Goal: Transaction & Acquisition: Subscribe to service/newsletter

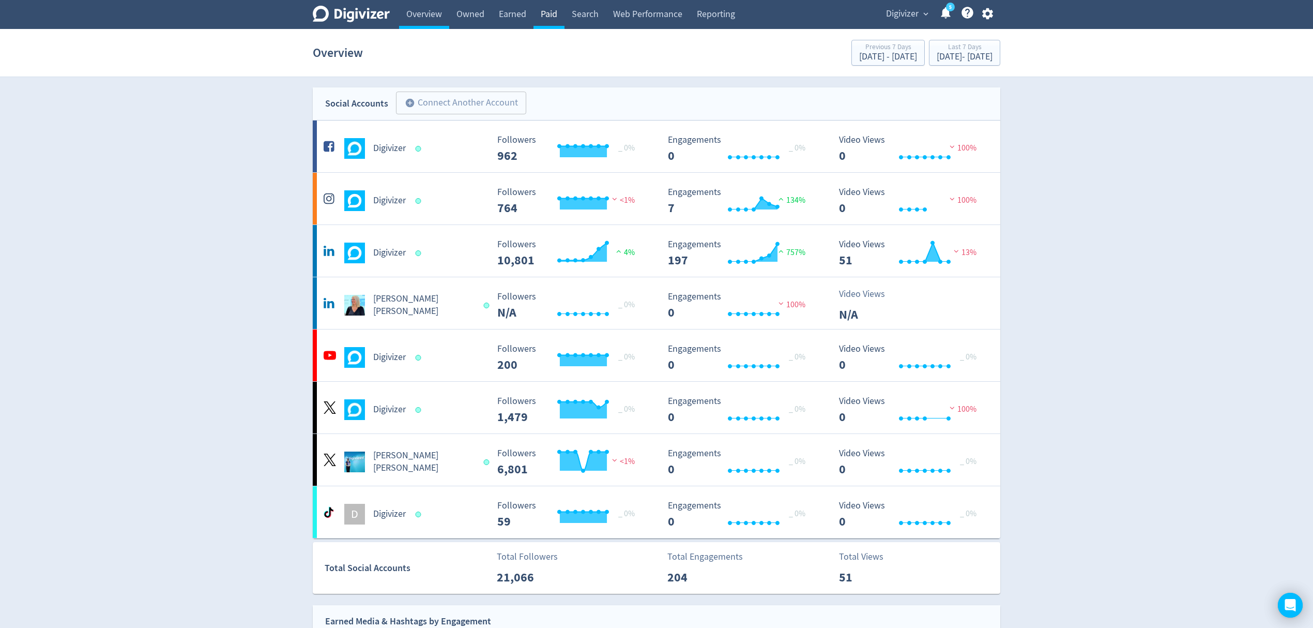
drag, startPoint x: 551, startPoint y: 15, endPoint x: 561, endPoint y: 11, distance: 10.5
click at [551, 15] on link "Paid" at bounding box center [549, 14] width 31 height 29
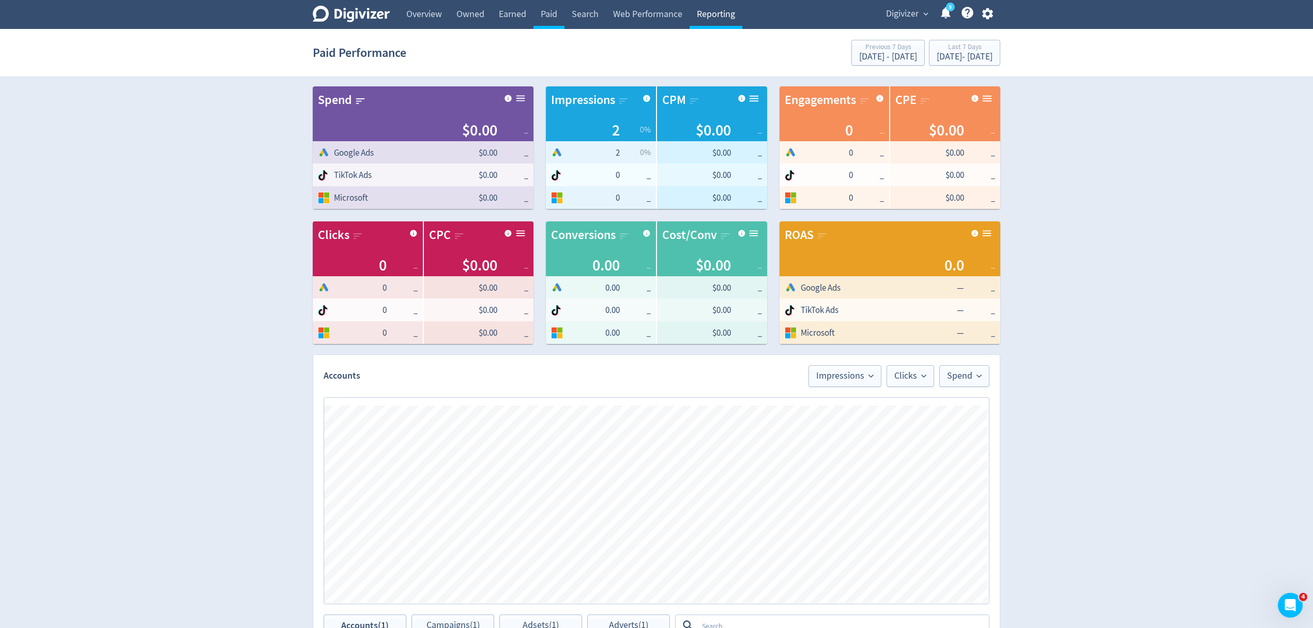
click at [737, 10] on link "Reporting" at bounding box center [716, 14] width 53 height 29
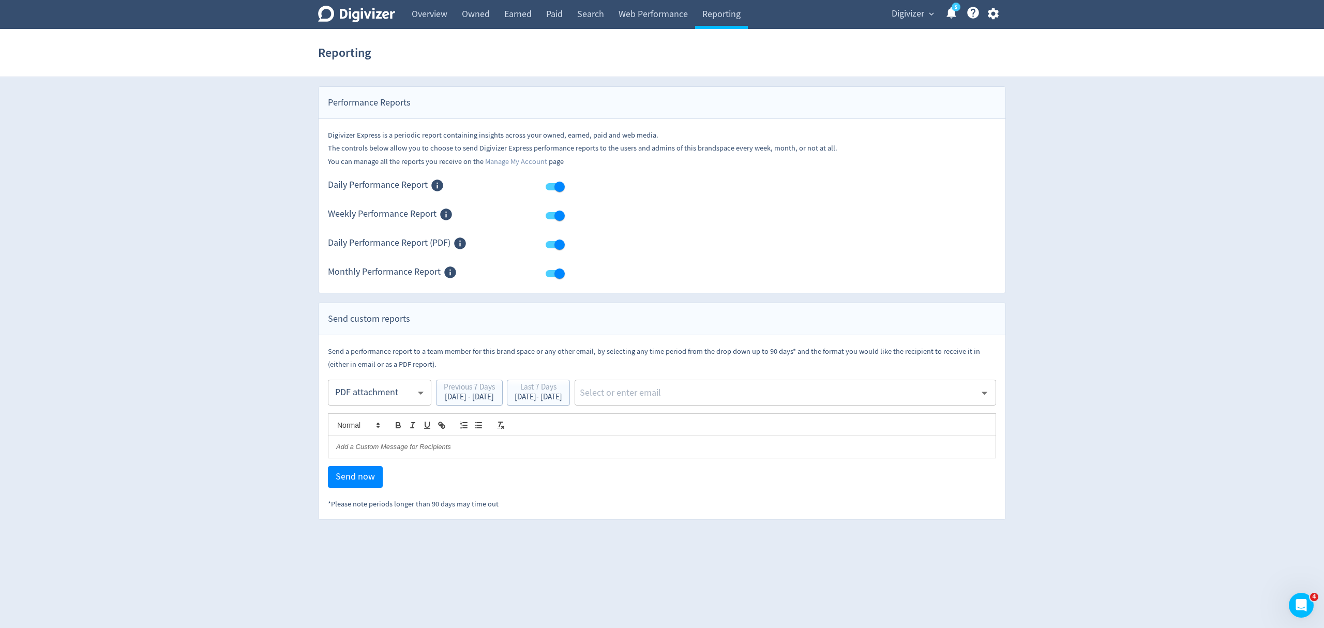
click at [396, 391] on body "Digivizer Logo [PERSON_NAME] Logo Overview Owned Earned Paid Search Web Perform…" at bounding box center [662, 260] width 1324 height 520
click at [368, 417] on div "Email" at bounding box center [380, 418] width 86 height 23
type input "html"
click at [562, 396] on div "[DATE] - [DATE]" at bounding box center [538, 397] width 48 height 8
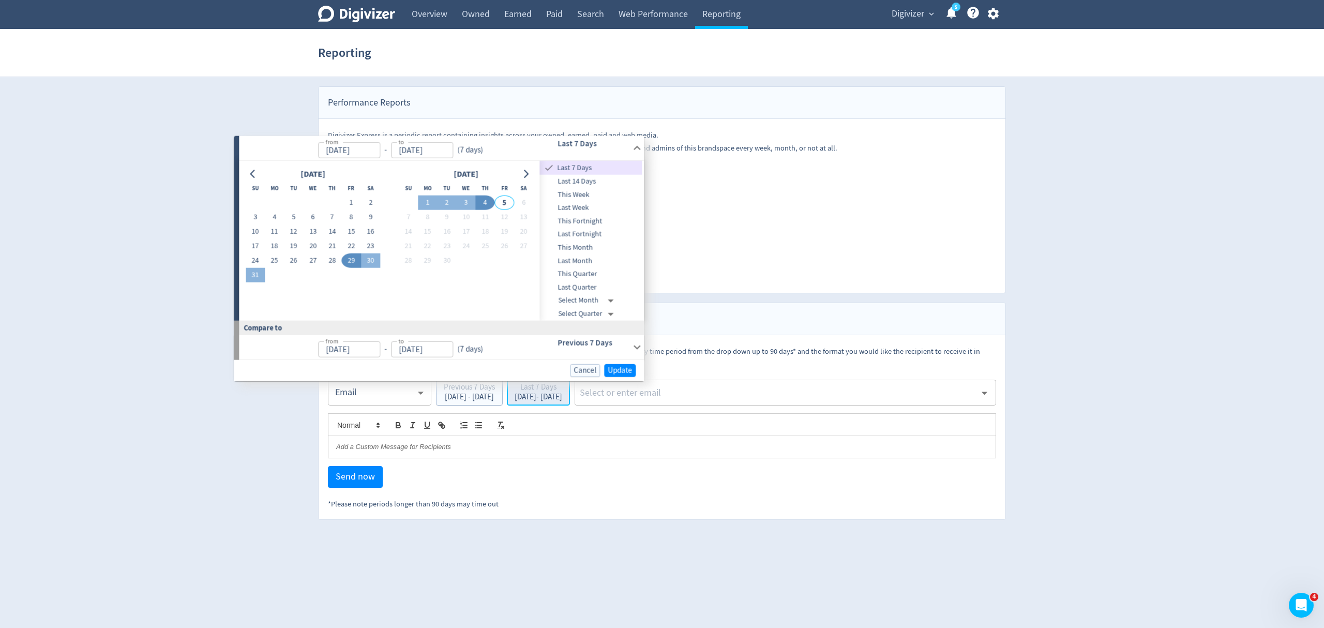
type input "[DATE]"
click at [271, 259] on button "25" at bounding box center [274, 260] width 19 height 14
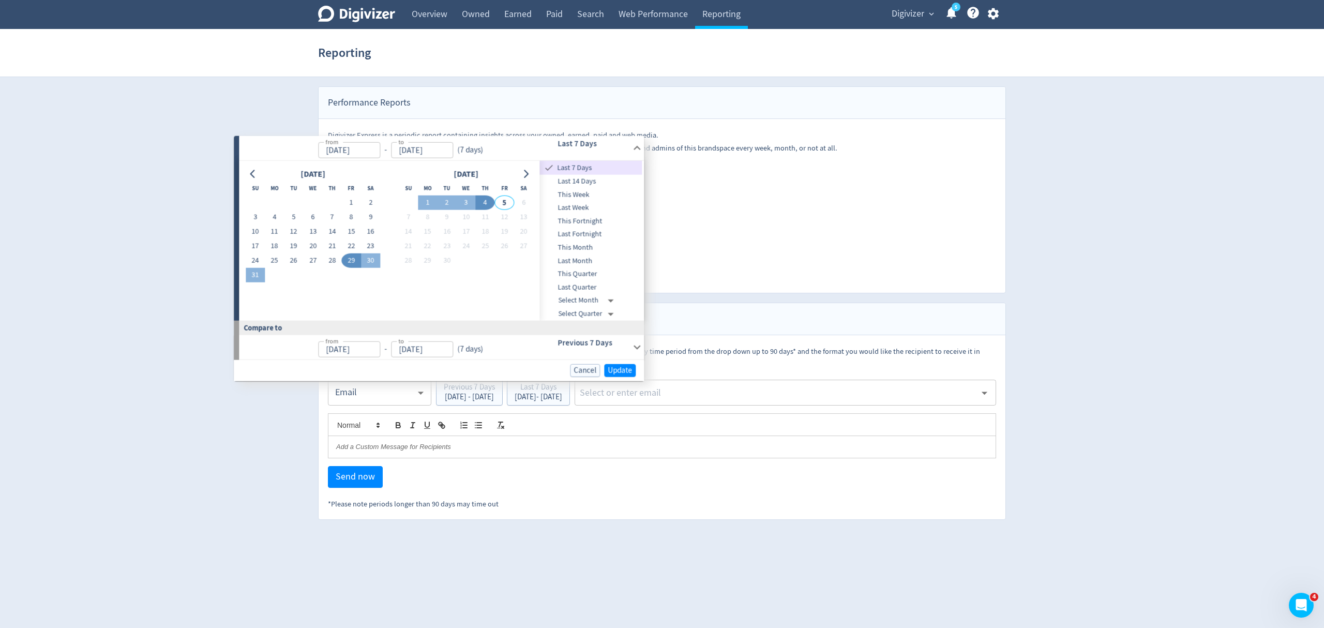
type input "[DATE]"
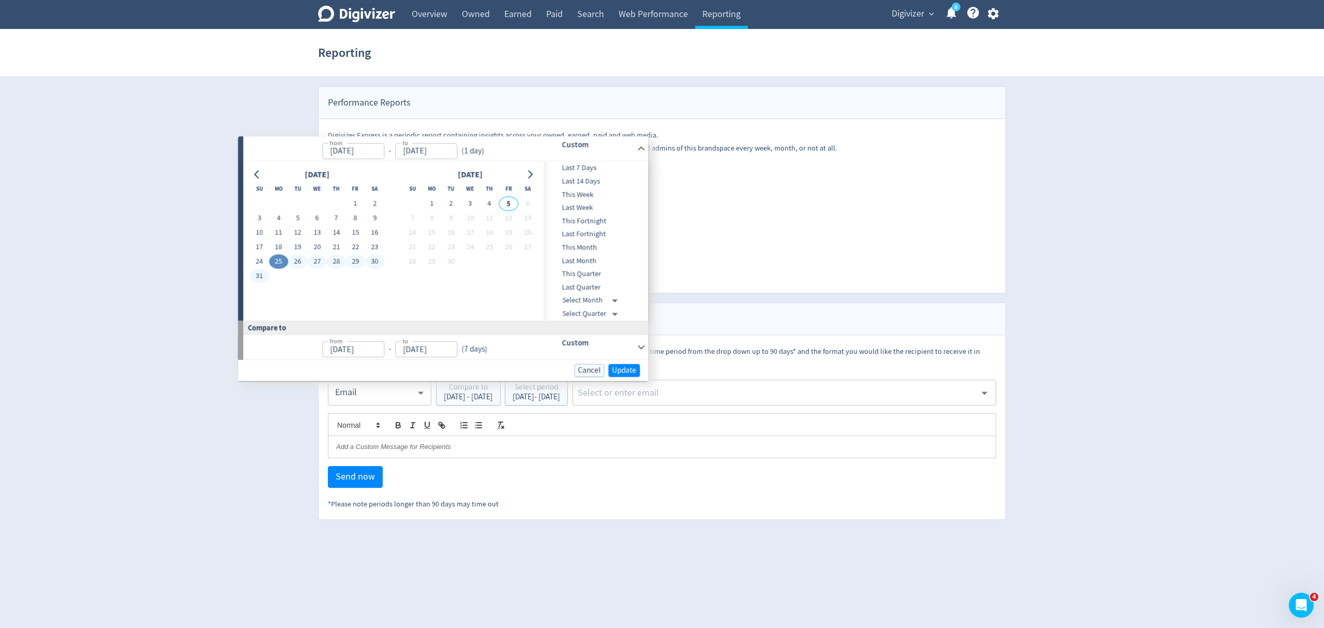
click at [261, 274] on button "31" at bounding box center [259, 275] width 19 height 14
type input "[DATE]"
click at [619, 371] on span "Update" at bounding box center [624, 370] width 24 height 8
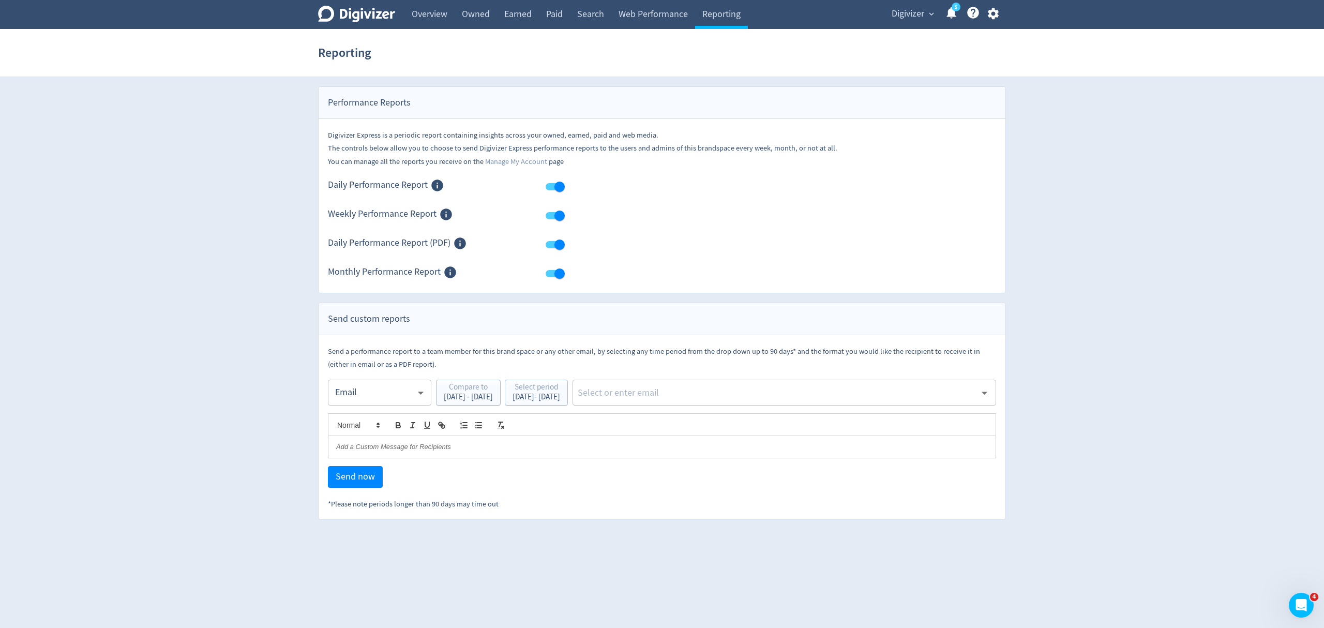
click at [690, 395] on input "text" at bounding box center [776, 393] width 399 height 16
type input "malyn"
click at [716, 426] on li "[EMAIL_ADDRESS][PERSON_NAME][DOMAIN_NAME]" at bounding box center [824, 421] width 343 height 20
click at [358, 472] on span "Send now" at bounding box center [355, 476] width 39 height 9
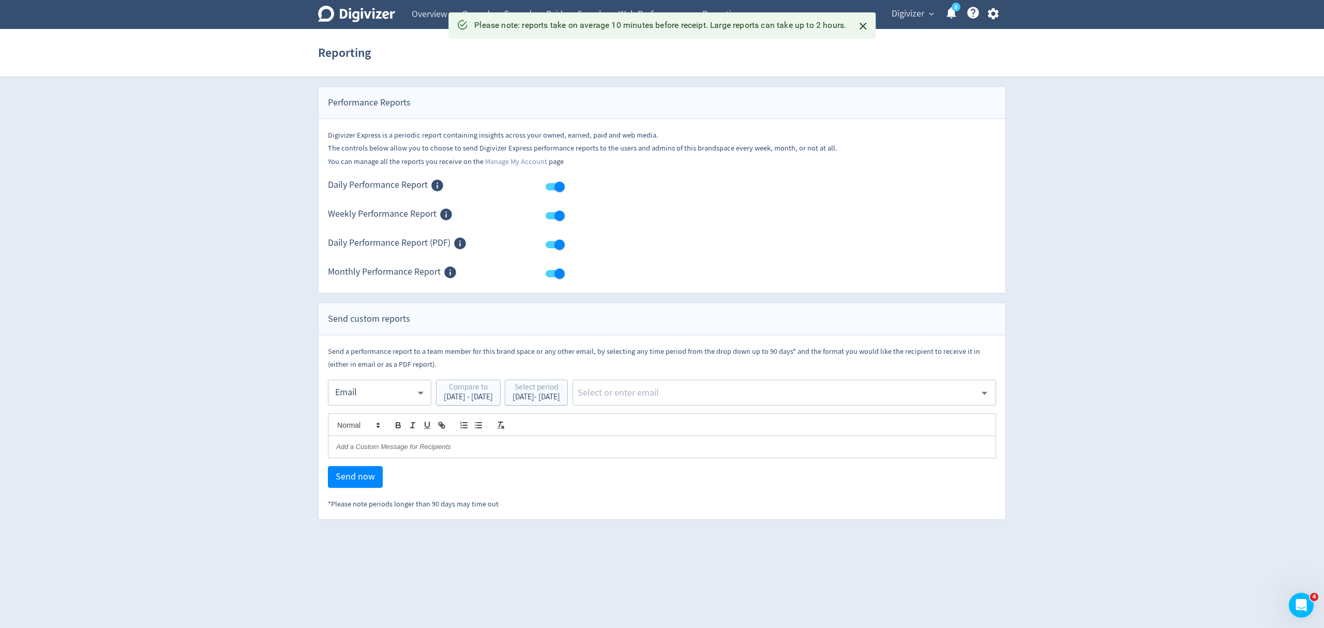
click at [375, 391] on body "Digivizer Logo [PERSON_NAME] Logo Overview Owned Earned Paid Search Web Perform…" at bounding box center [662, 260] width 1324 height 520
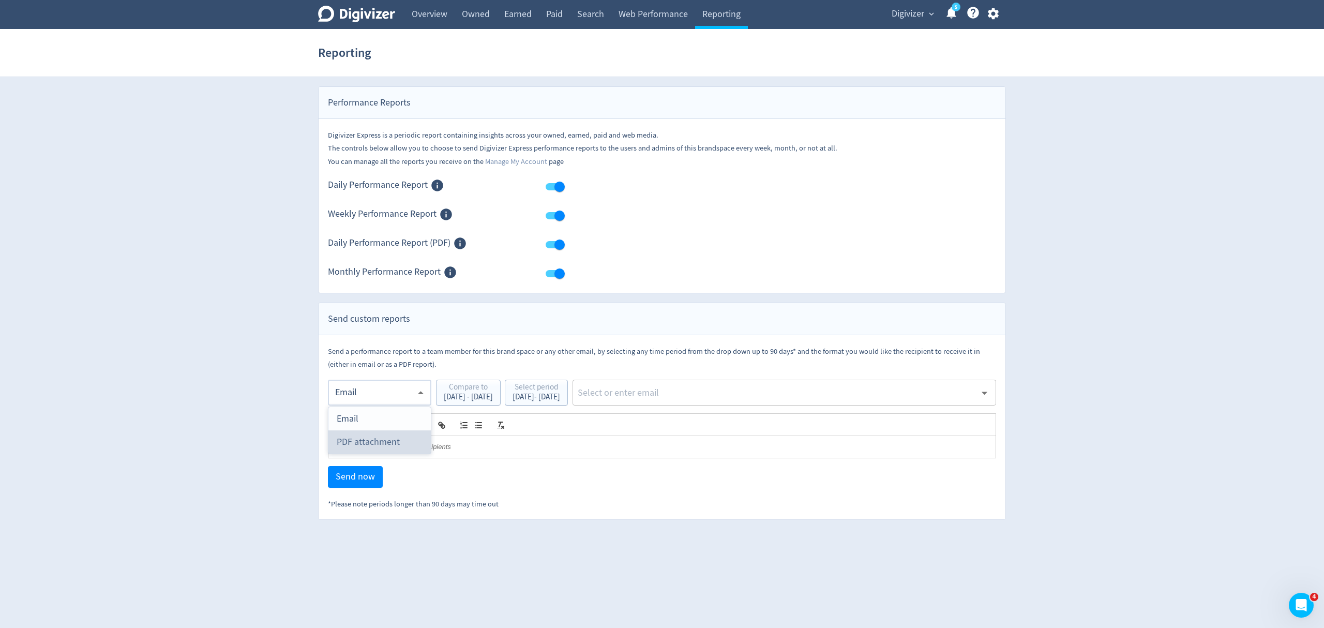
click at [377, 435] on div "PDF attachment" at bounding box center [380, 441] width 86 height 23
type input "pdf"
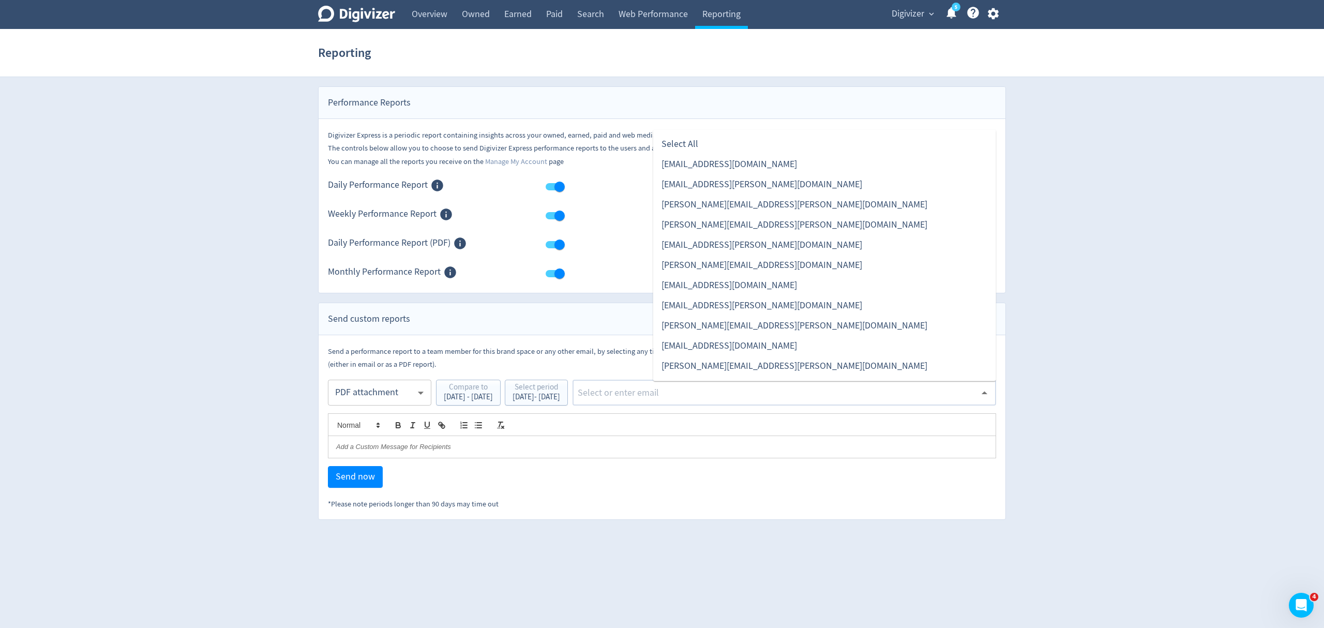
click at [712, 394] on input "text" at bounding box center [776, 393] width 399 height 16
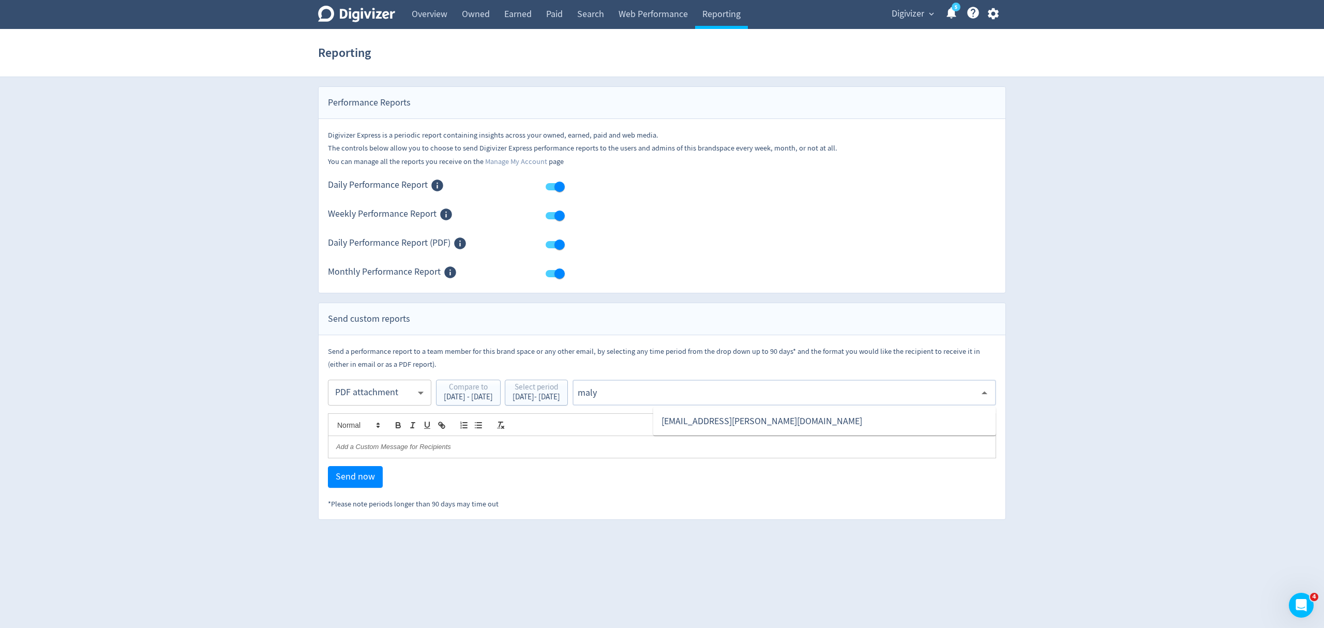
type input "malyn"
click at [702, 421] on li "[EMAIL_ADDRESS][PERSON_NAME][DOMAIN_NAME]" at bounding box center [824, 421] width 343 height 20
click at [369, 476] on span "Send now" at bounding box center [355, 476] width 39 height 9
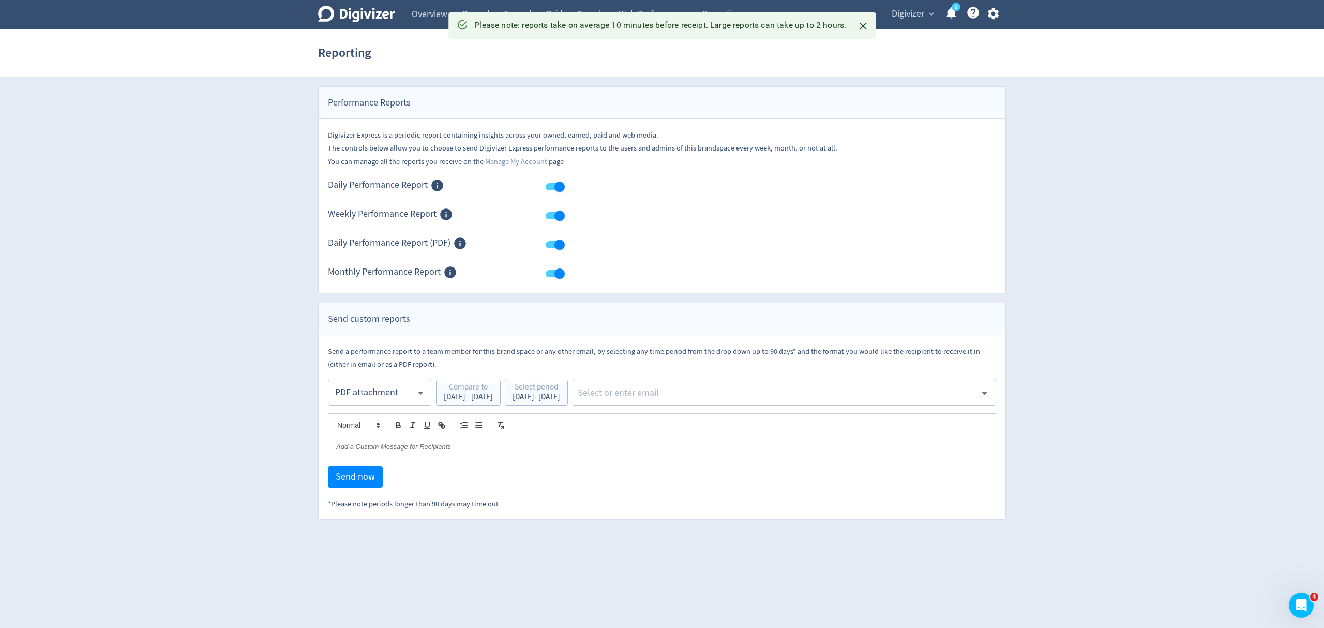
click at [366, 390] on body "Digivizer Logo [PERSON_NAME] Logo Overview Owned Earned Paid Search Web Perform…" at bounding box center [662, 260] width 1324 height 520
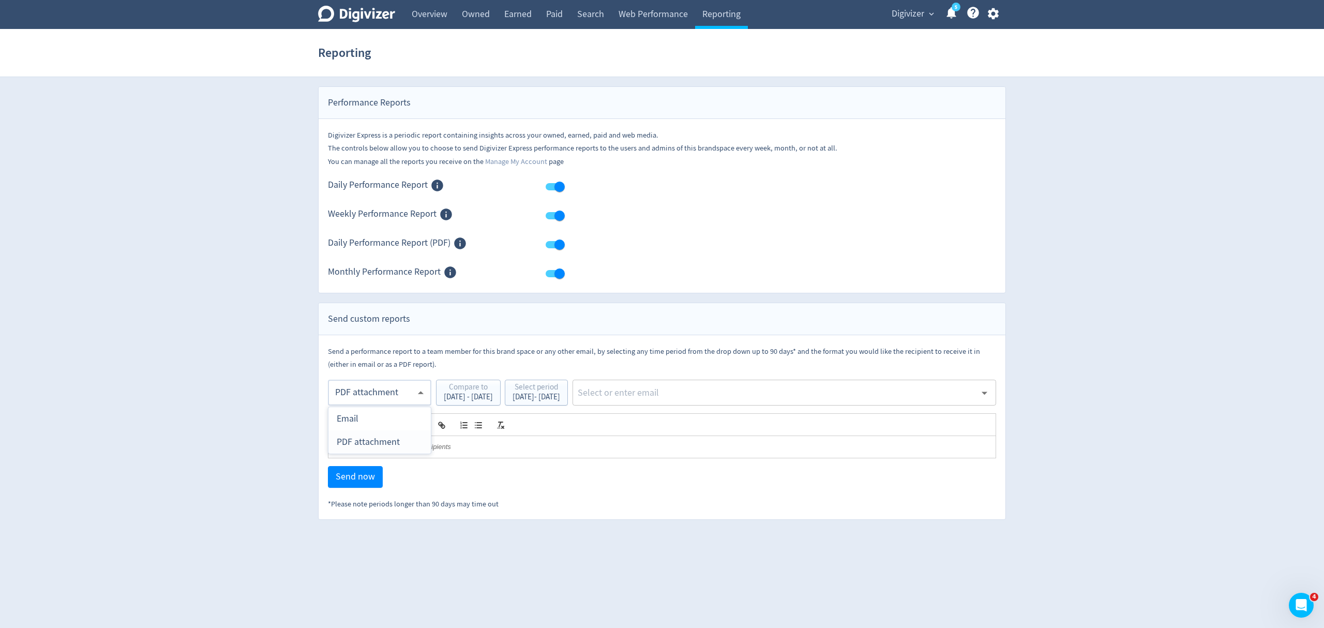
click at [369, 441] on div "PDF attachment" at bounding box center [380, 441] width 86 height 23
click at [688, 388] on input "text" at bounding box center [776, 393] width 399 height 16
type input "malyn"
click at [691, 430] on li "[EMAIL_ADDRESS][PERSON_NAME][DOMAIN_NAME]" at bounding box center [824, 421] width 343 height 20
click at [369, 481] on span "Send now" at bounding box center [355, 476] width 39 height 9
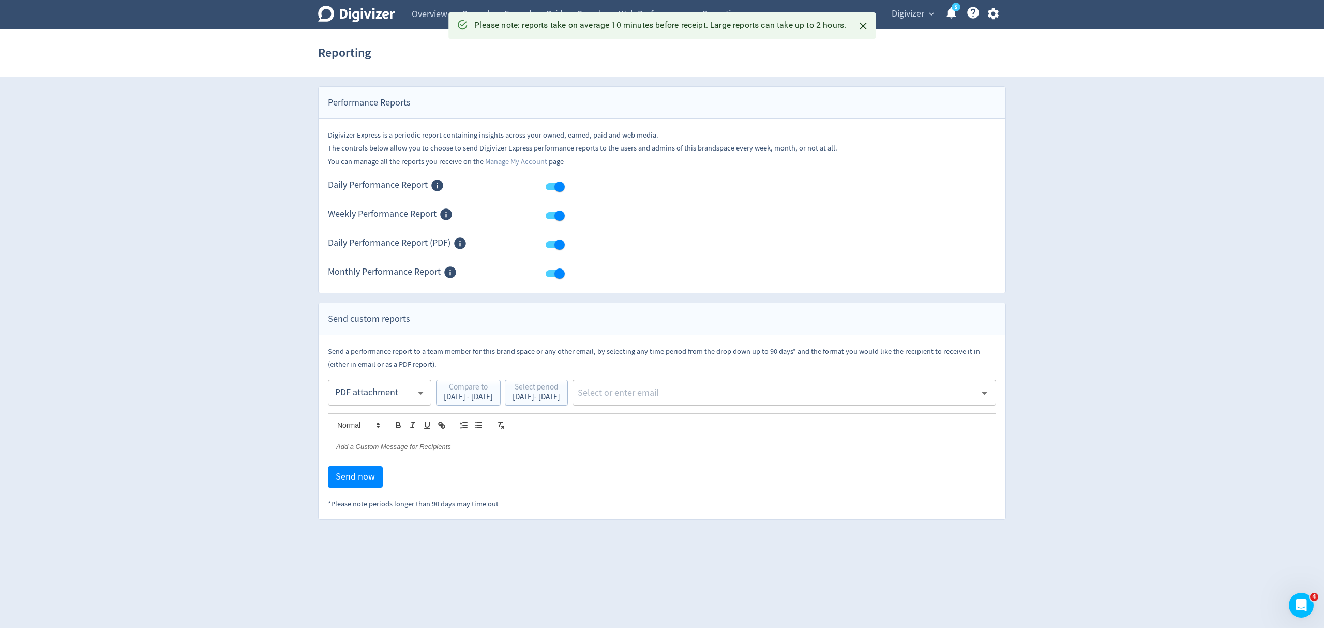
click at [909, 11] on span "Digivizer" at bounding box center [907, 14] width 33 height 17
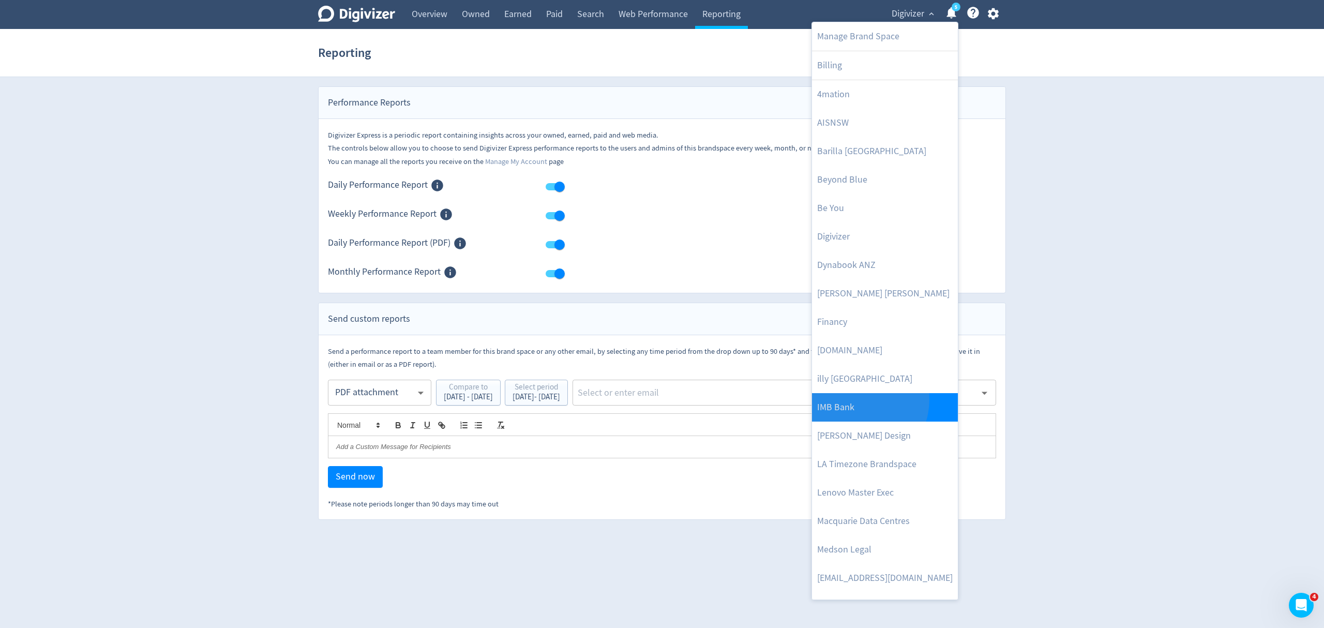
click at [854, 400] on link "IMB Bank" at bounding box center [885, 407] width 146 height 28
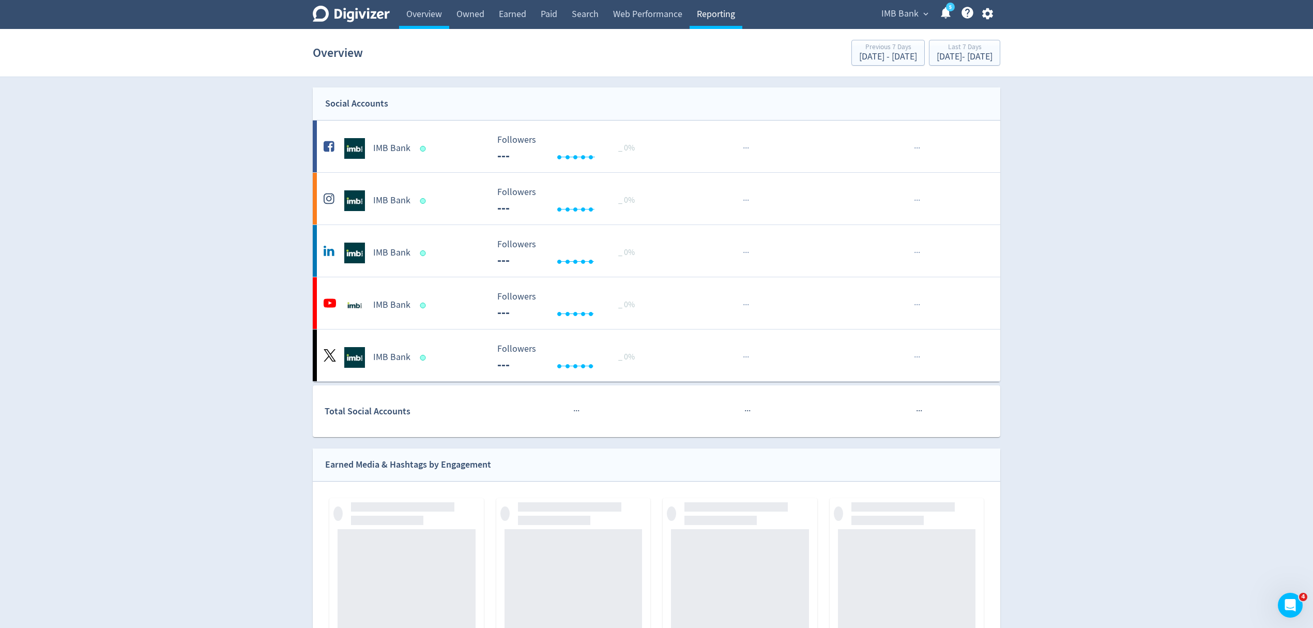
click at [713, 18] on link "Reporting" at bounding box center [716, 14] width 53 height 29
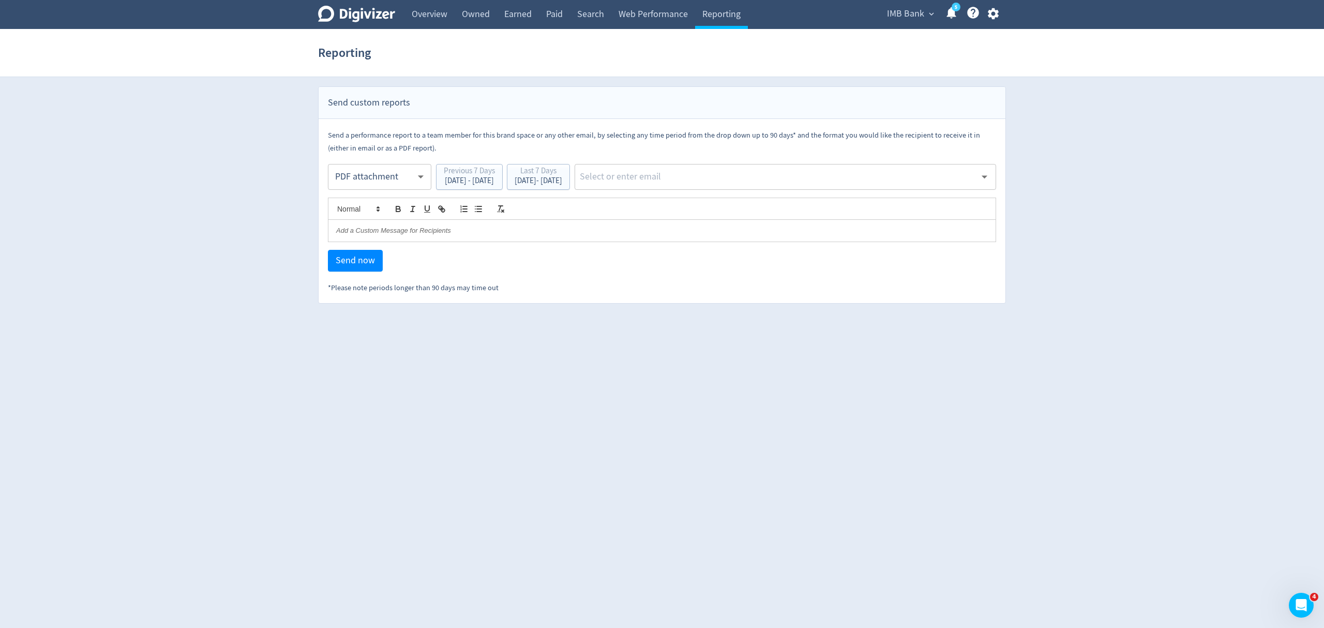
click at [371, 172] on body "Digivizer Logo [PERSON_NAME] Logo Overview Owned Earned Paid Search Web Perform…" at bounding box center [662, 152] width 1324 height 304
click at [361, 198] on div "Email" at bounding box center [380, 202] width 86 height 23
type input "html"
click at [562, 176] on div "Last 7 Days" at bounding box center [538, 172] width 48 height 10
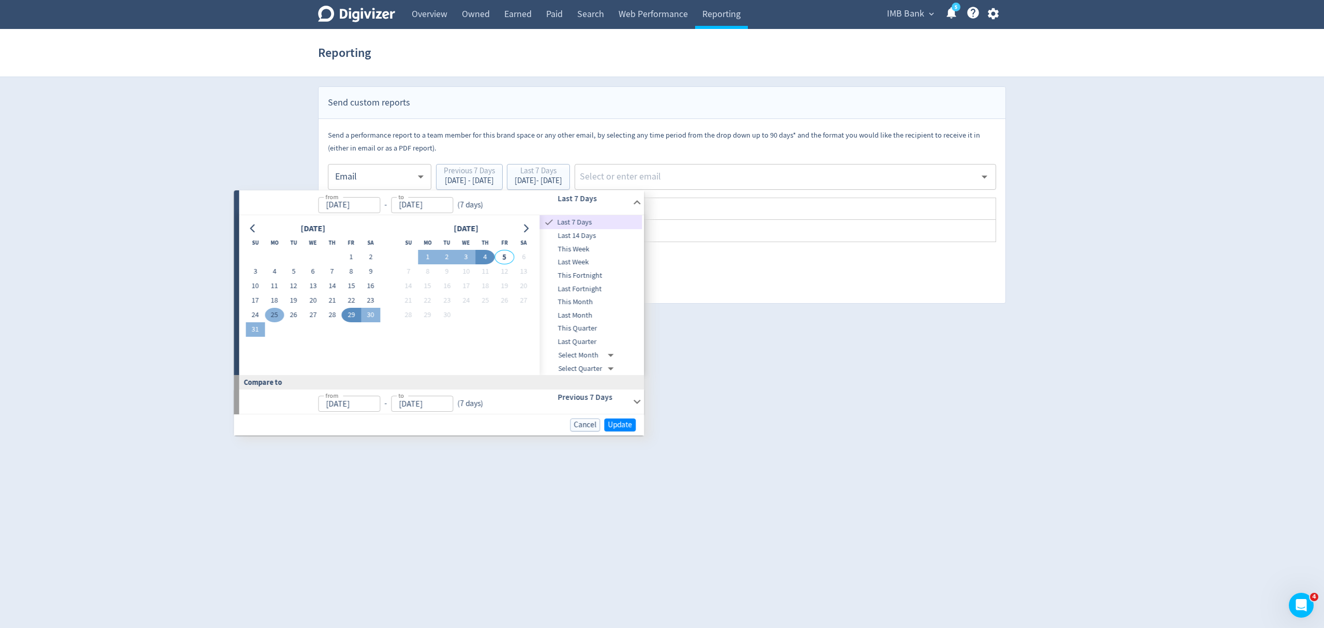
click at [274, 311] on button "25" at bounding box center [274, 315] width 19 height 14
type input "[DATE]"
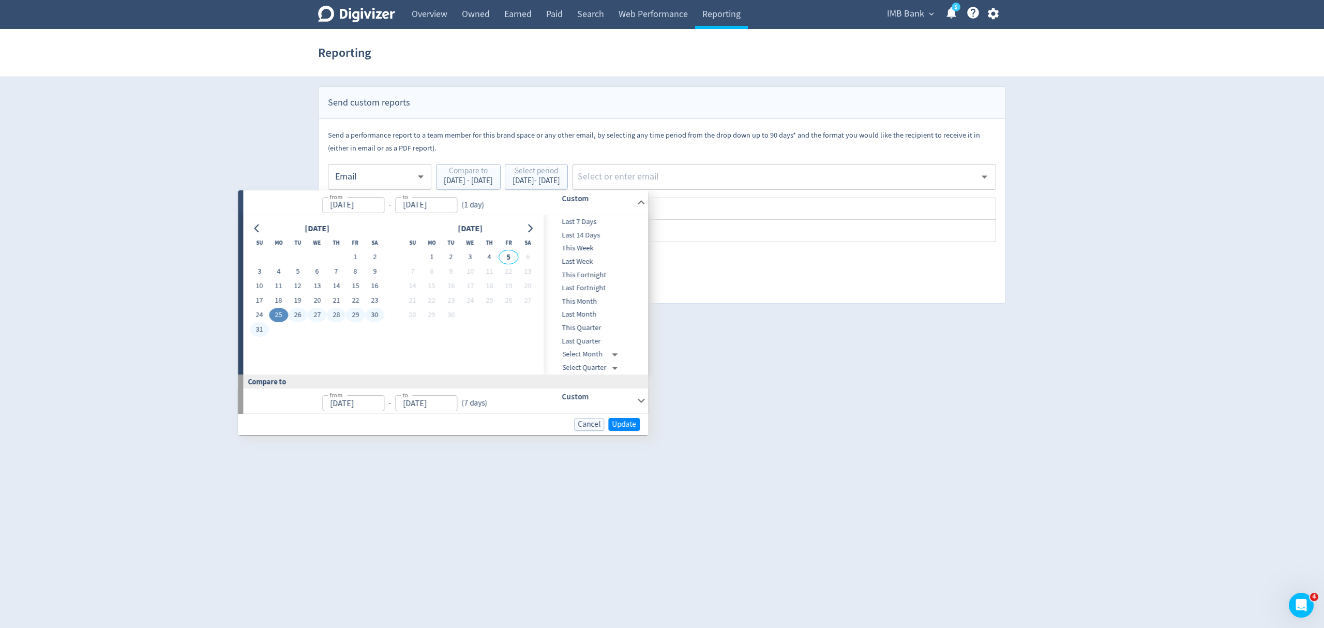
click at [261, 329] on button "31" at bounding box center [259, 329] width 19 height 14
type input "[DATE]"
click at [614, 421] on span "Update" at bounding box center [624, 424] width 24 height 8
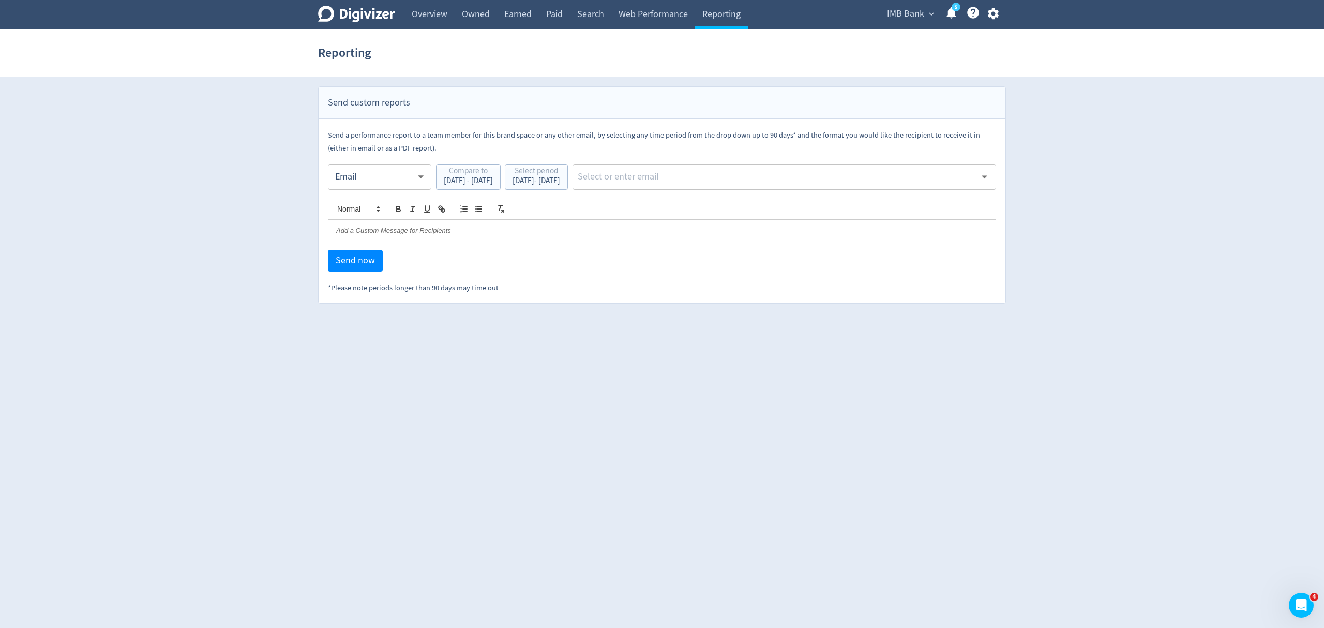
click at [691, 174] on input "text" at bounding box center [776, 177] width 399 height 16
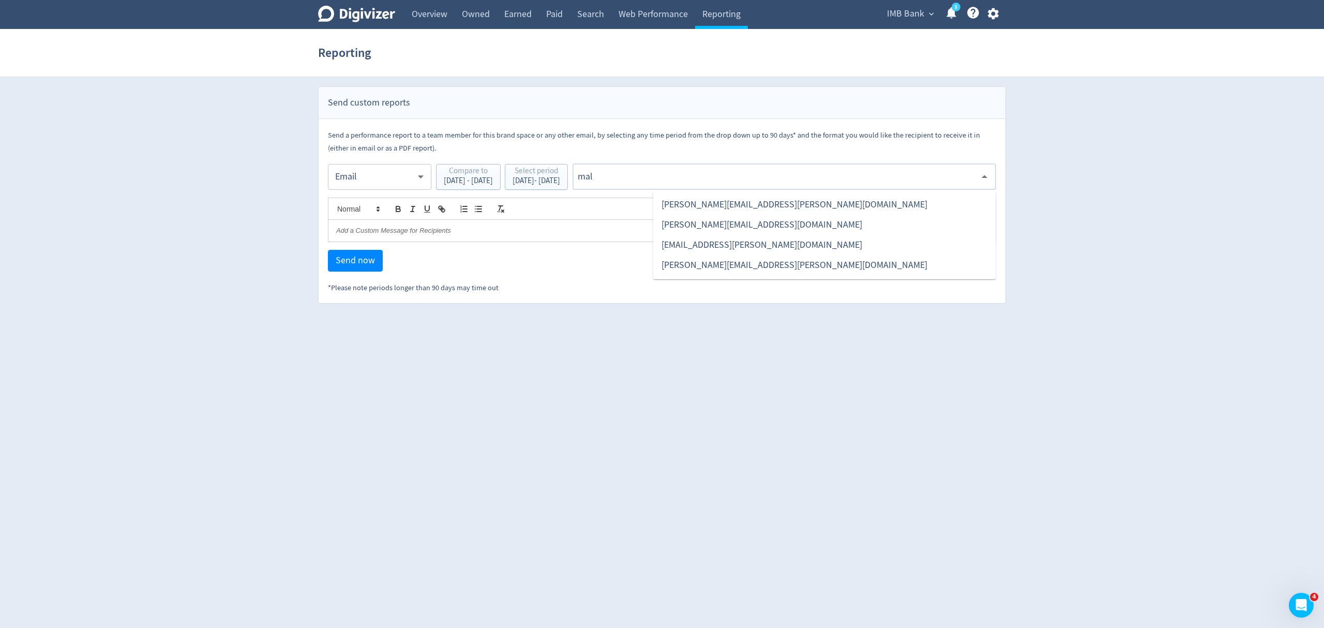
type input "maly"
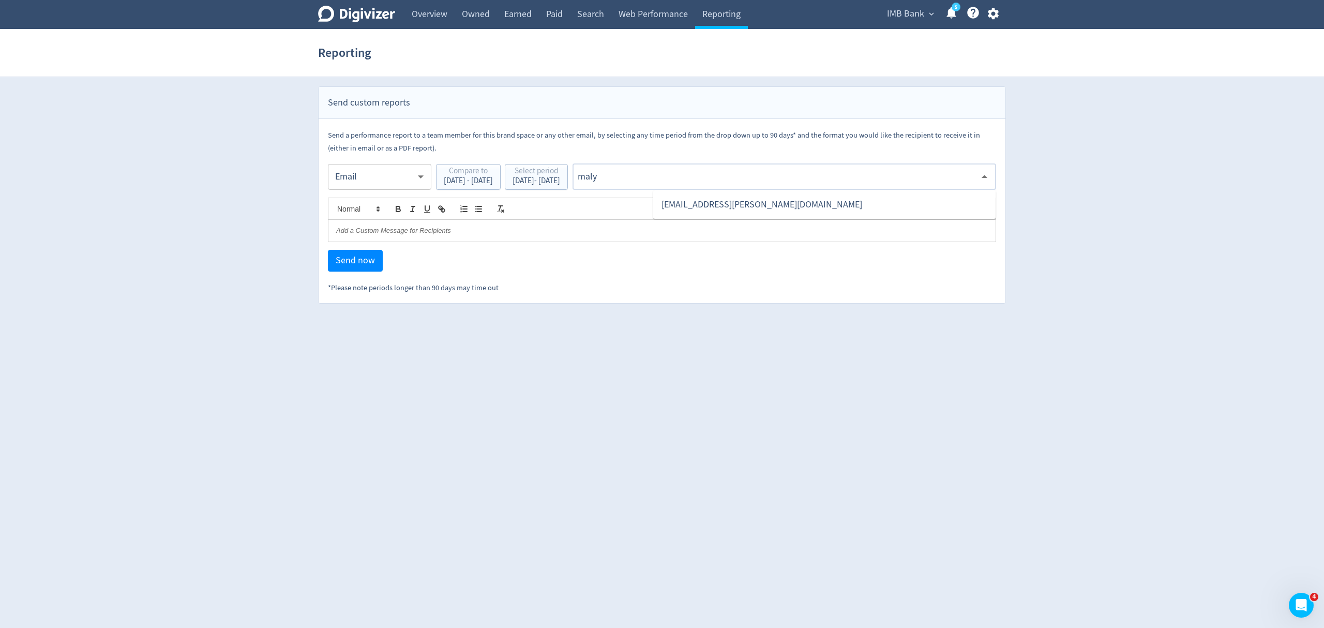
click at [703, 207] on li "[EMAIL_ADDRESS][PERSON_NAME][DOMAIN_NAME]" at bounding box center [824, 204] width 343 height 20
click at [358, 263] on span "Send now" at bounding box center [355, 260] width 39 height 9
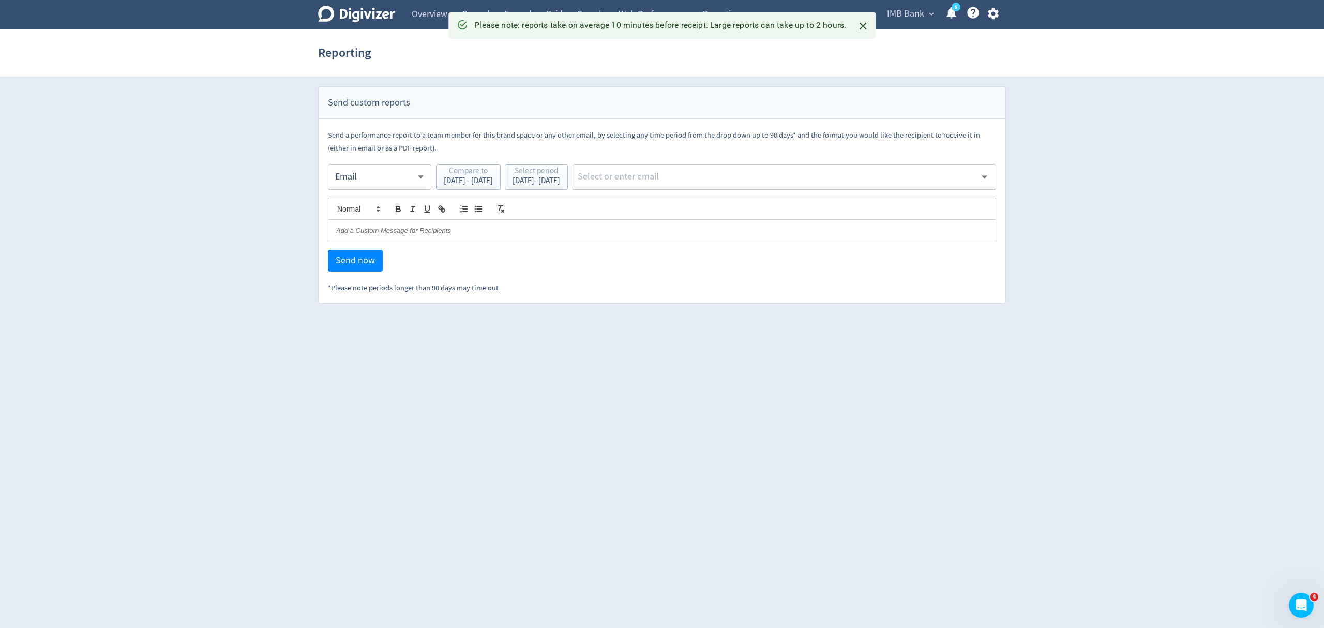
click at [390, 172] on body "Digivizer Logo [PERSON_NAME] Logo Overview Owned Earned Paid Search Web Perform…" at bounding box center [662, 152] width 1324 height 304
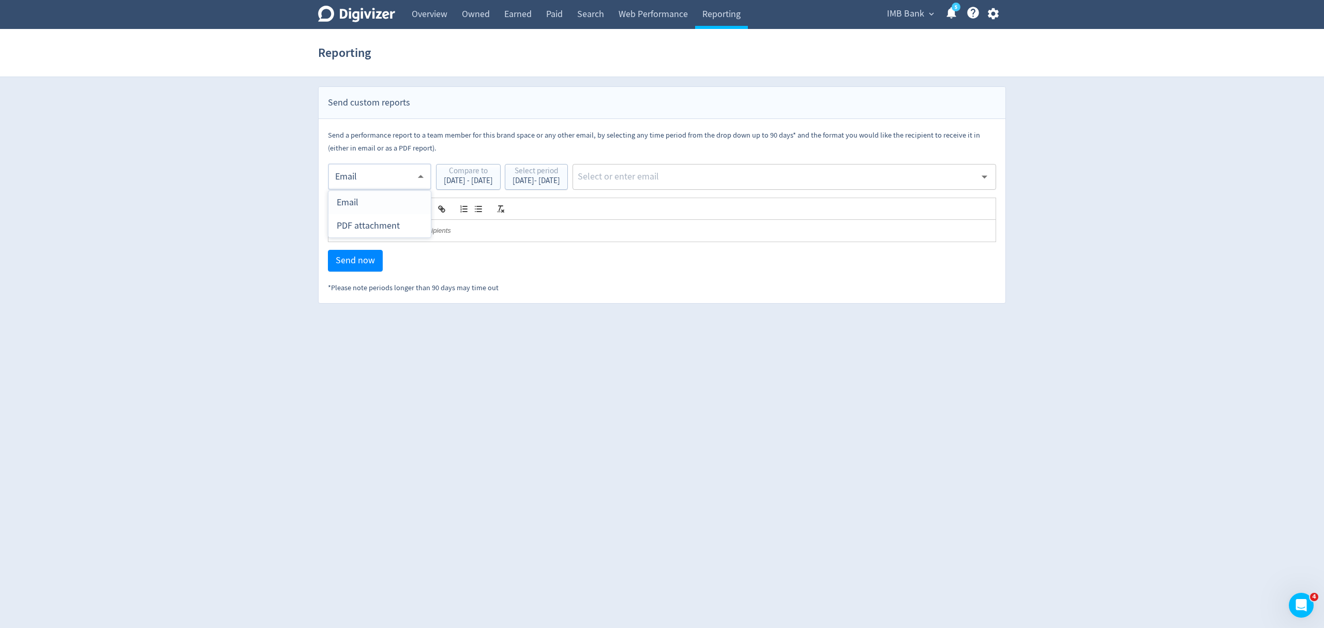
click at [382, 222] on div "PDF attachment" at bounding box center [380, 225] width 86 height 23
type input "pdf"
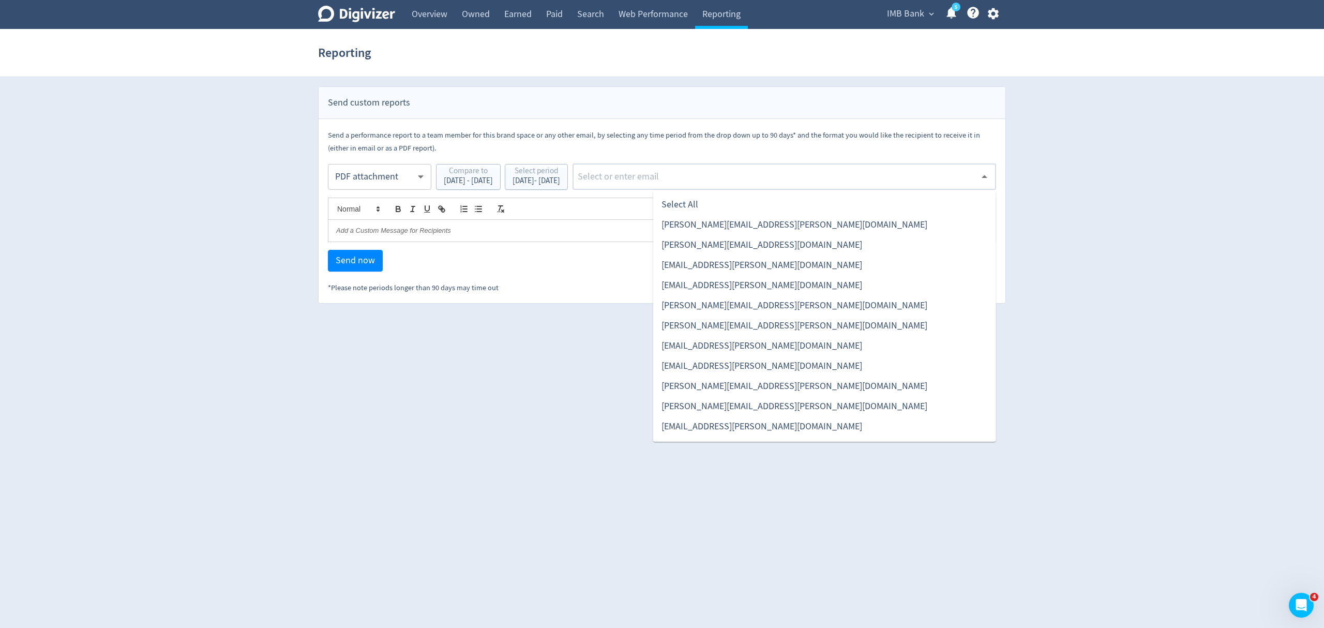
click at [680, 179] on input "text" at bounding box center [776, 177] width 399 height 16
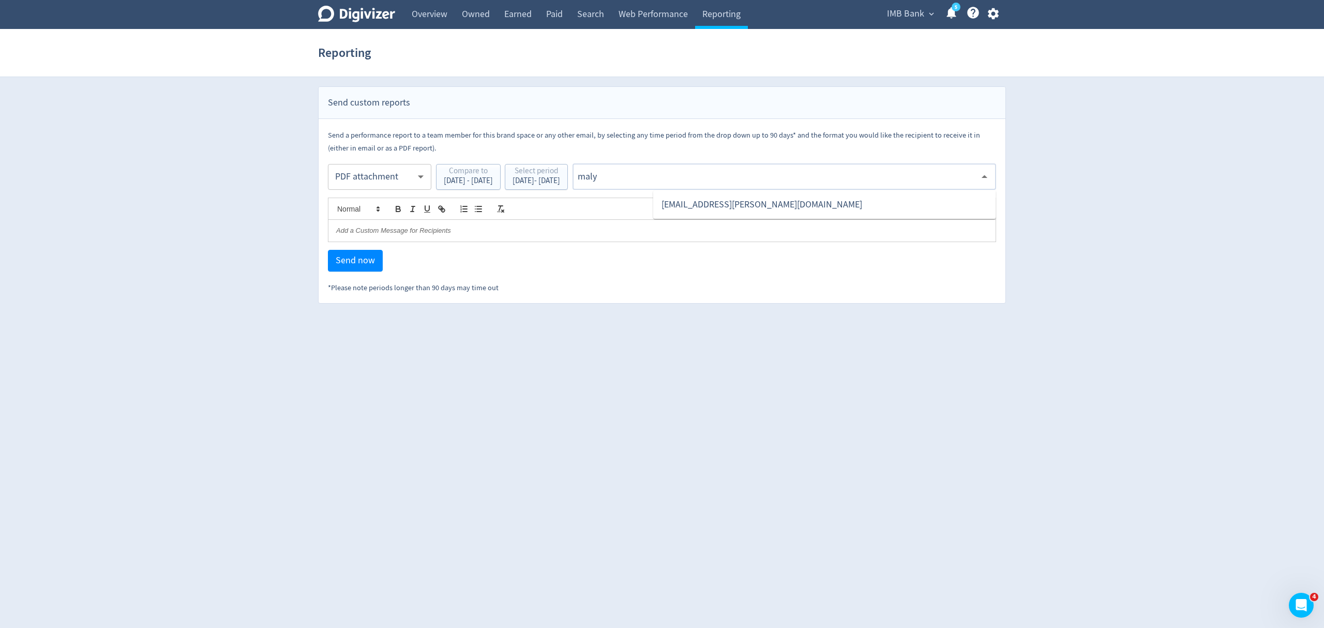
type input "malyn"
click at [698, 211] on li "[EMAIL_ADDRESS][PERSON_NAME][DOMAIN_NAME]" at bounding box center [824, 204] width 343 height 20
click at [357, 265] on span "Send now" at bounding box center [355, 260] width 39 height 9
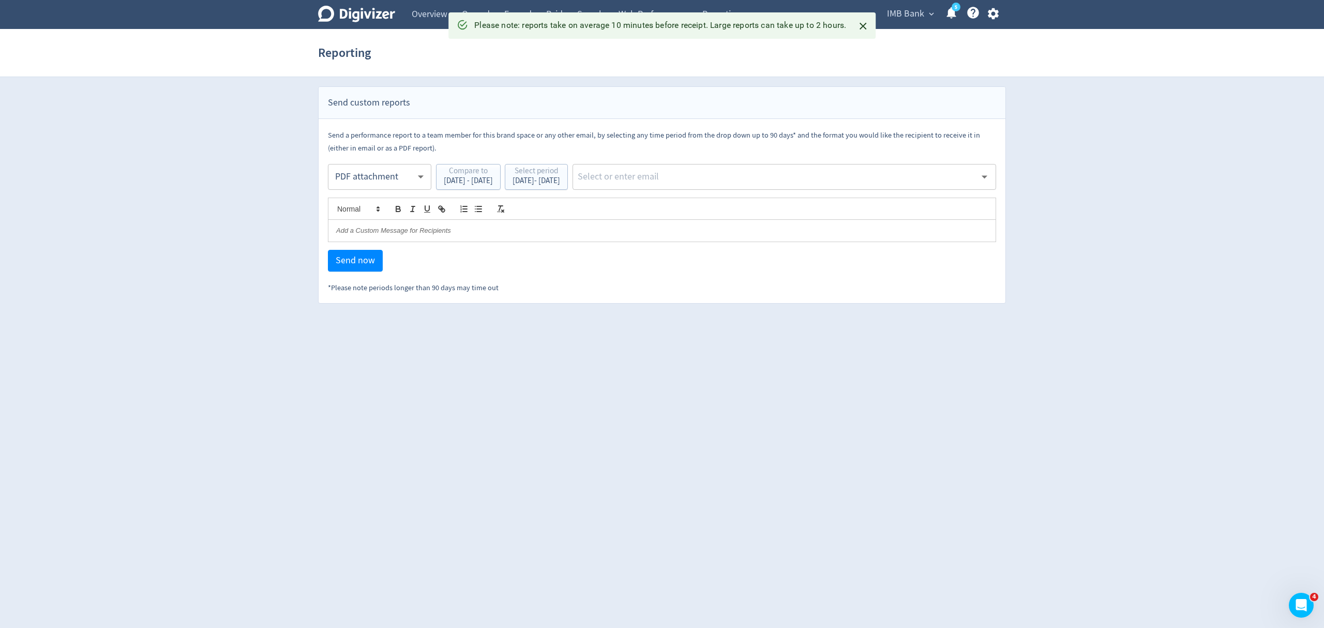
click at [374, 185] on body "Digivizer Logo [PERSON_NAME] Logo Overview Owned Earned Paid Search Web Perform…" at bounding box center [662, 152] width 1324 height 304
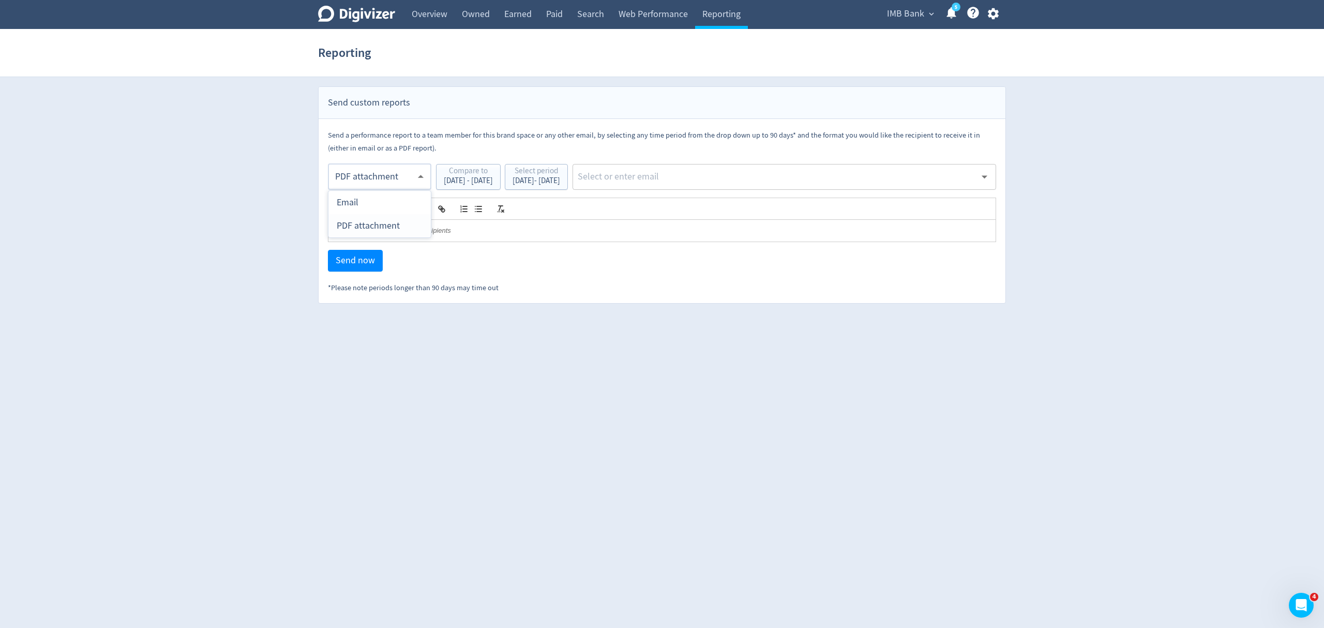
click at [371, 231] on div "PDF attachment" at bounding box center [380, 225] width 86 height 23
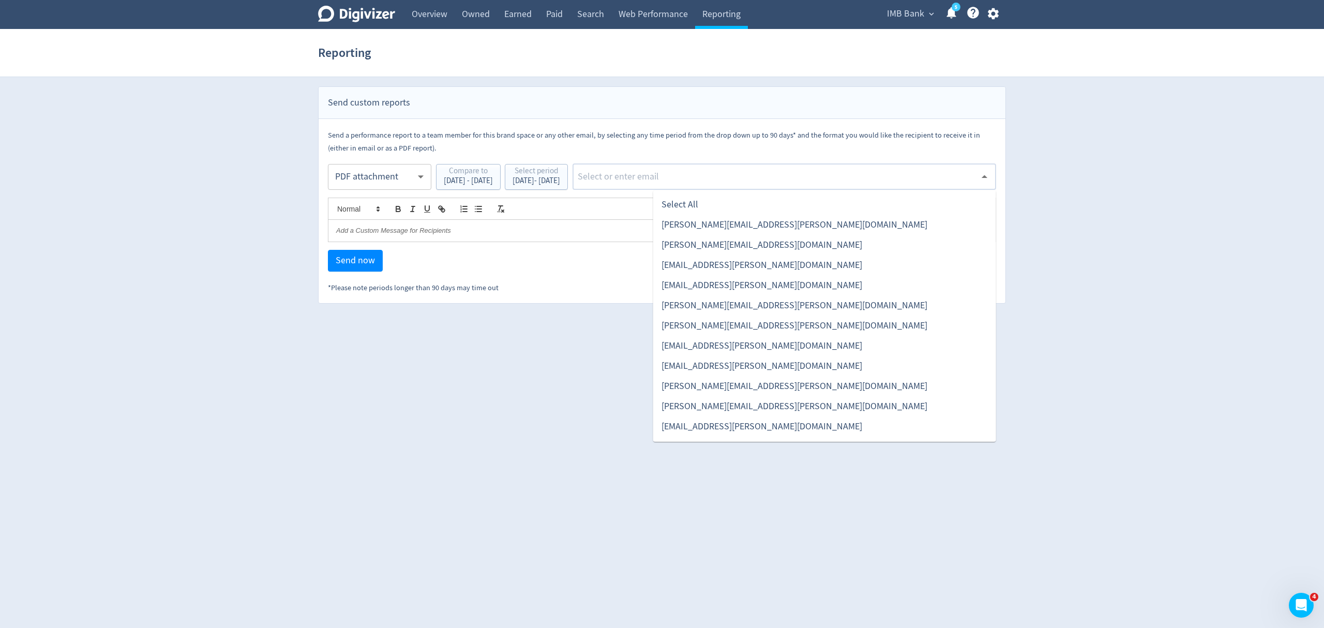
click at [743, 179] on input "text" at bounding box center [776, 177] width 399 height 16
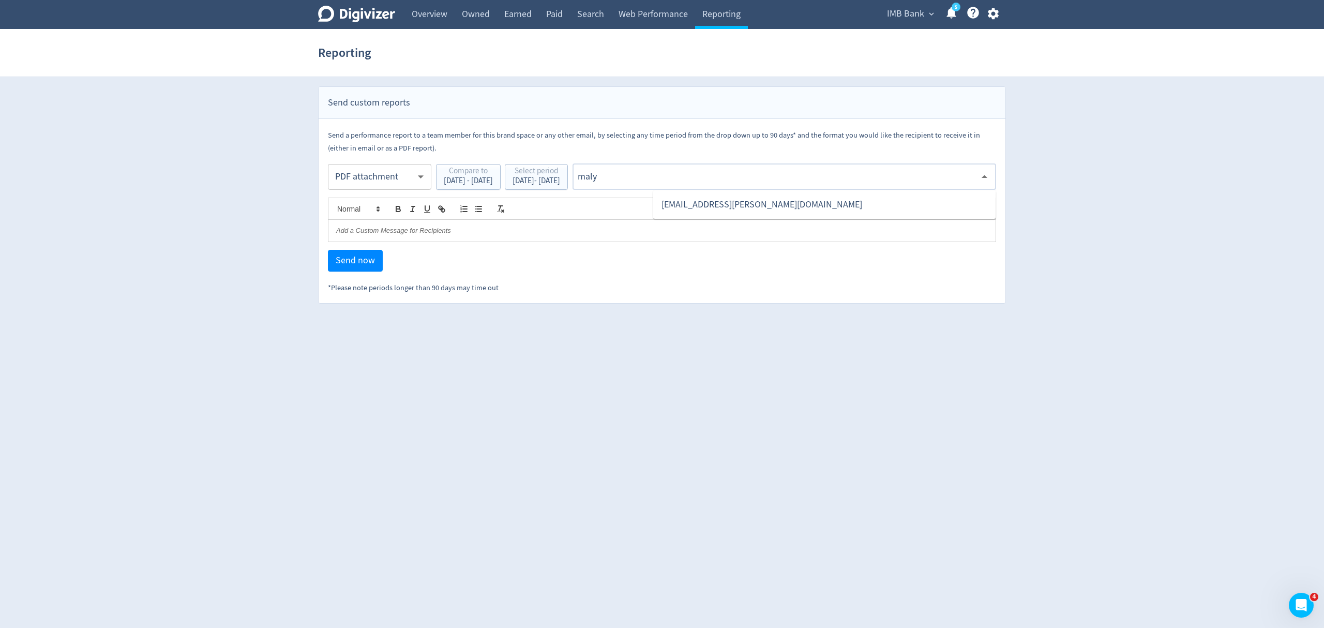
type input "malyn"
click at [739, 207] on li "[EMAIL_ADDRESS][PERSON_NAME][DOMAIN_NAME]" at bounding box center [824, 204] width 343 height 20
click at [344, 263] on span "Send now" at bounding box center [355, 260] width 39 height 9
click at [419, 15] on link "Overview" at bounding box center [429, 14] width 50 height 29
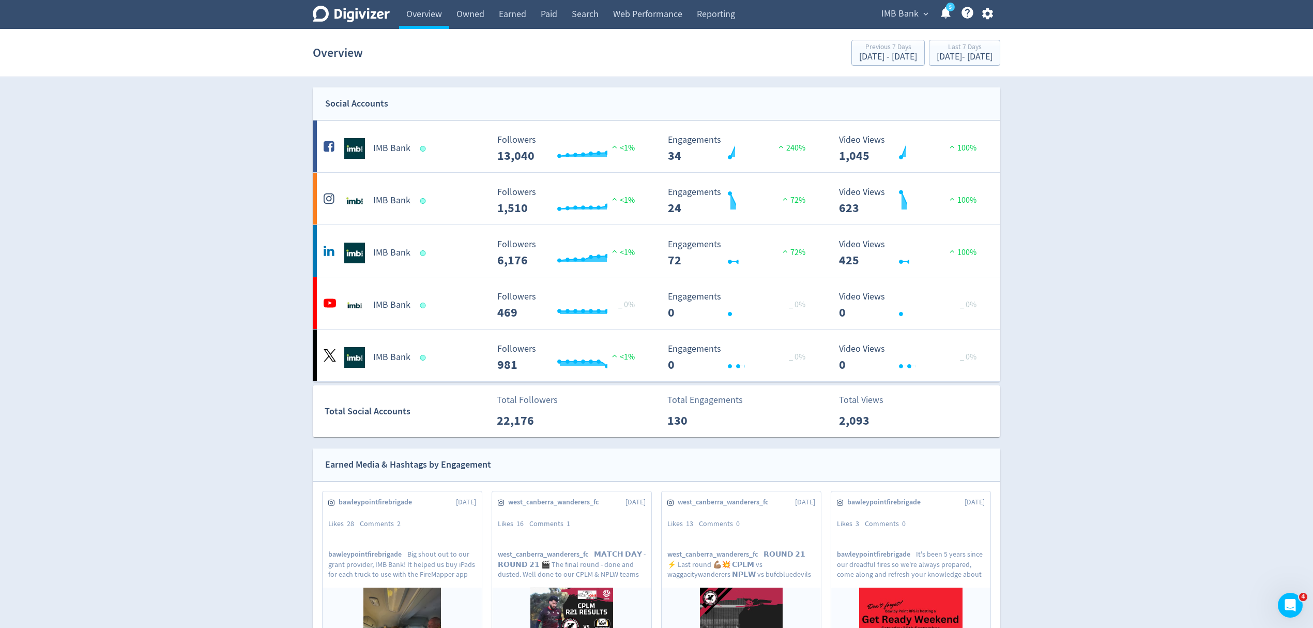
click at [900, 16] on span "IMB Bank" at bounding box center [900, 14] width 37 height 17
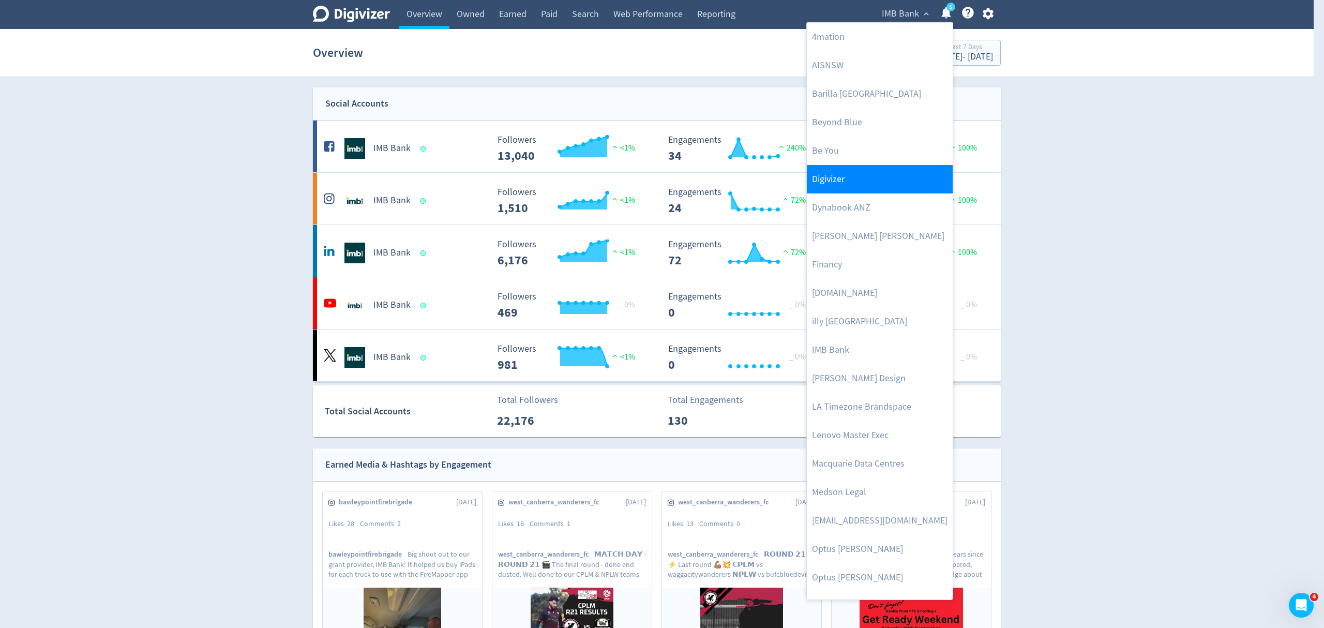
click at [840, 174] on link "Digivizer" at bounding box center [880, 179] width 146 height 28
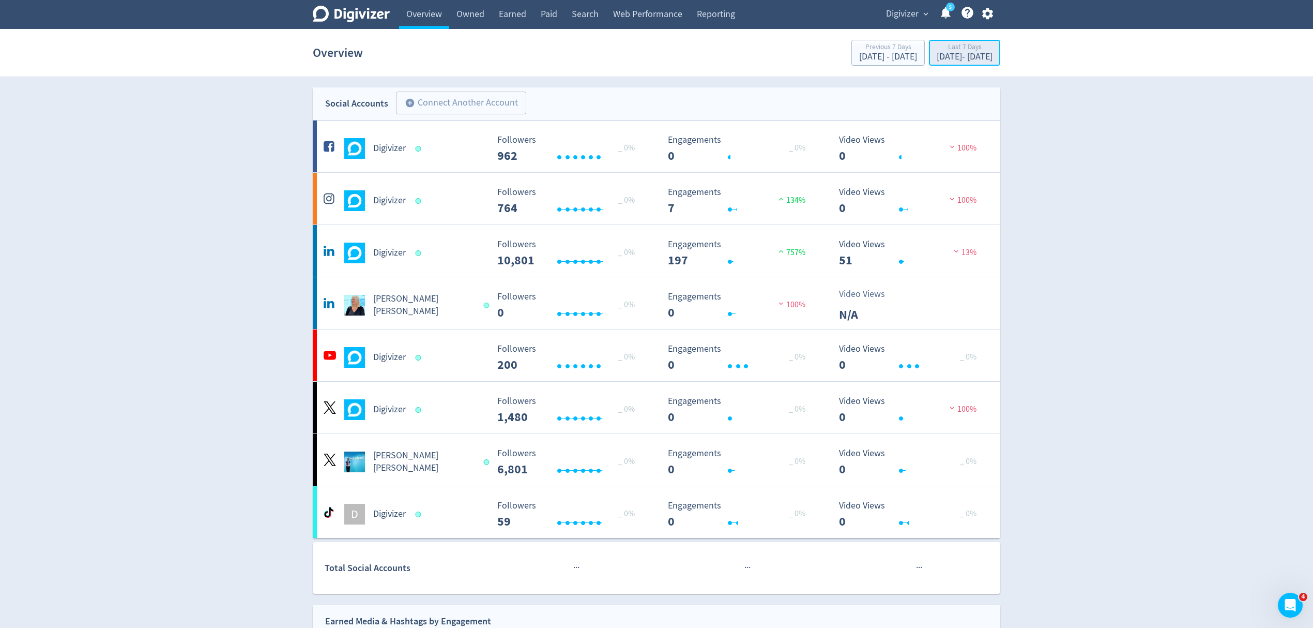
click at [937, 54] on div "[DATE] - [DATE]" at bounding box center [965, 56] width 56 height 9
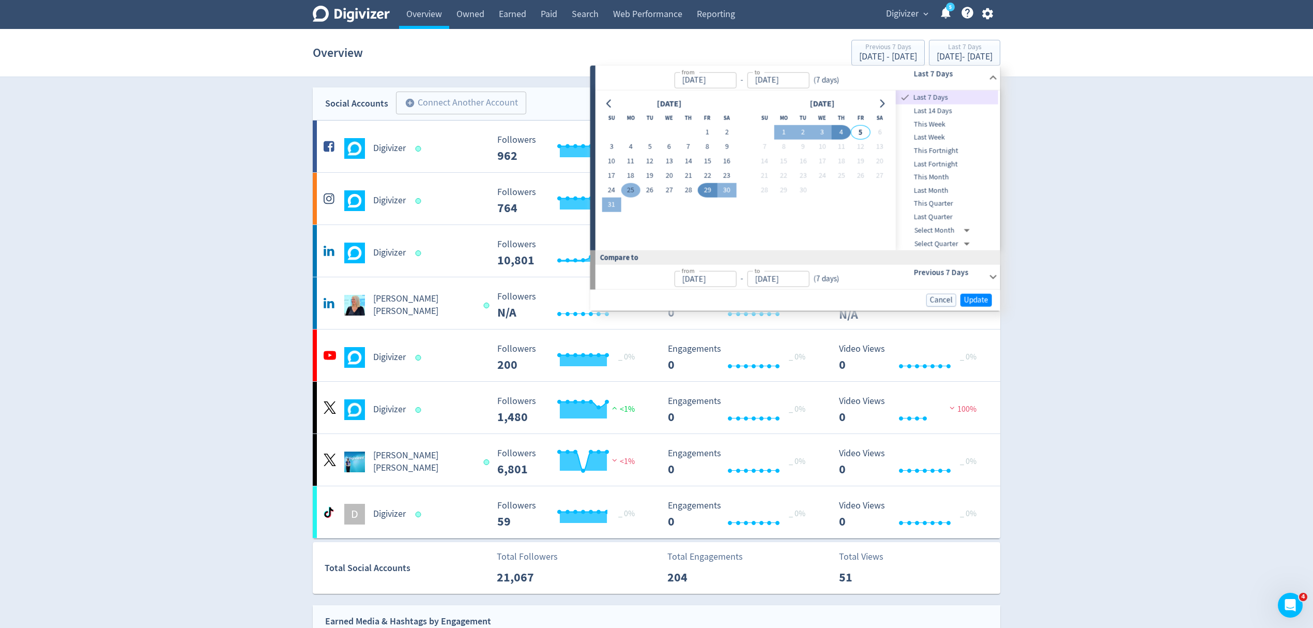
click at [630, 191] on button "25" at bounding box center [630, 190] width 19 height 14
type input "[DATE]"
click at [616, 203] on button "31" at bounding box center [611, 205] width 19 height 14
type input "[DATE]"
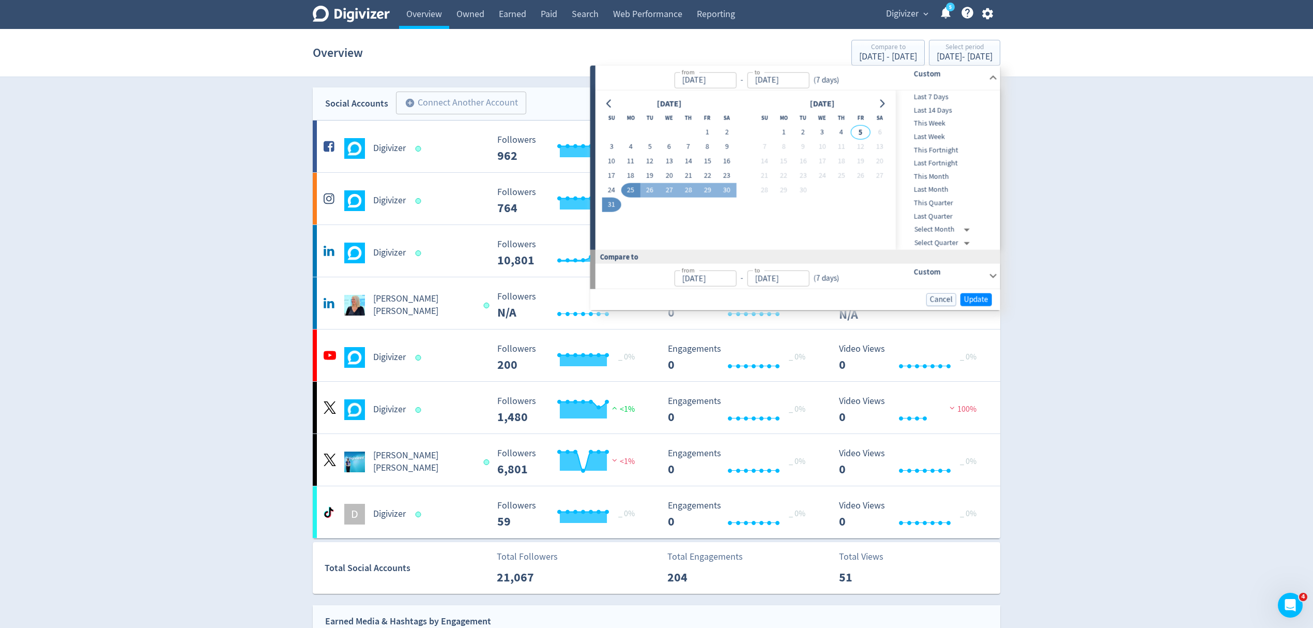
type input "[DATE]"
click at [964, 295] on span "Update" at bounding box center [976, 299] width 24 height 8
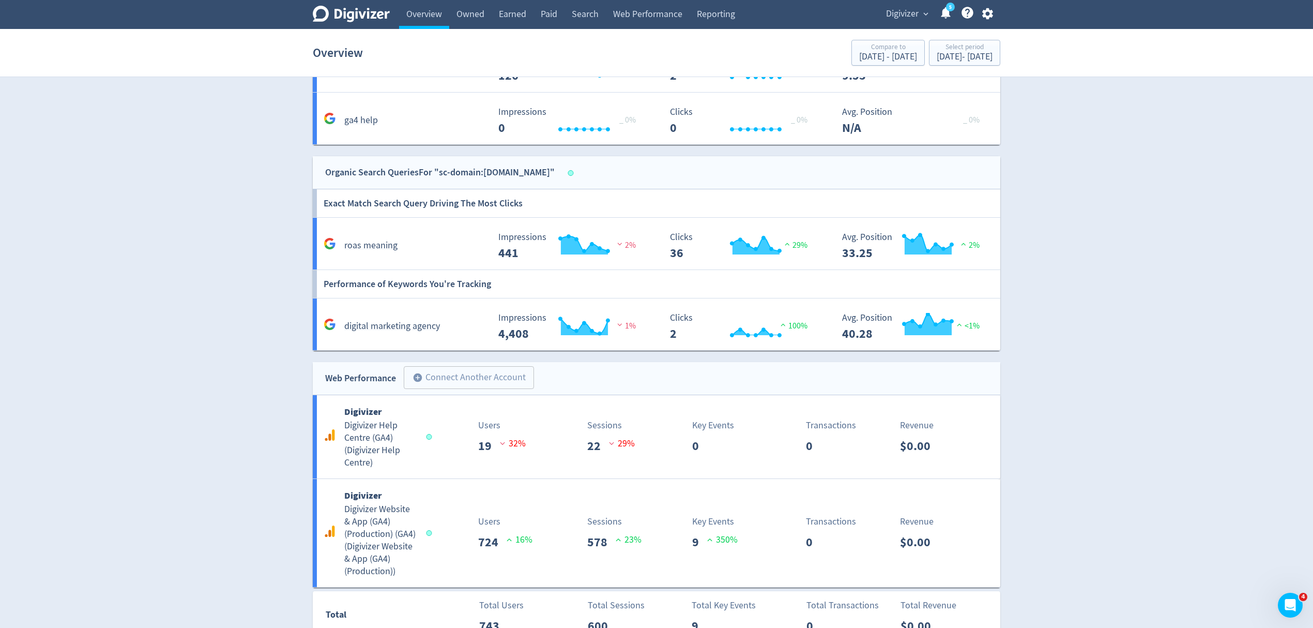
scroll to position [1105, 0]
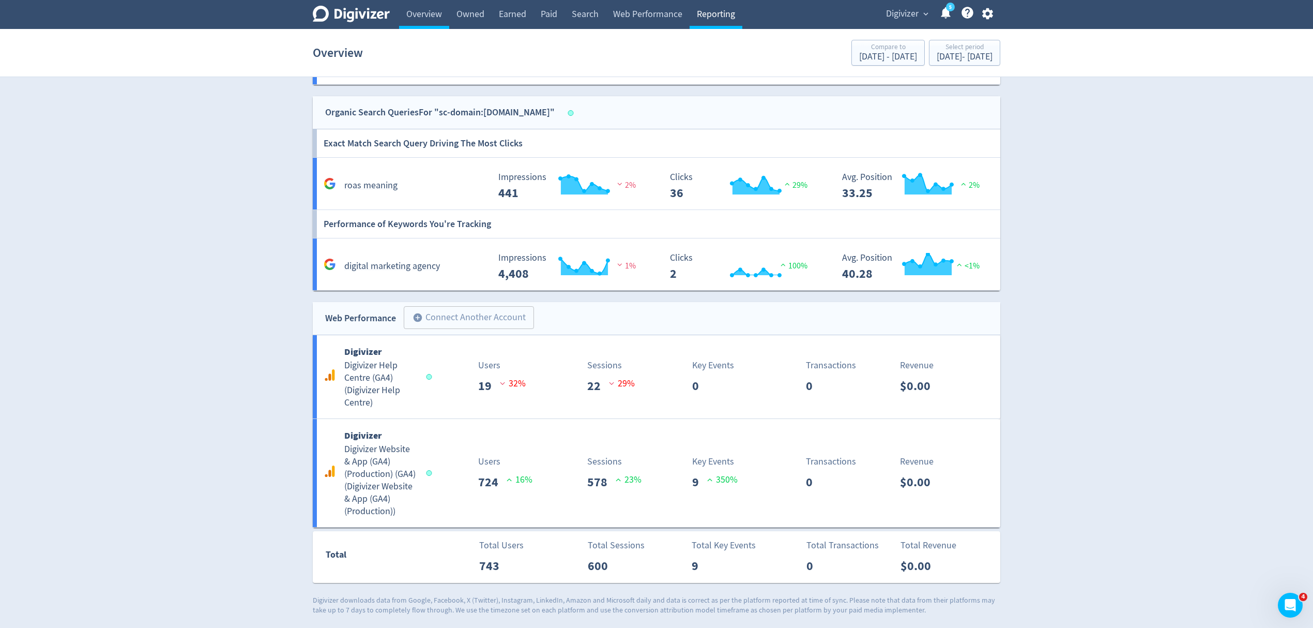
click at [709, 11] on link "Reporting" at bounding box center [716, 14] width 53 height 29
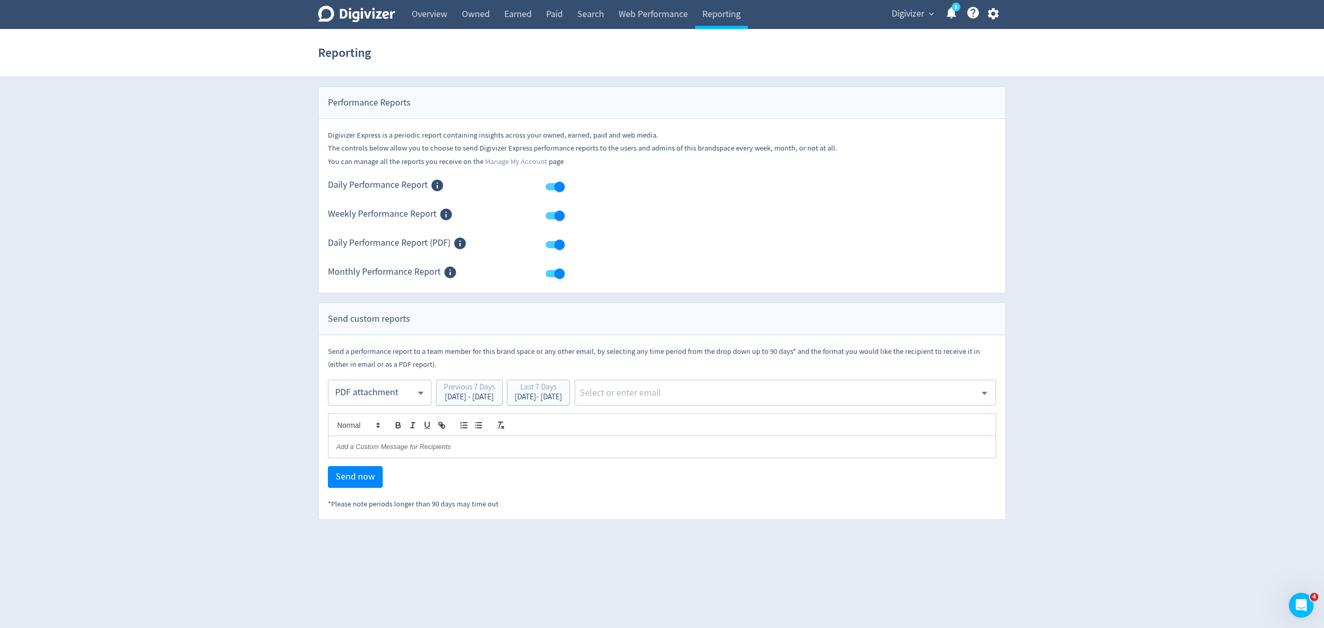
click at [353, 391] on body "Digivizer Logo [PERSON_NAME] Logo Overview Owned Earned Paid Search Web Perform…" at bounding box center [662, 260] width 1324 height 520
click at [356, 443] on div "PDF attachment" at bounding box center [380, 441] width 86 height 23
click at [562, 401] on div "[DATE] - [DATE]" at bounding box center [538, 397] width 48 height 8
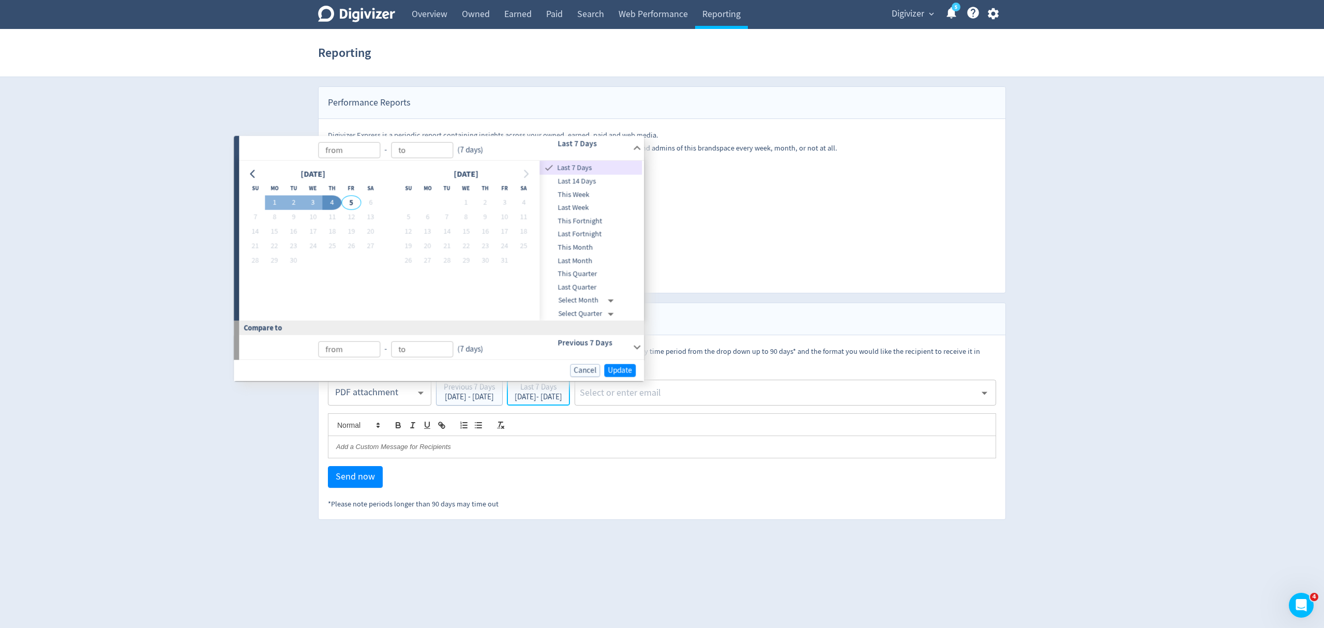
type input "[DATE]"
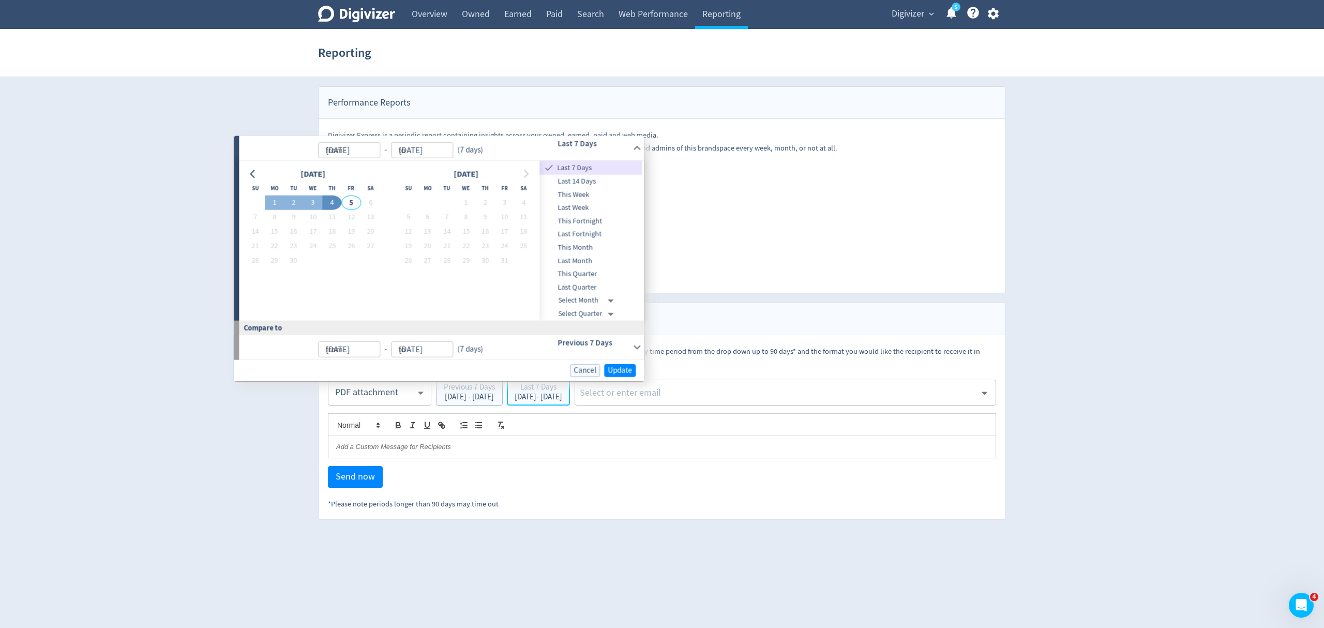
type input "[DATE]"
click at [271, 257] on button "25" at bounding box center [274, 260] width 19 height 14
type input "[DATE]"
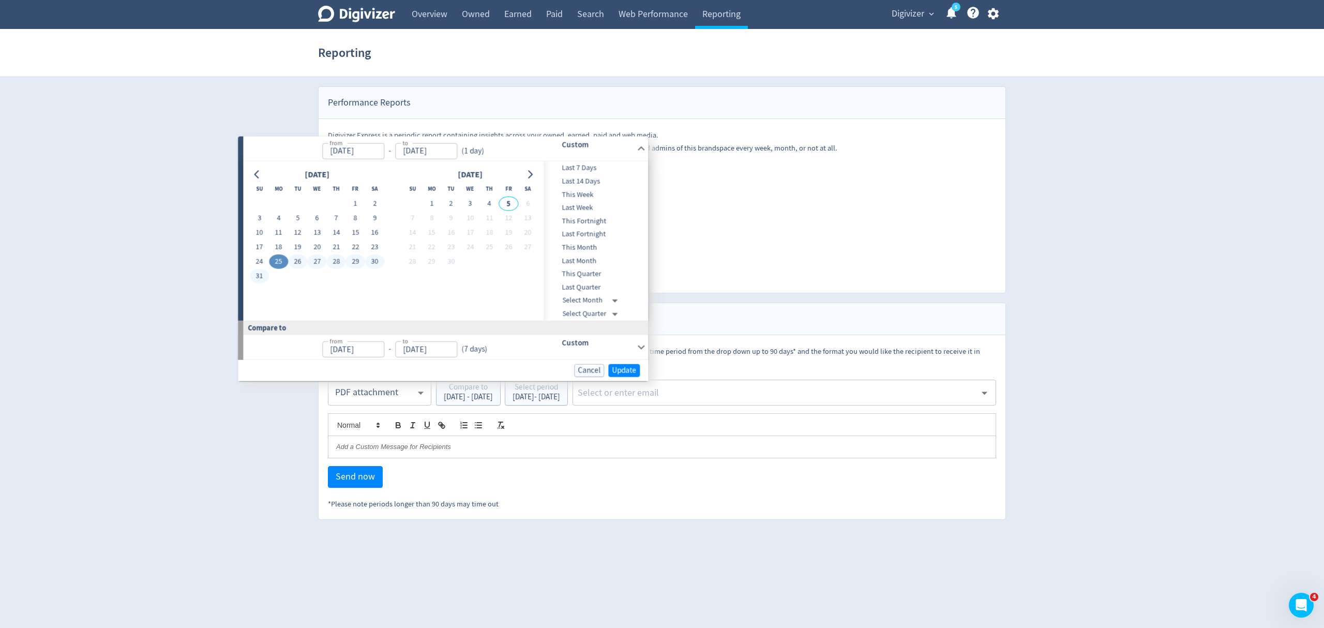
click at [259, 274] on button "31" at bounding box center [259, 275] width 19 height 14
type input "[DATE]"
click at [627, 372] on span "Update" at bounding box center [624, 370] width 24 height 8
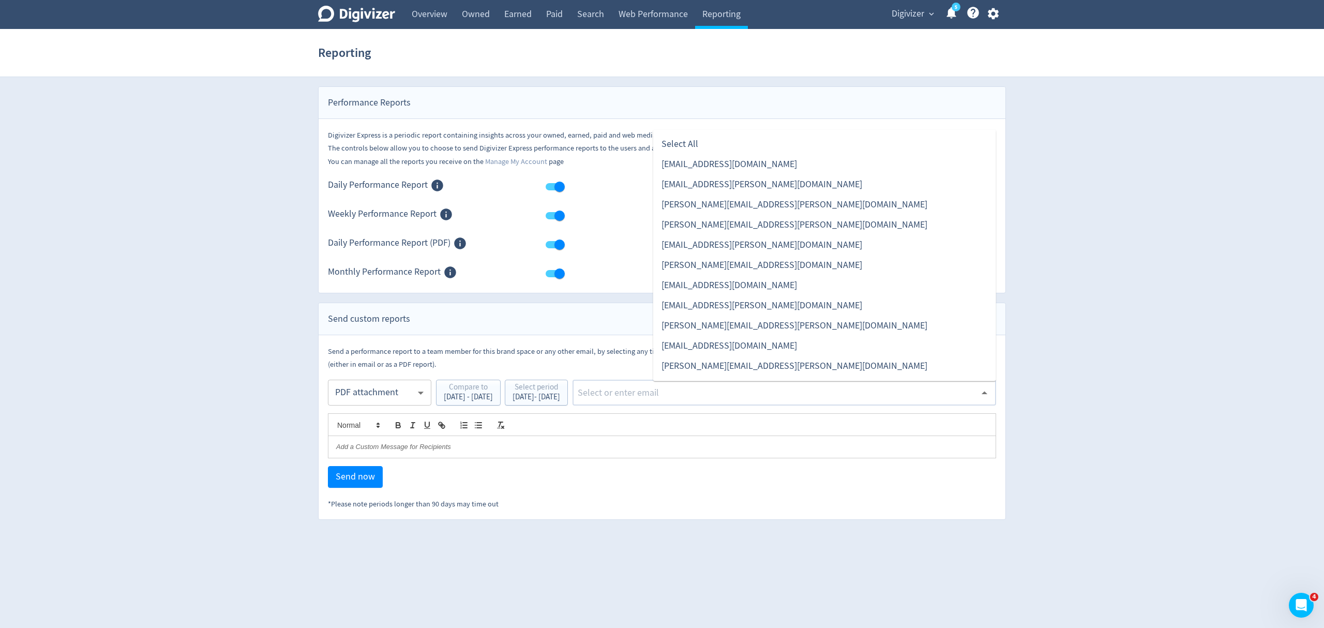
click at [686, 390] on input "text" at bounding box center [776, 393] width 399 height 16
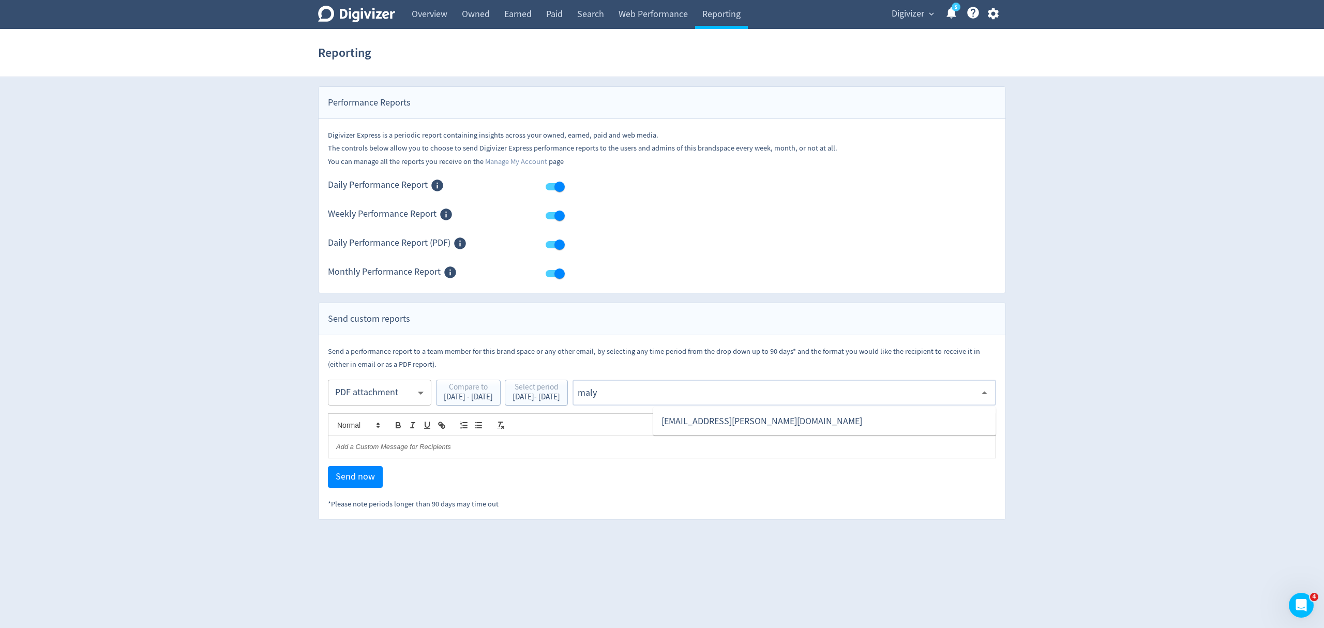
type input "malyn"
click at [690, 429] on li "[EMAIL_ADDRESS][PERSON_NAME][DOMAIN_NAME]" at bounding box center [824, 421] width 343 height 20
click at [354, 476] on span "Send now" at bounding box center [355, 476] width 39 height 9
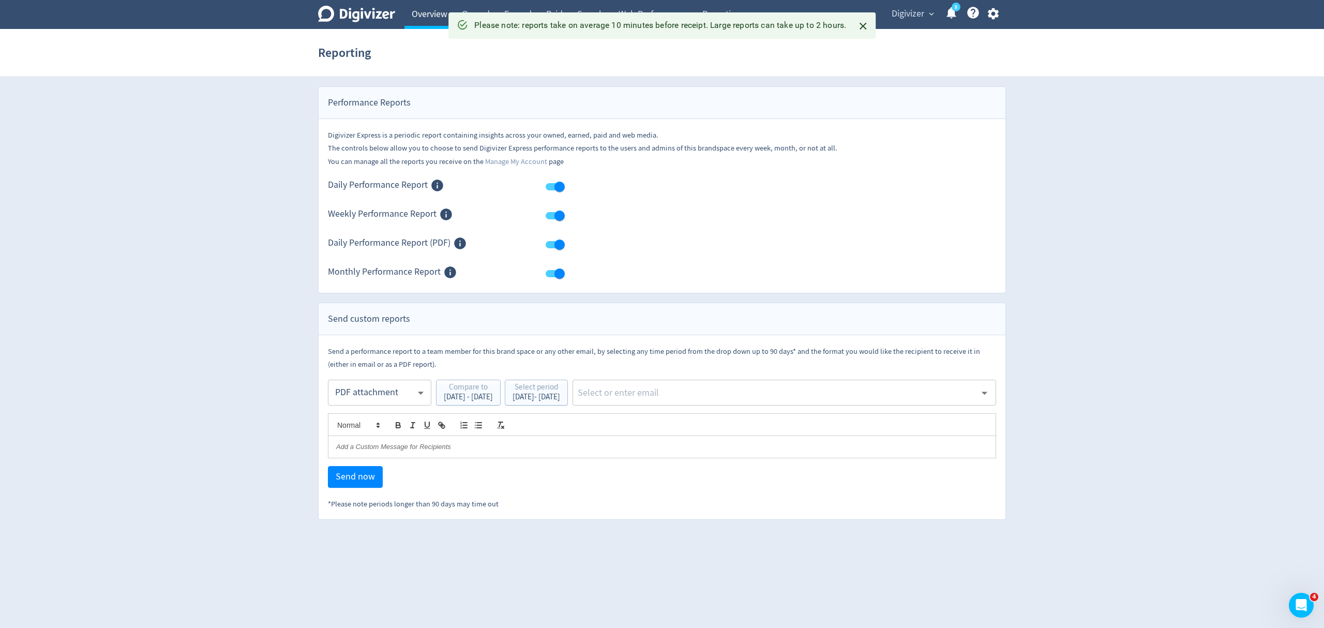
click at [428, 11] on link "Overview" at bounding box center [429, 14] width 50 height 29
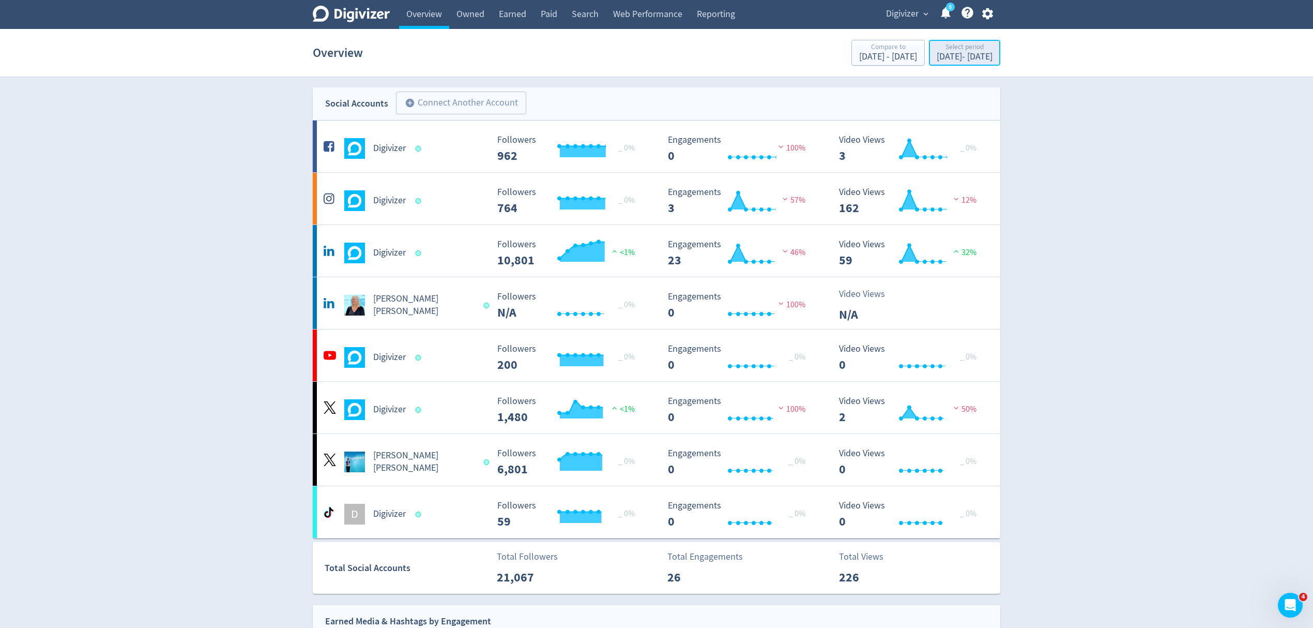
click at [963, 56] on div "[DATE] - [DATE]" at bounding box center [965, 56] width 56 height 9
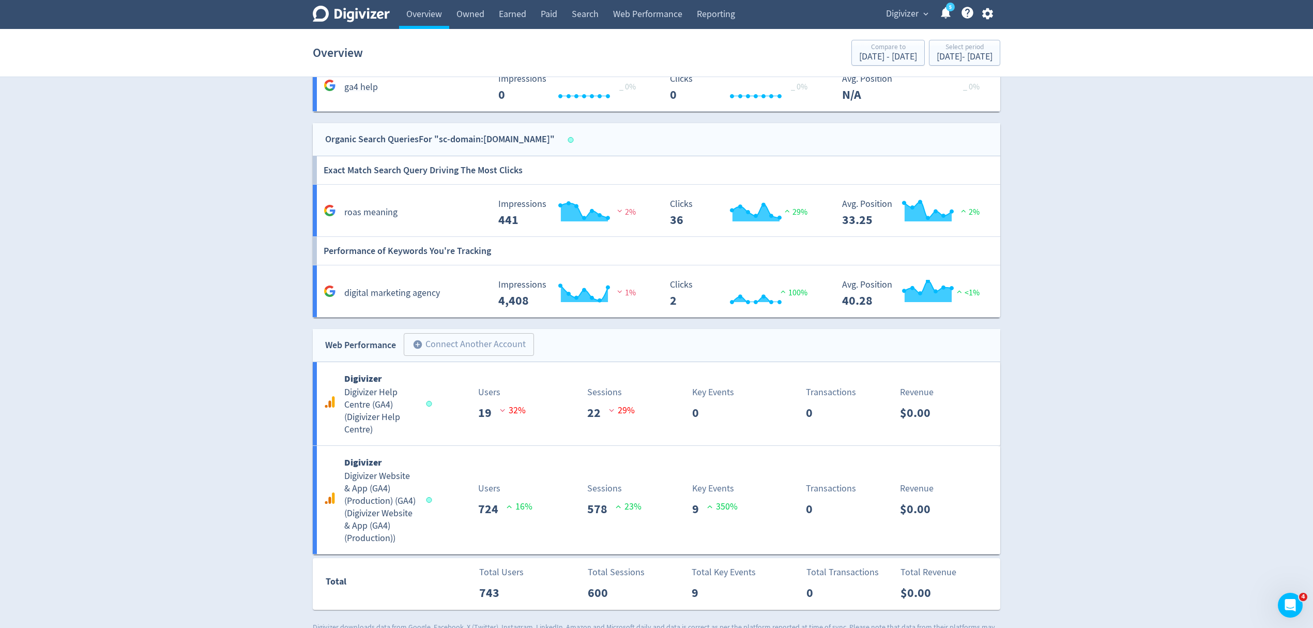
scroll to position [1105, 0]
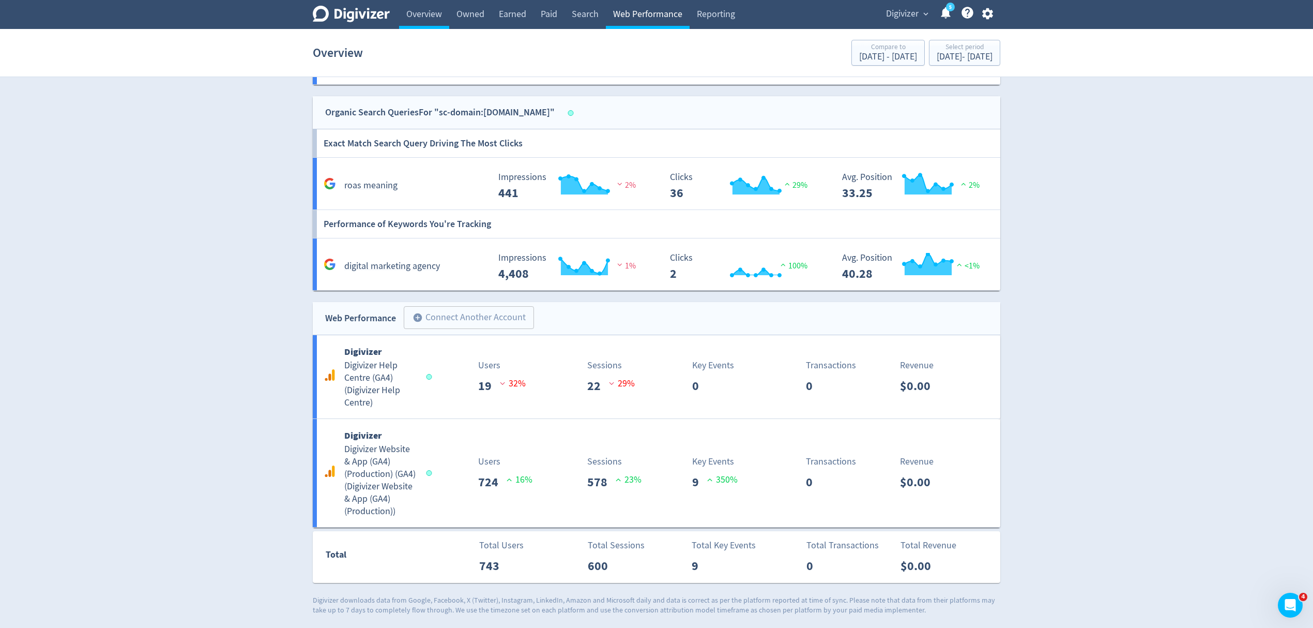
click at [649, 9] on link "Web Performance" at bounding box center [648, 14] width 84 height 29
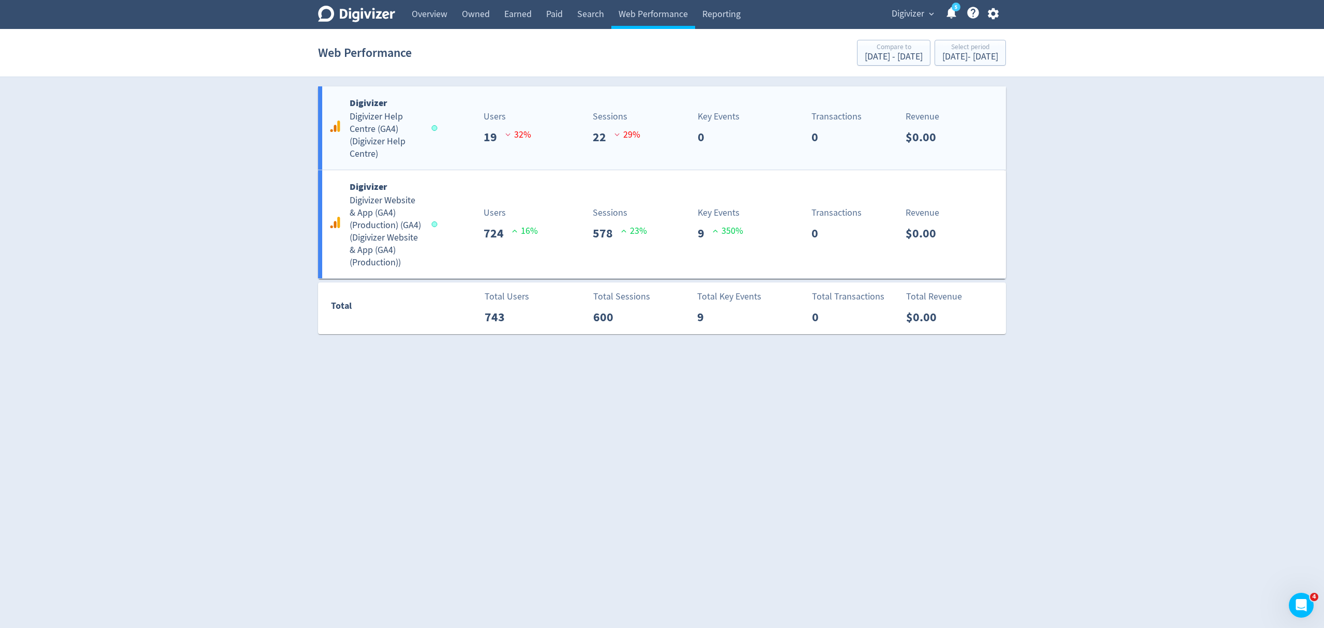
click at [443, 151] on div "Digivizer Digivizer Help Centre (GA4) ( Digivizer Help Centre ) Users 19 32 % S…" at bounding box center [662, 127] width 688 height 83
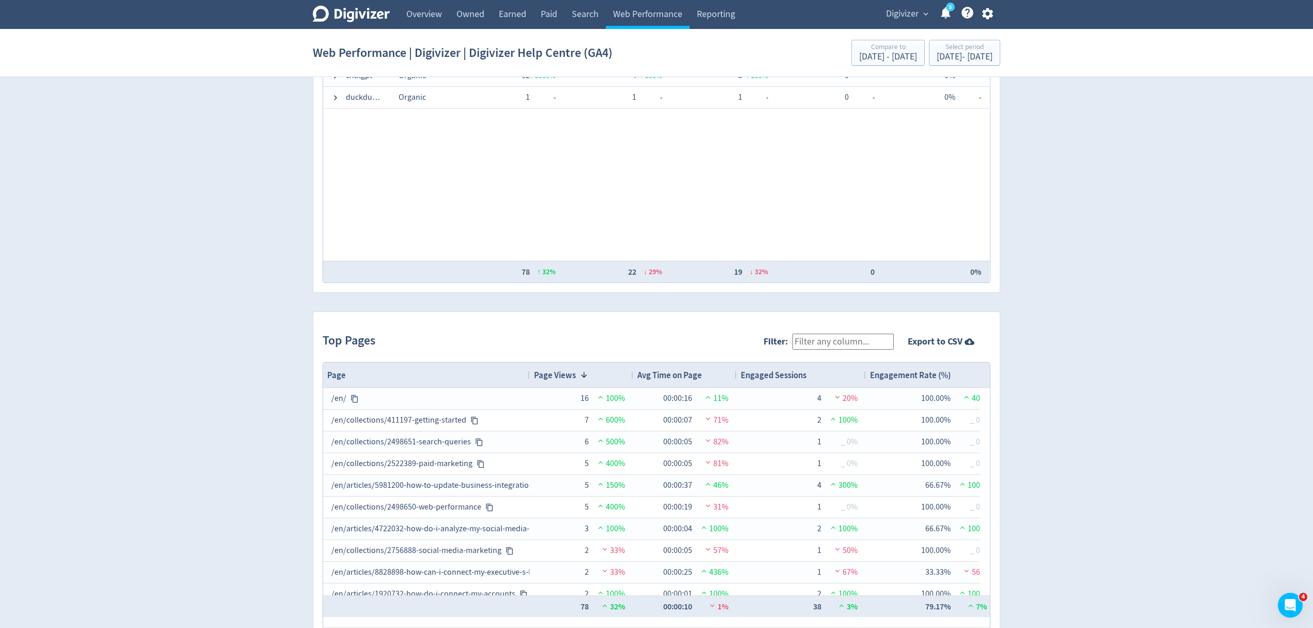
scroll to position [827, 0]
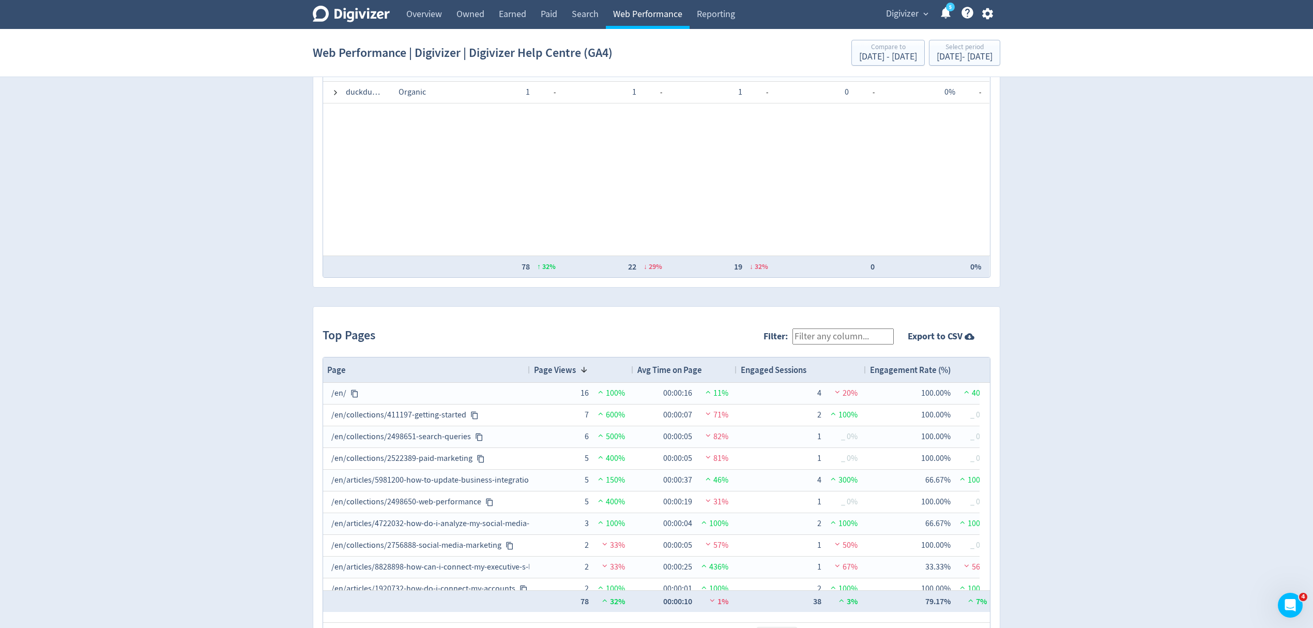
click at [646, 17] on link "Web Performance" at bounding box center [648, 14] width 84 height 29
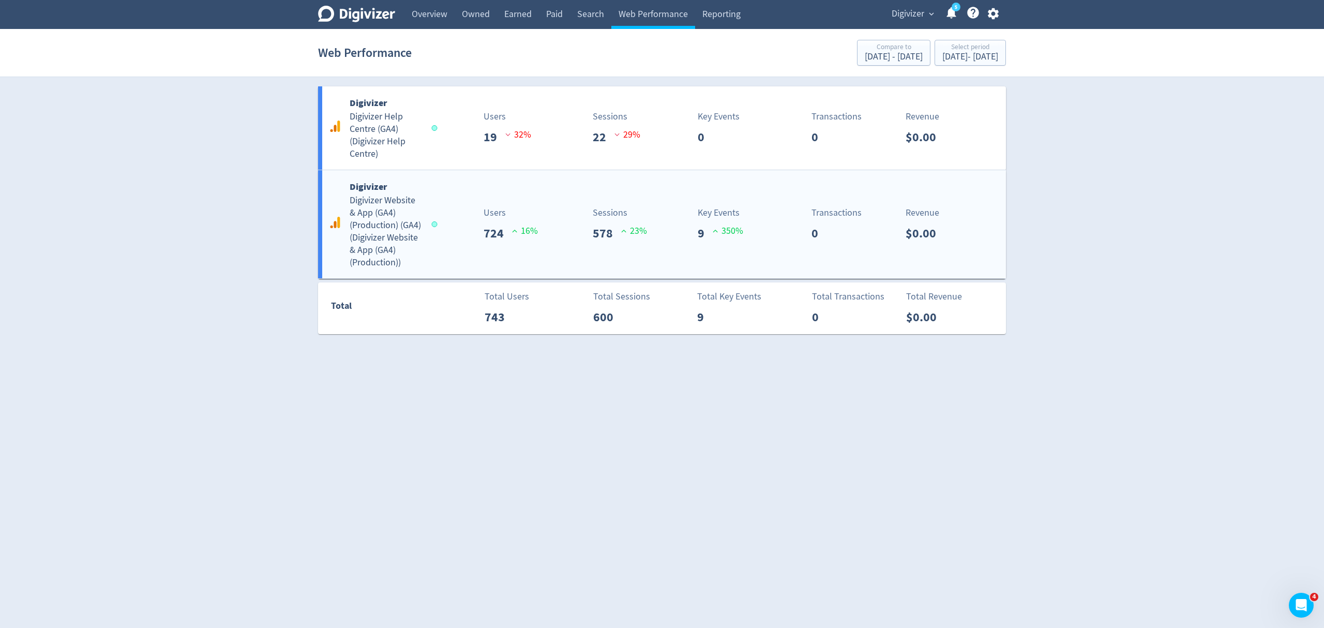
click at [443, 247] on div "Digivizer Digivizer Website & App (GA4) (Production) (GA4) ( Digivizer Website …" at bounding box center [662, 224] width 688 height 108
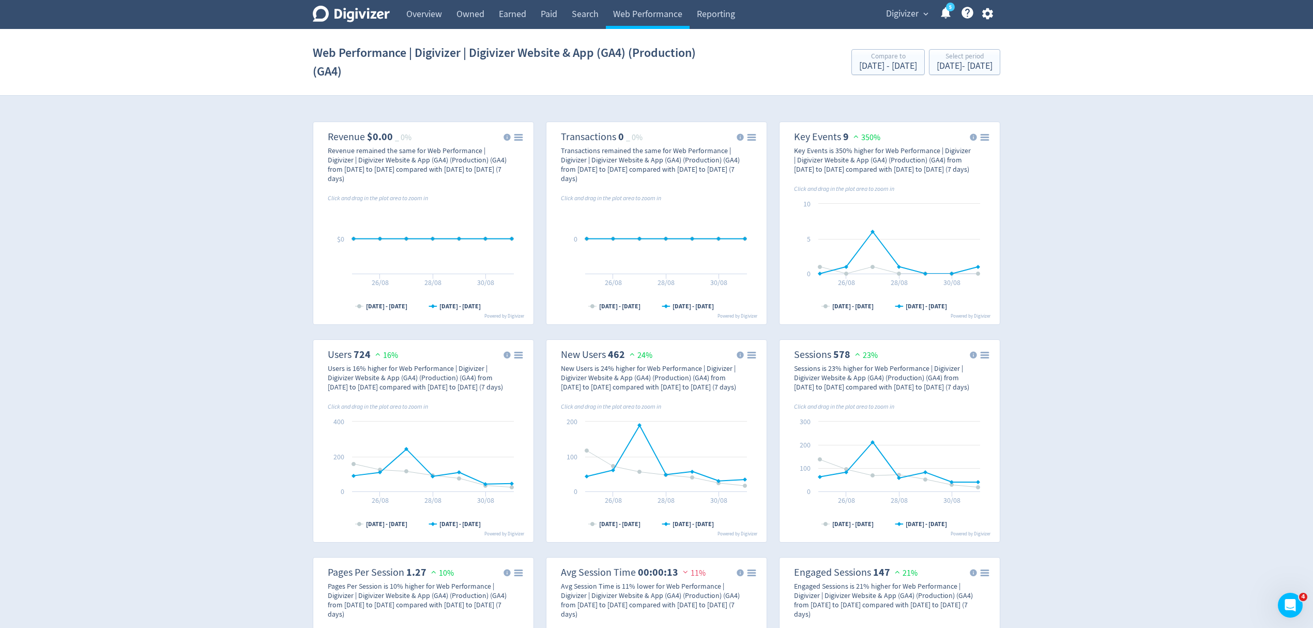
drag, startPoint x: 412, startPoint y: 5, endPoint x: 507, endPoint y: 30, distance: 98.5
click at [412, 5] on link "Overview" at bounding box center [424, 14] width 50 height 29
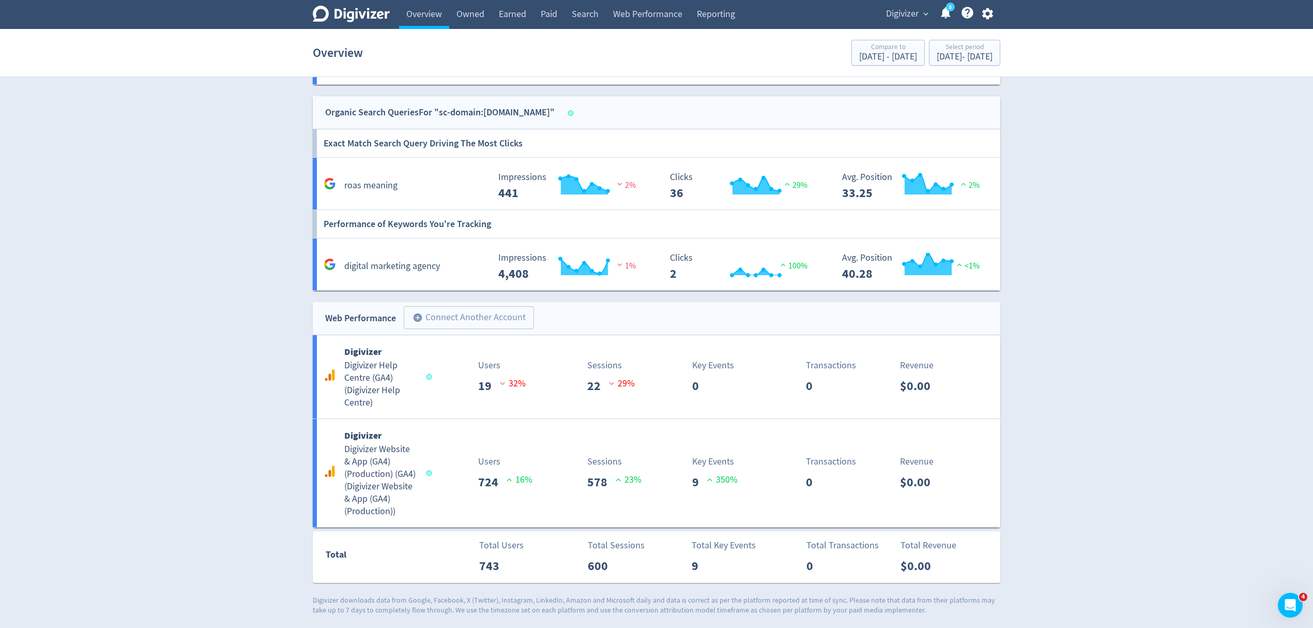
scroll to position [1105, 0]
click at [911, 11] on span "Digivizer" at bounding box center [902, 14] width 33 height 17
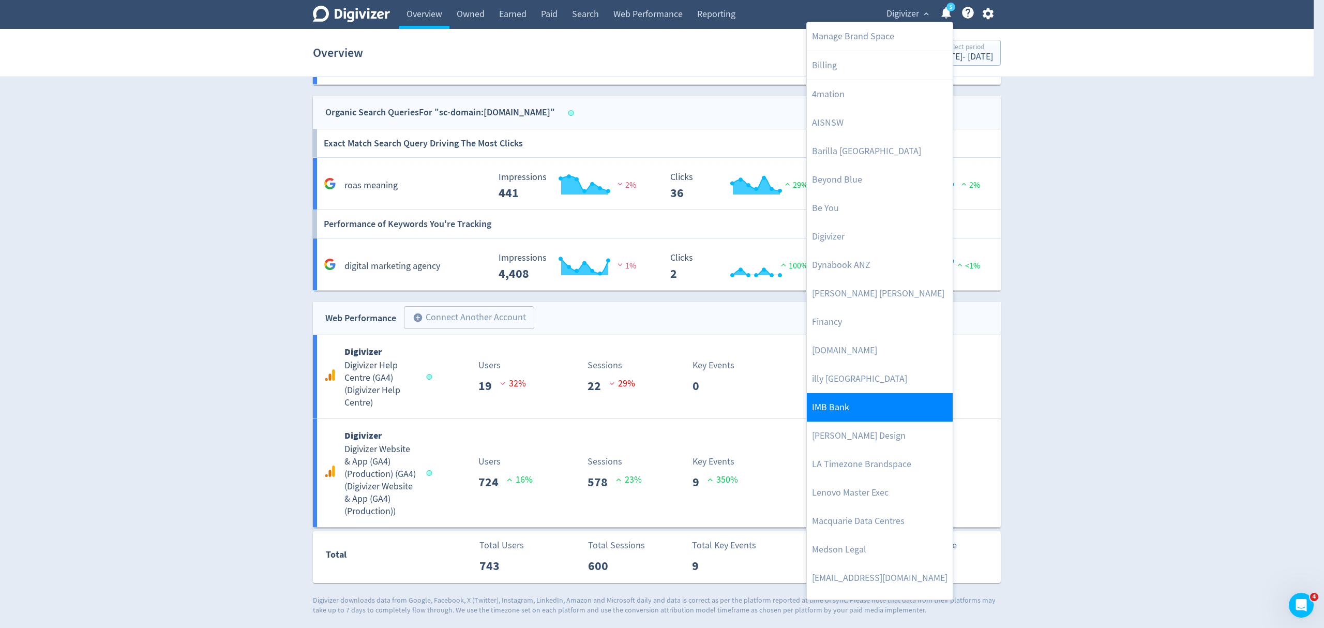
click at [846, 414] on link "IMB Bank" at bounding box center [880, 407] width 146 height 28
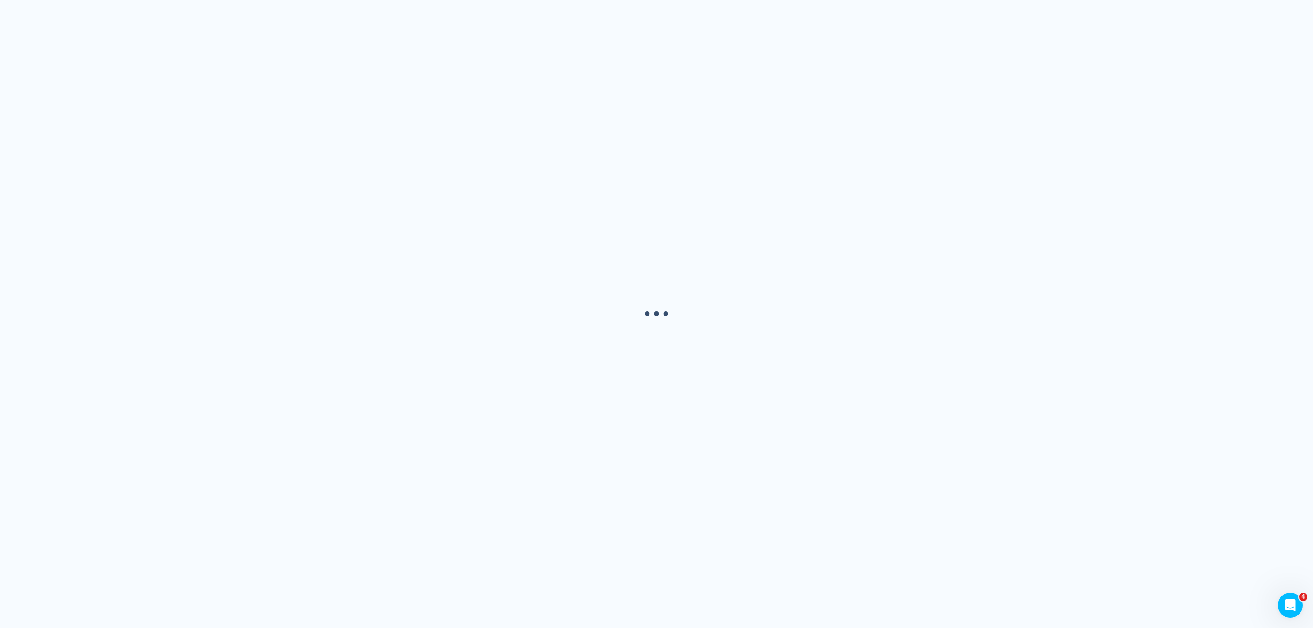
scroll to position [0, 0]
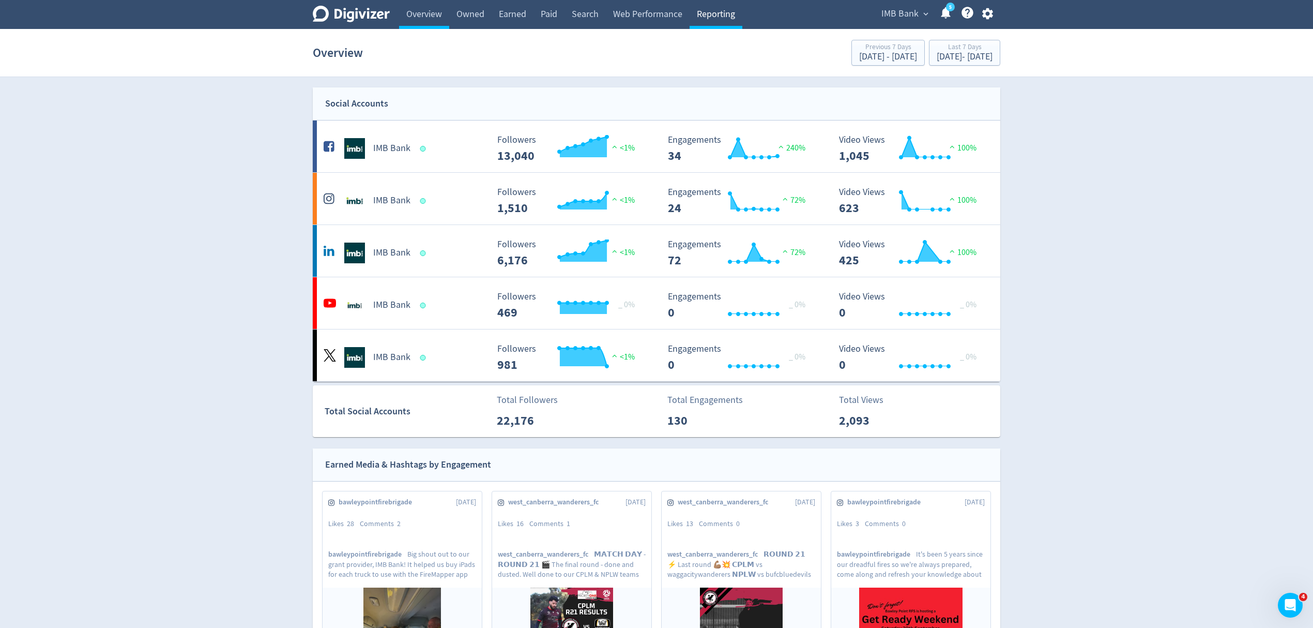
click at [717, 18] on link "Reporting" at bounding box center [716, 14] width 53 height 29
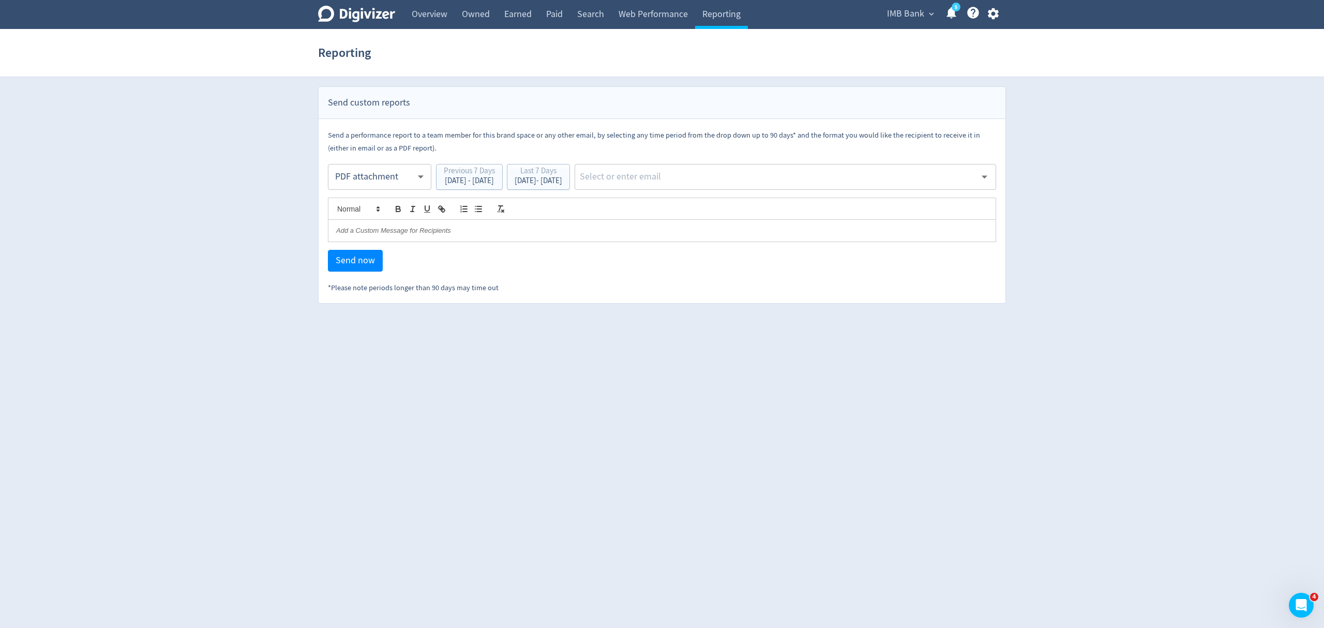
click at [359, 172] on body "Digivizer Logo [PERSON_NAME] Logo Overview Owned Earned Paid Search Web Perform…" at bounding box center [662, 152] width 1324 height 304
click at [365, 222] on div "PDF attachment" at bounding box center [380, 225] width 86 height 23
click at [562, 176] on div "Last 7 Days" at bounding box center [538, 172] width 48 height 10
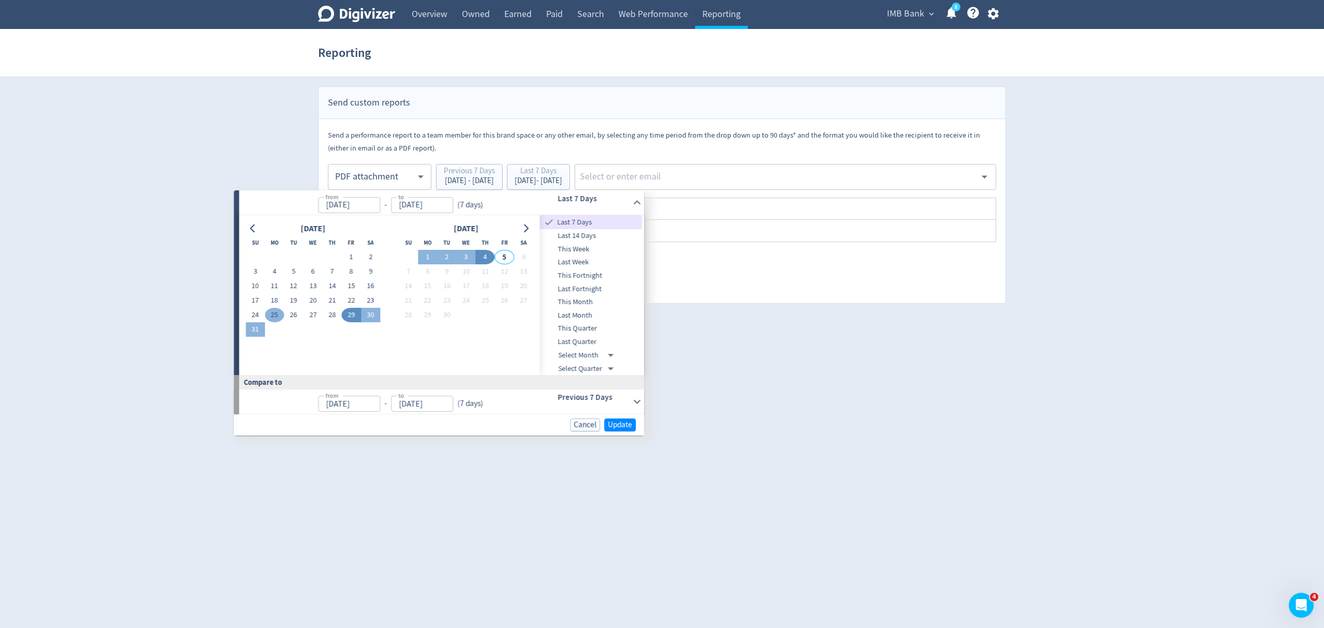
click at [274, 313] on button "25" at bounding box center [274, 315] width 19 height 14
type input "[DATE]"
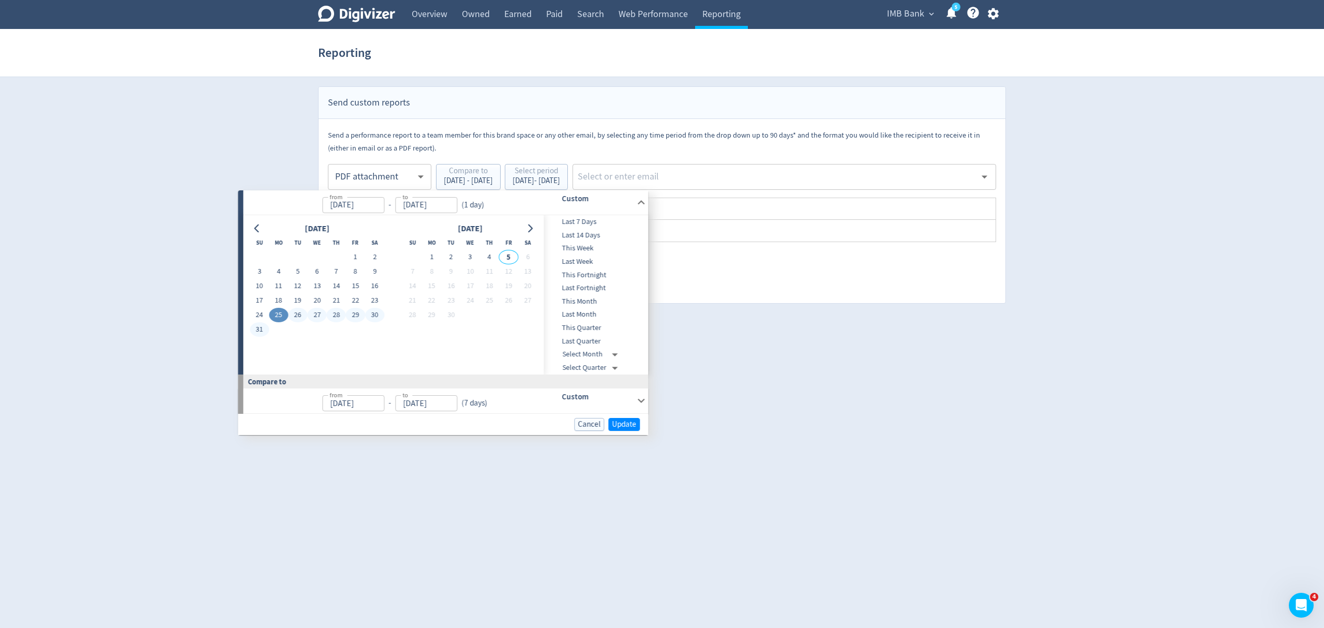
click at [255, 326] on button "31" at bounding box center [259, 329] width 19 height 14
type input "[DATE]"
click at [619, 427] on span "Update" at bounding box center [624, 424] width 24 height 8
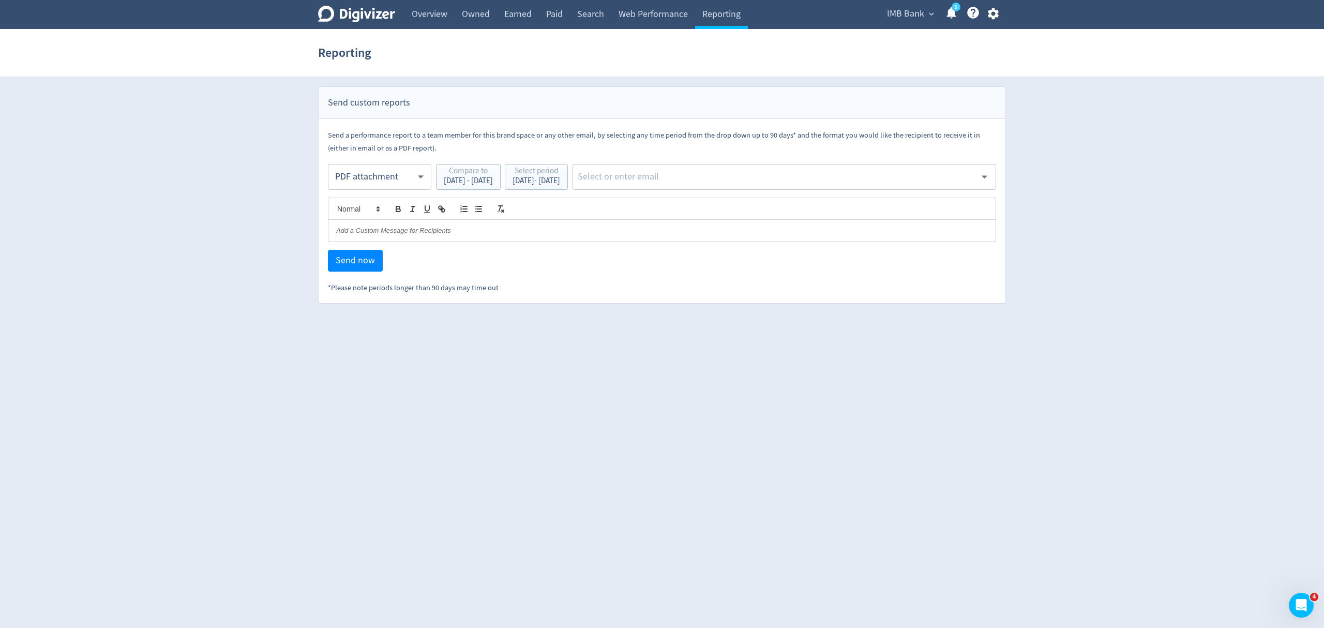
click at [733, 166] on div "​" at bounding box center [783, 177] width 423 height 26
type input "malyn"
click at [737, 206] on li "[EMAIL_ADDRESS][PERSON_NAME][DOMAIN_NAME]" at bounding box center [824, 204] width 343 height 20
click at [367, 265] on span "Send now" at bounding box center [355, 260] width 39 height 9
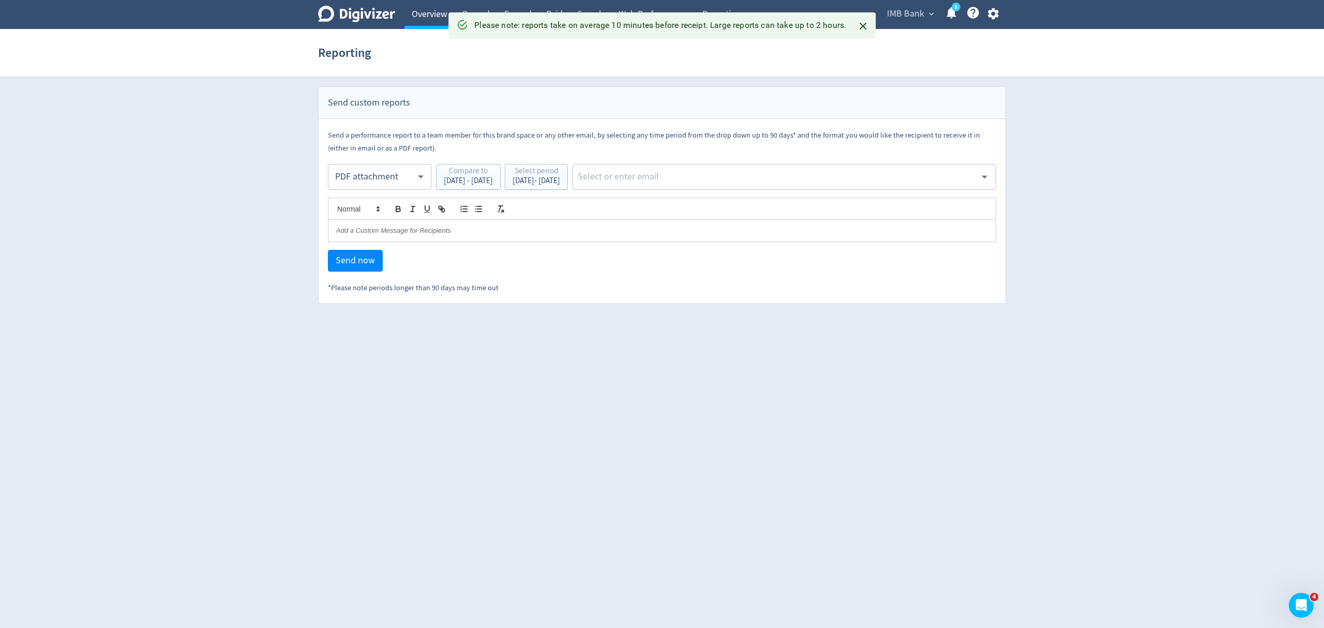
click at [437, 11] on link "Overview" at bounding box center [429, 14] width 50 height 29
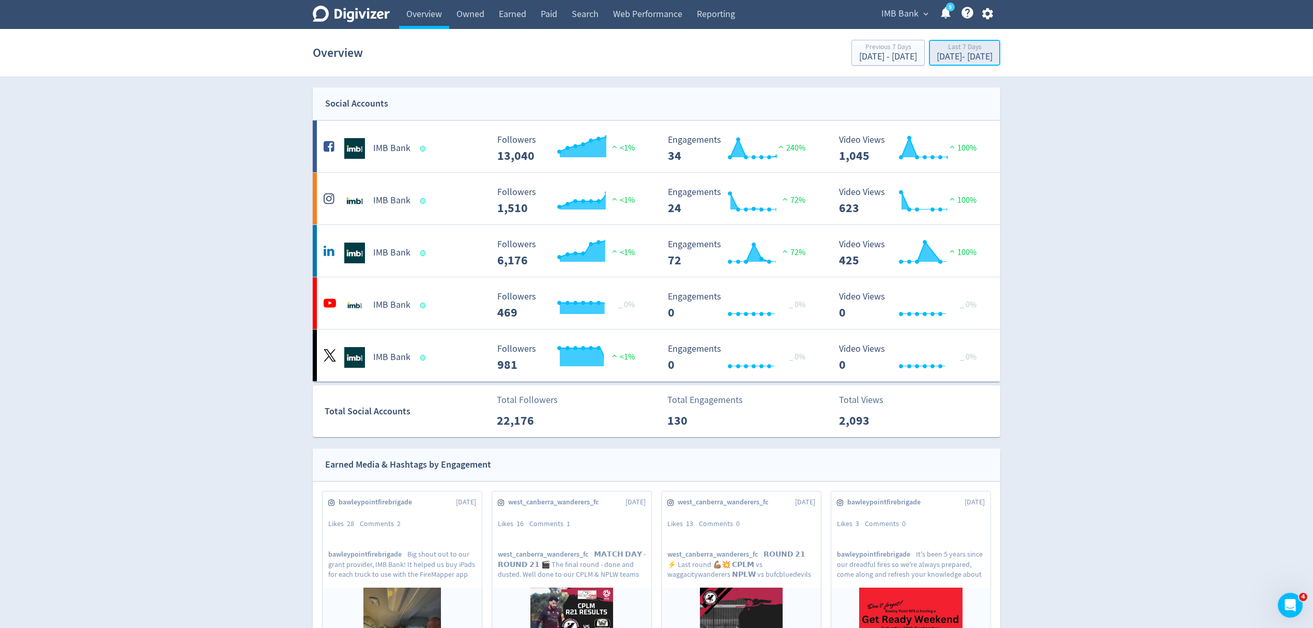
click at [937, 53] on div "[DATE] - [DATE]" at bounding box center [965, 56] width 56 height 9
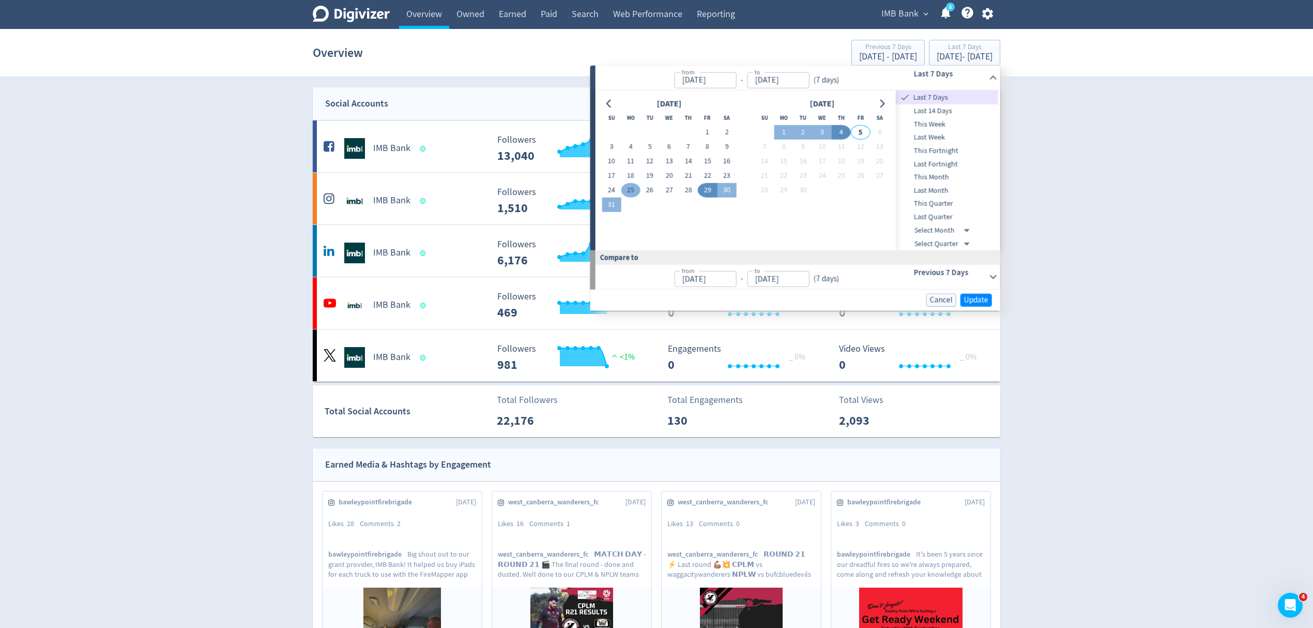
click at [628, 187] on button "25" at bounding box center [630, 190] width 19 height 14
type input "[DATE]"
click at [622, 195] on td "25" at bounding box center [630, 190] width 19 height 14
click at [616, 199] on button "31" at bounding box center [611, 205] width 19 height 14
type input "[DATE]"
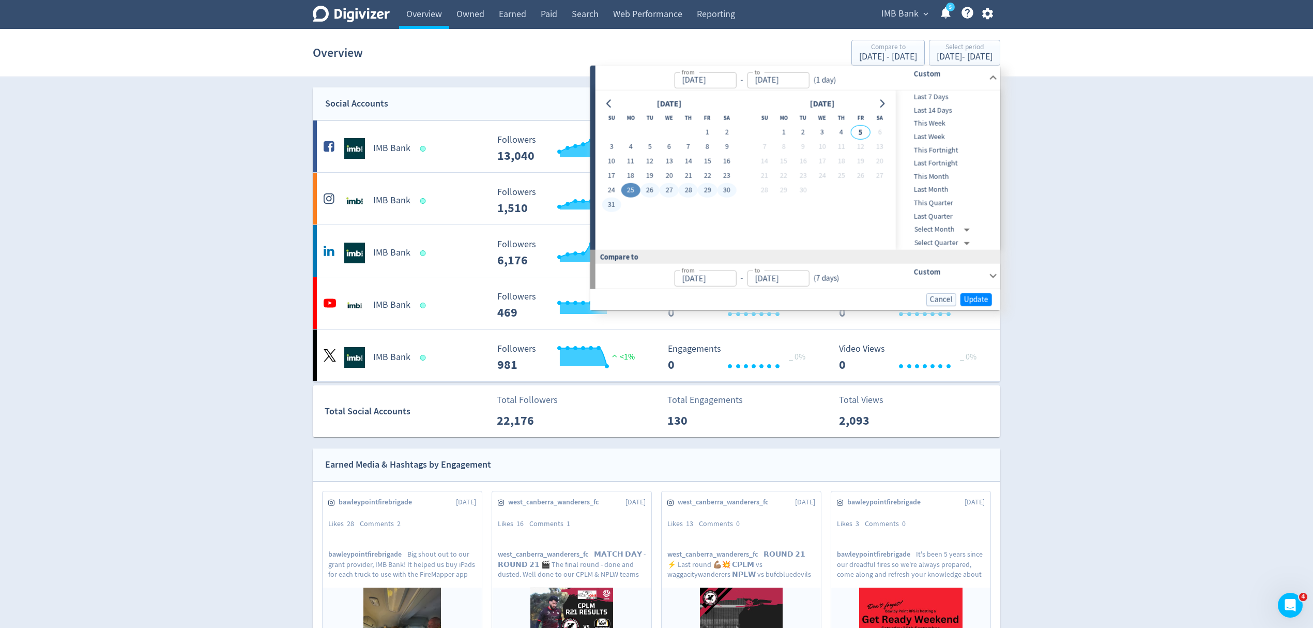
type input "[DATE]"
click at [979, 296] on span "Update" at bounding box center [976, 299] width 24 height 8
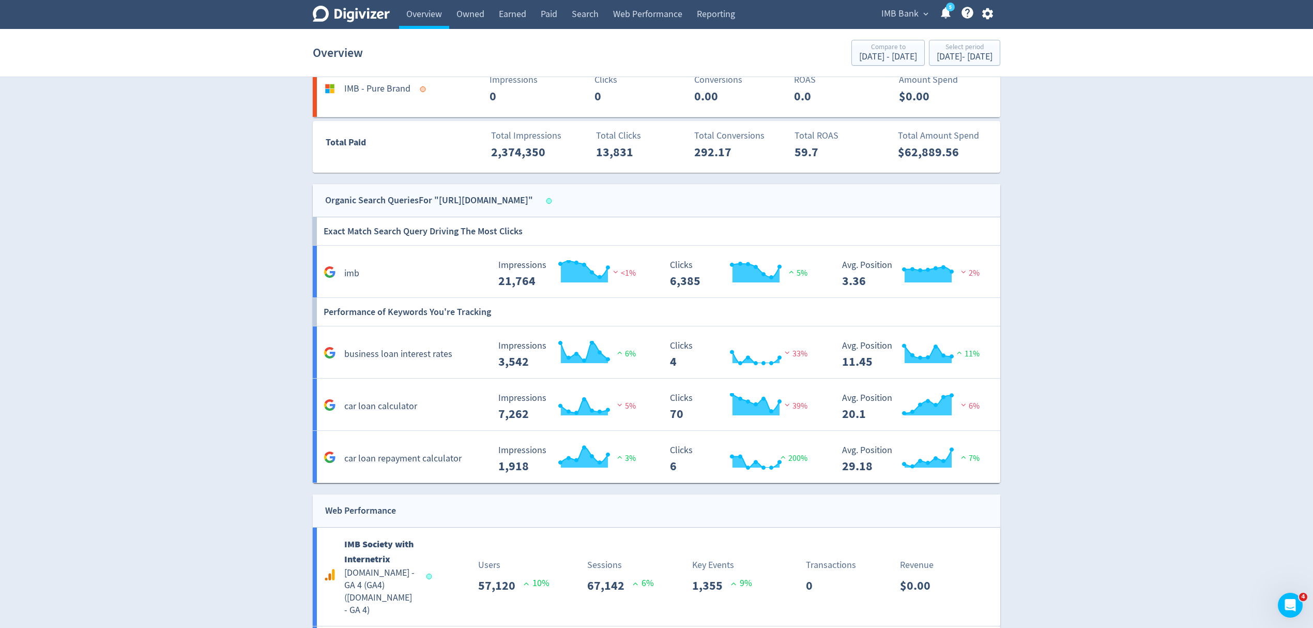
scroll to position [1535, 0]
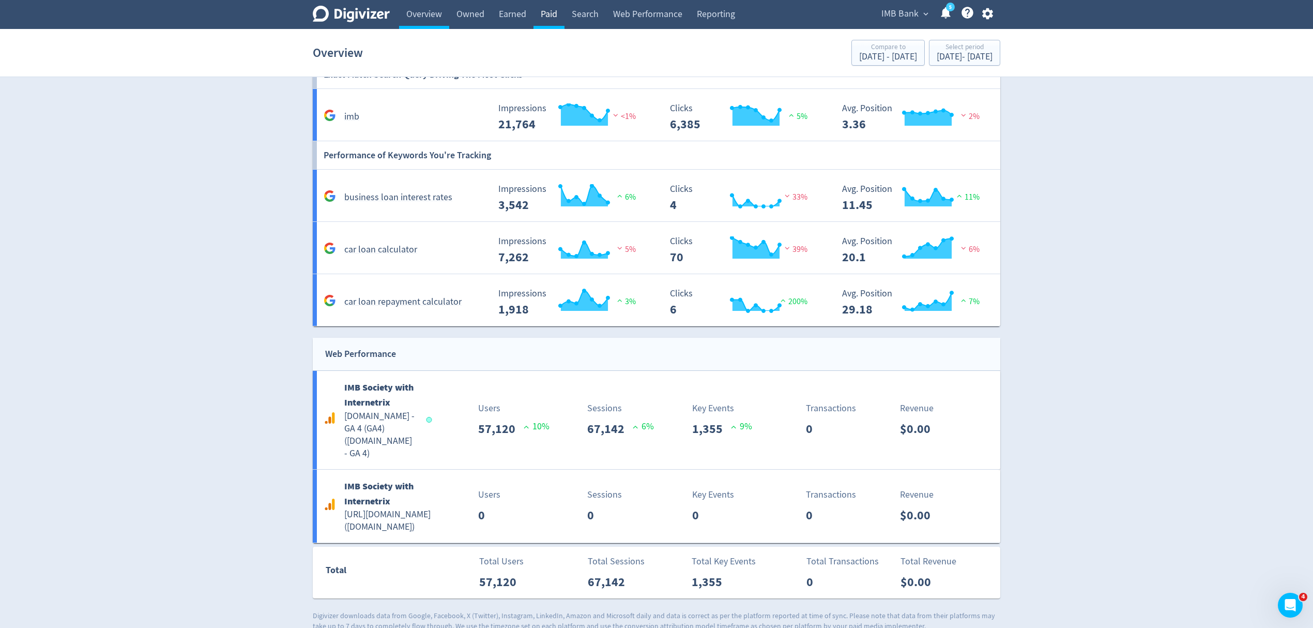
click at [549, 9] on link "Paid" at bounding box center [549, 14] width 31 height 29
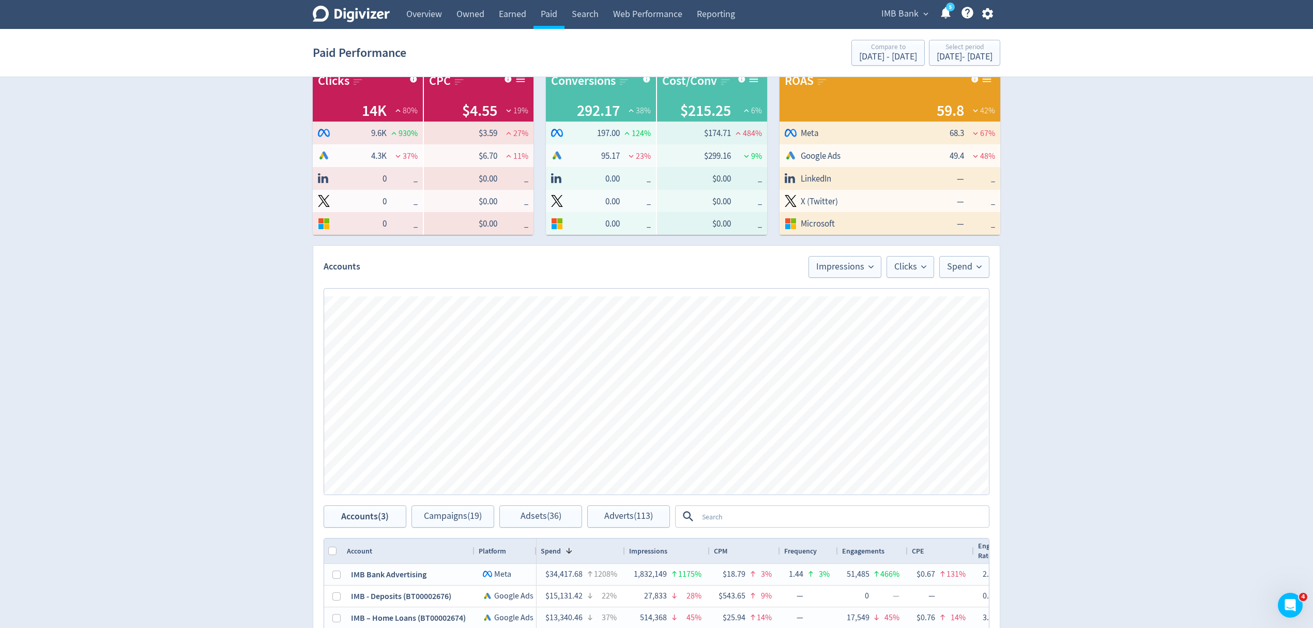
scroll to position [138, 0]
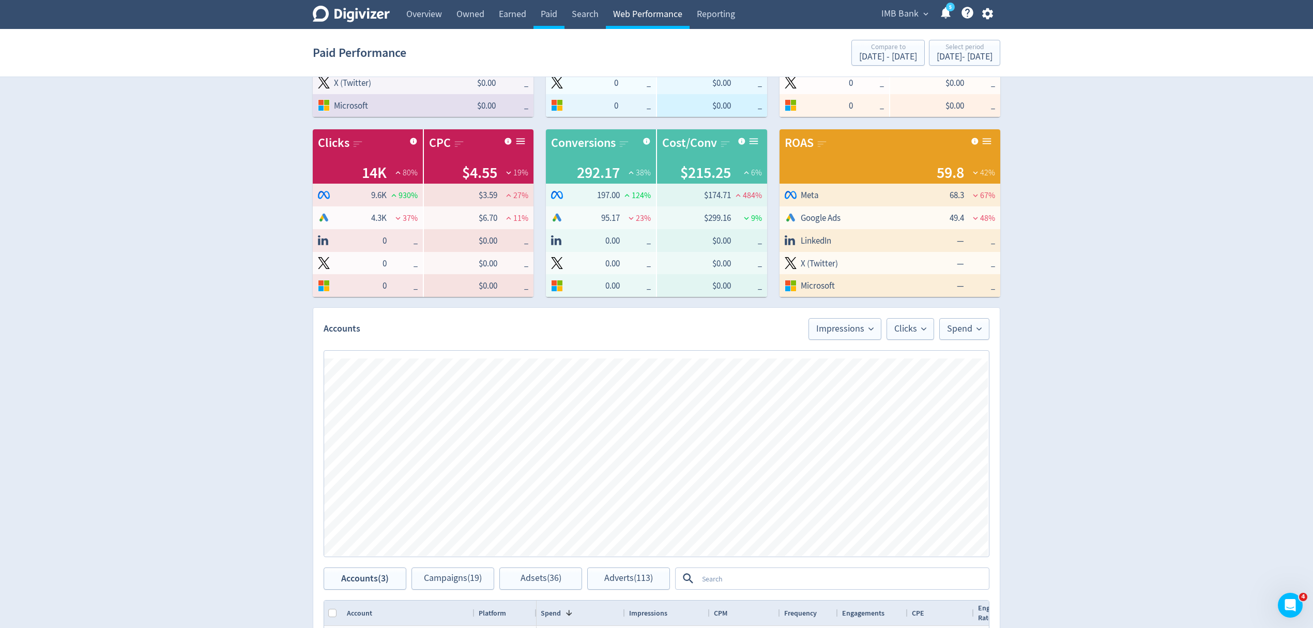
click at [664, 8] on link "Web Performance" at bounding box center [648, 14] width 84 height 29
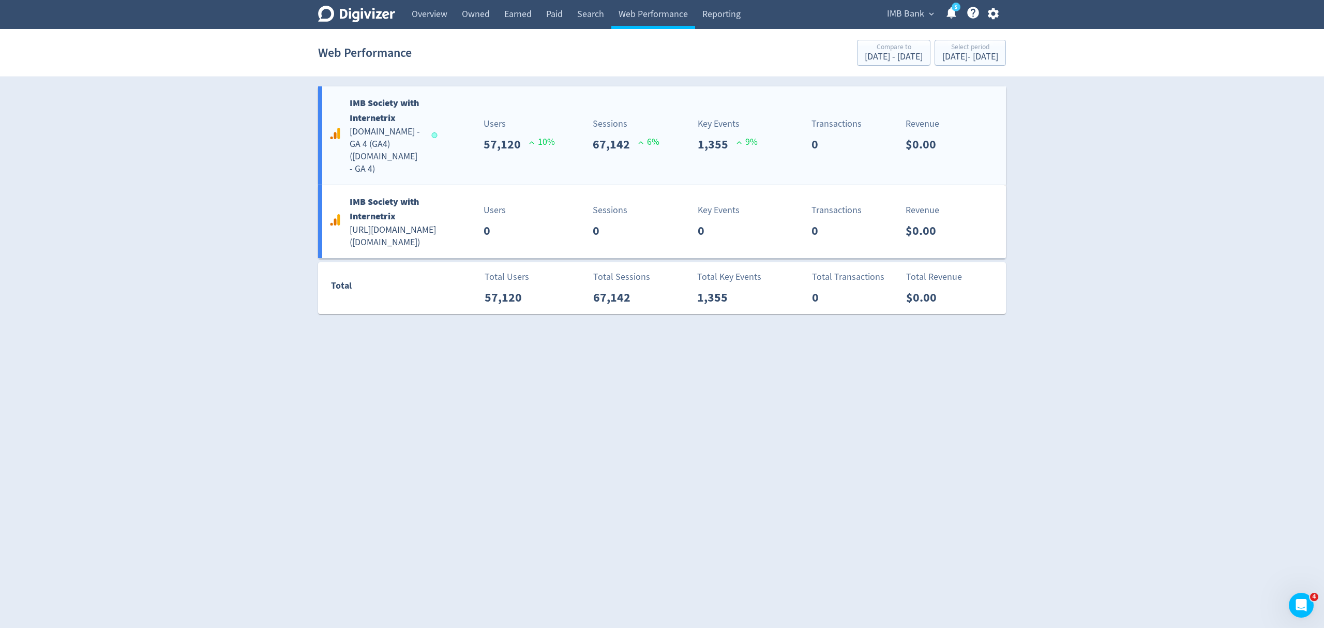
click at [440, 158] on div "IMB Society with Internetrix [DOMAIN_NAME] - GA 4 (GA4) ( [DOMAIN_NAME] - GA 4 …" at bounding box center [662, 135] width 688 height 98
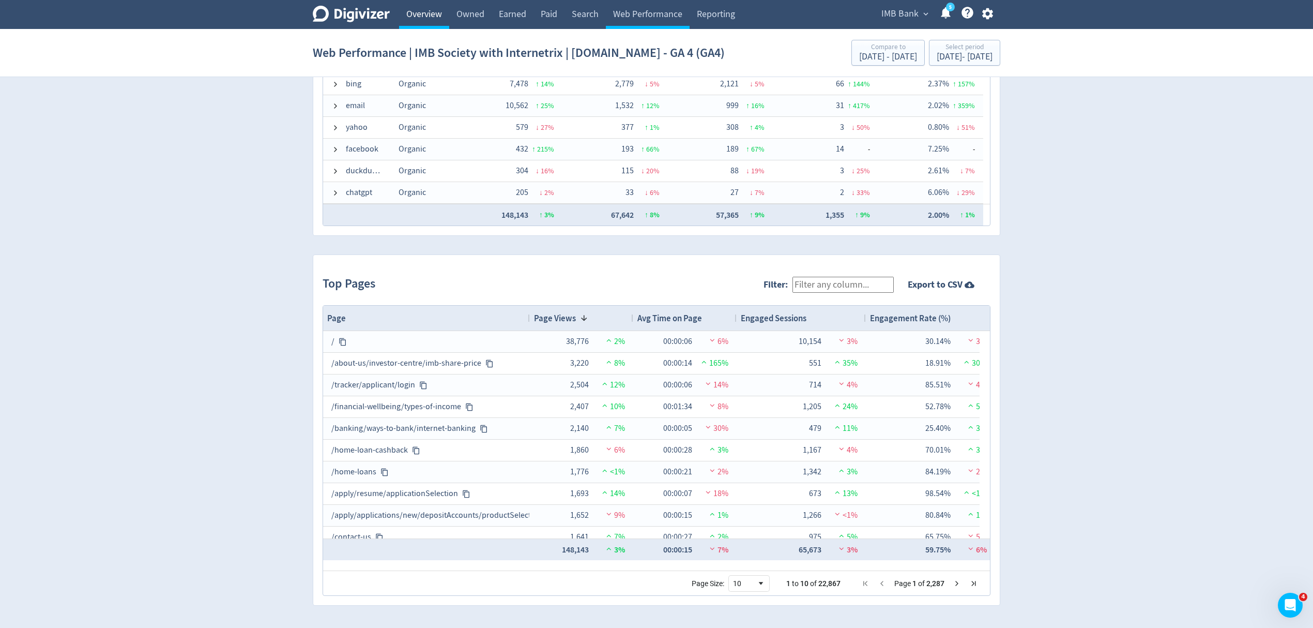
click at [422, 10] on link "Overview" at bounding box center [424, 14] width 50 height 29
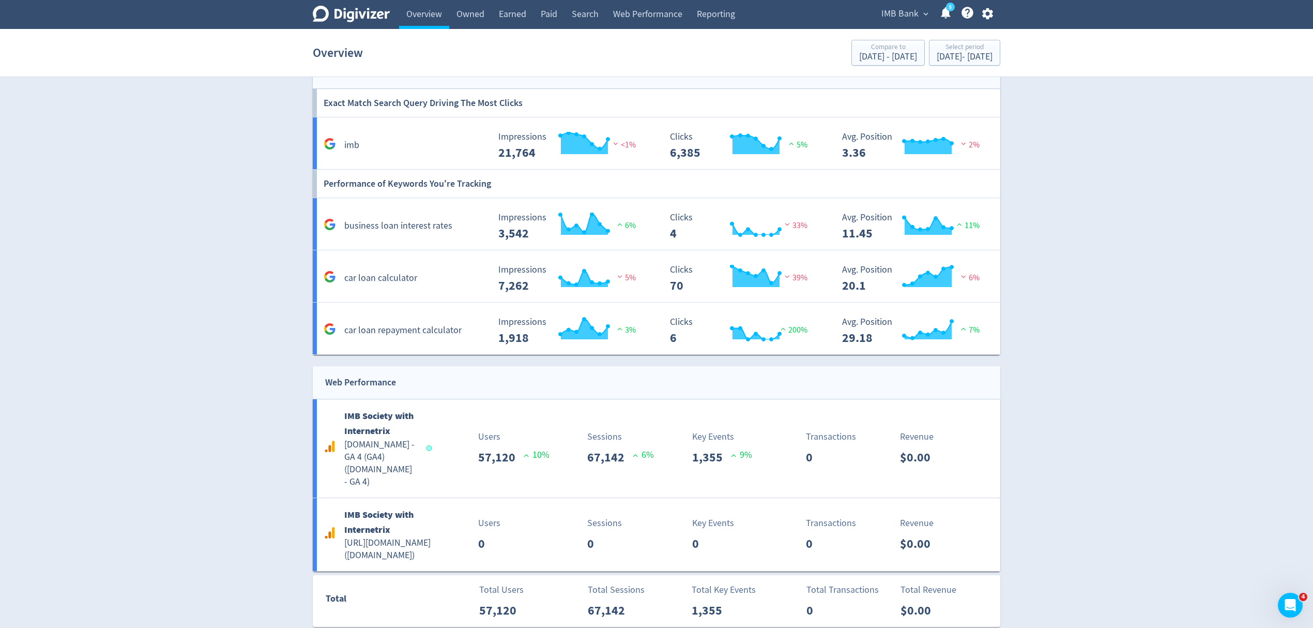
scroll to position [1535, 0]
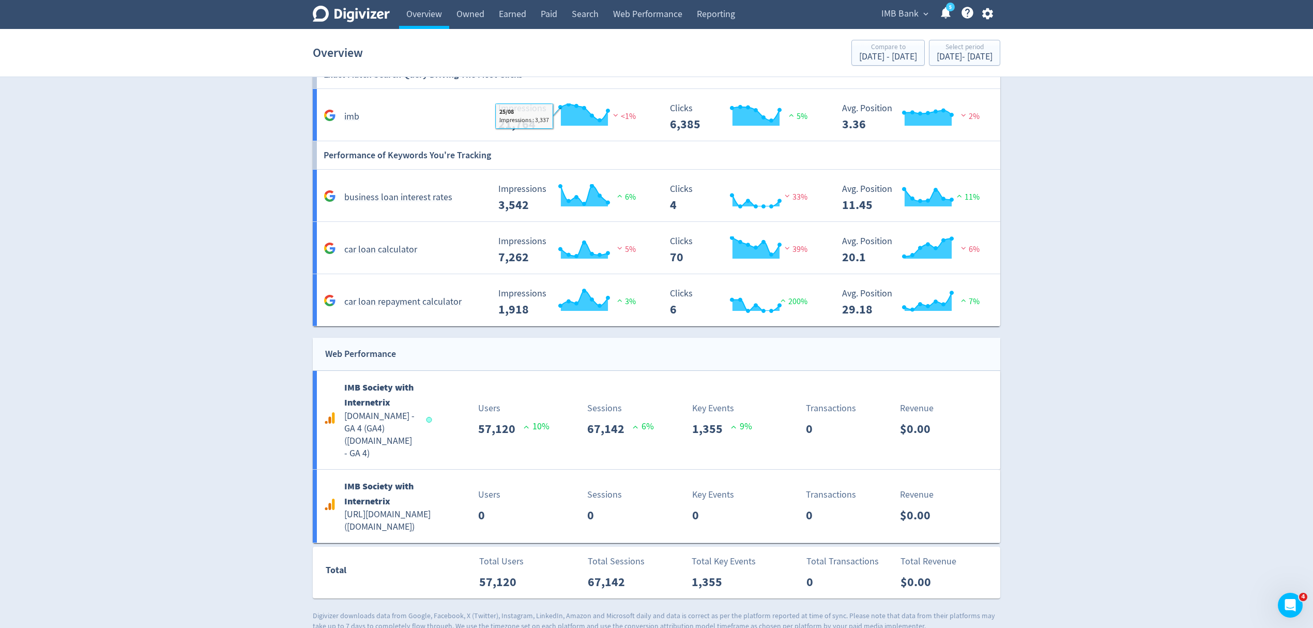
drag, startPoint x: 553, startPoint y: 8, endPoint x: 842, endPoint y: 377, distance: 468.9
click at [553, 8] on link "Paid" at bounding box center [549, 14] width 31 height 29
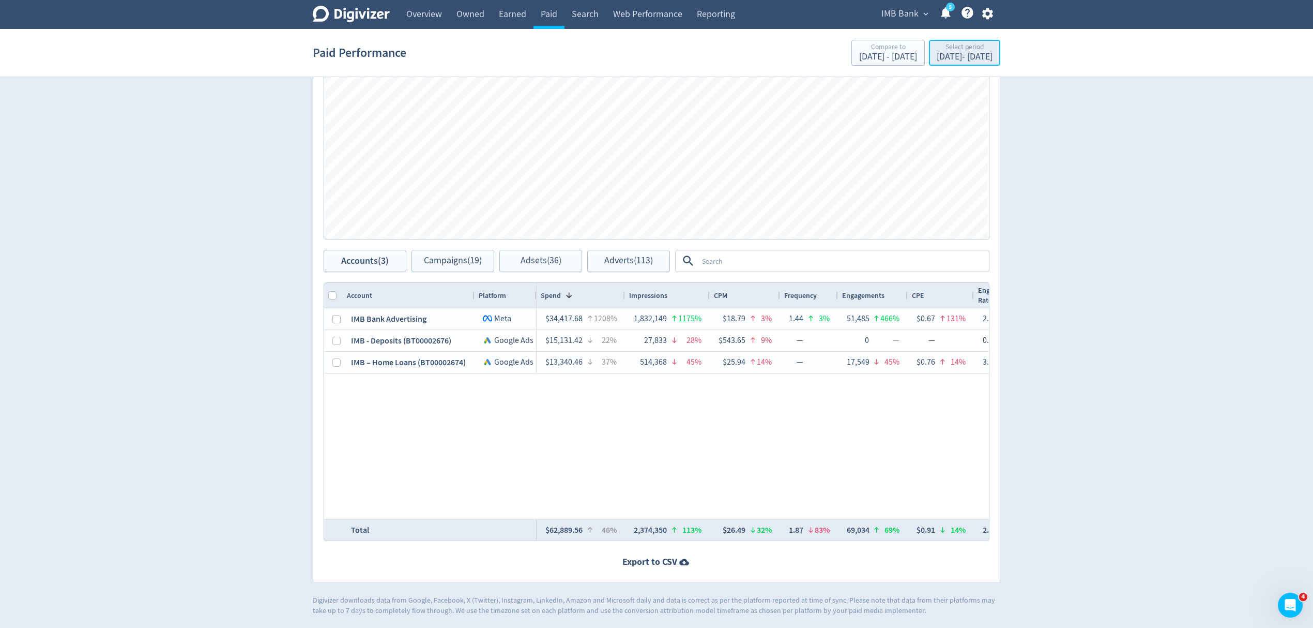
click at [937, 48] on div "Select period" at bounding box center [965, 47] width 56 height 9
type input "[DATE]"
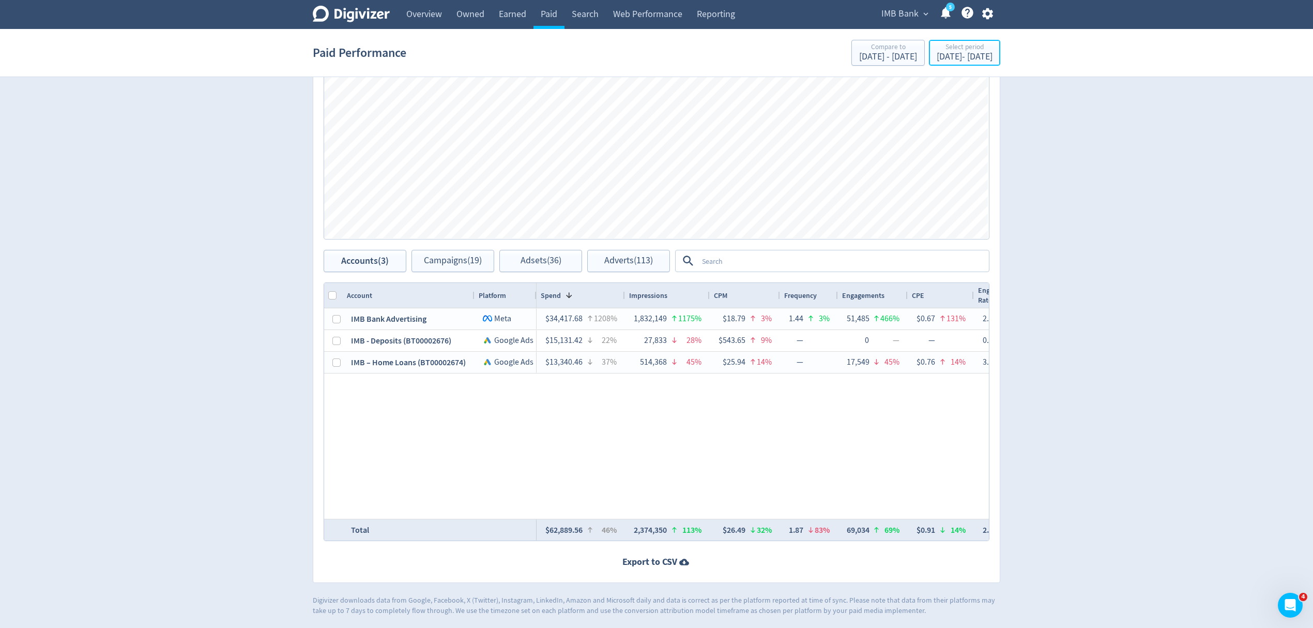
type input "[DATE]"
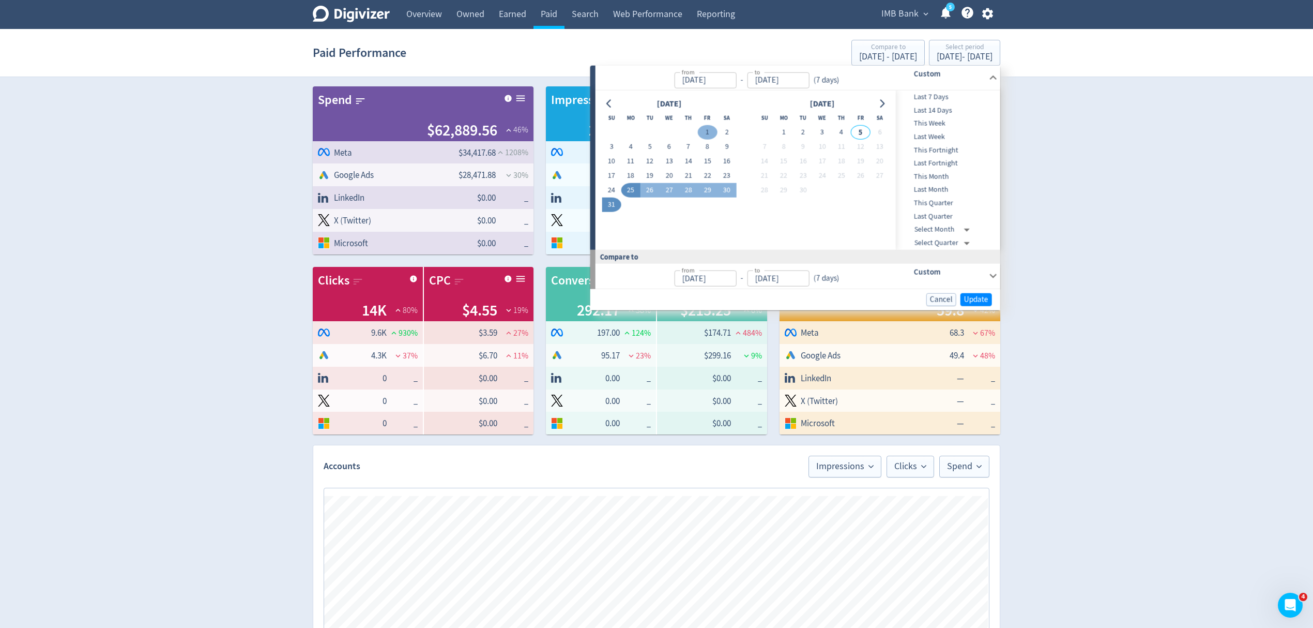
click at [710, 131] on button "1" at bounding box center [707, 132] width 19 height 14
type input "[DATE]"
click at [612, 206] on button "31" at bounding box center [611, 205] width 19 height 14
type input "[DATE]"
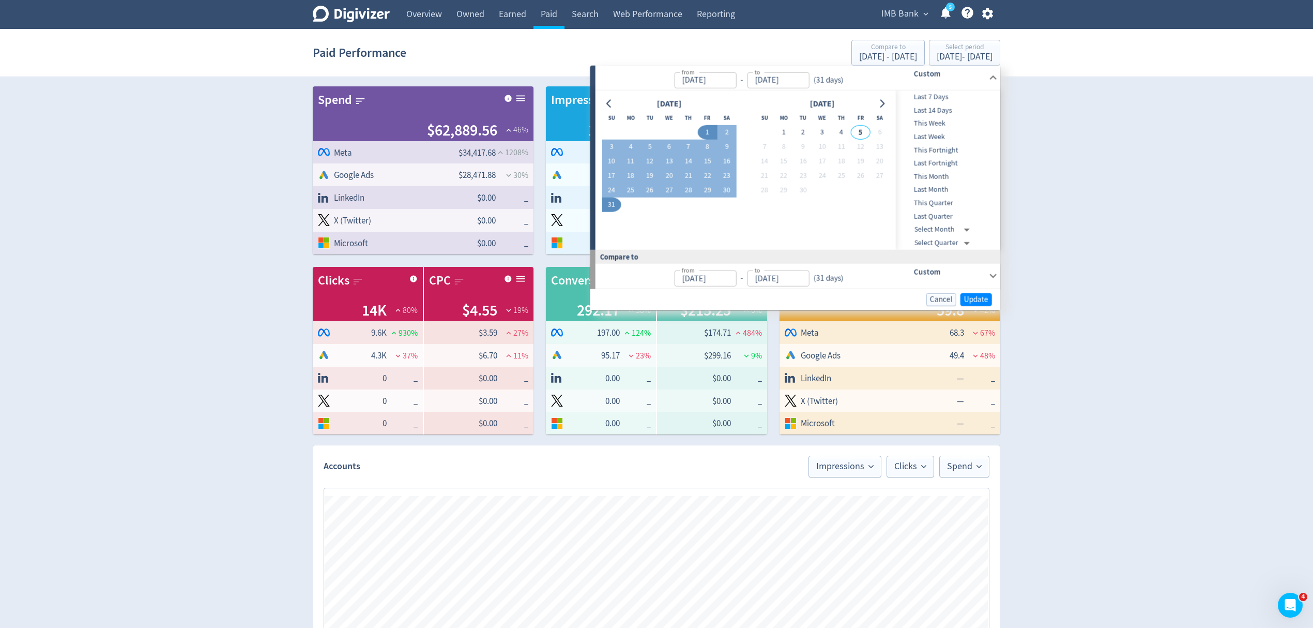
type input "[DATE]"
click at [971, 296] on span "Update" at bounding box center [976, 299] width 24 height 8
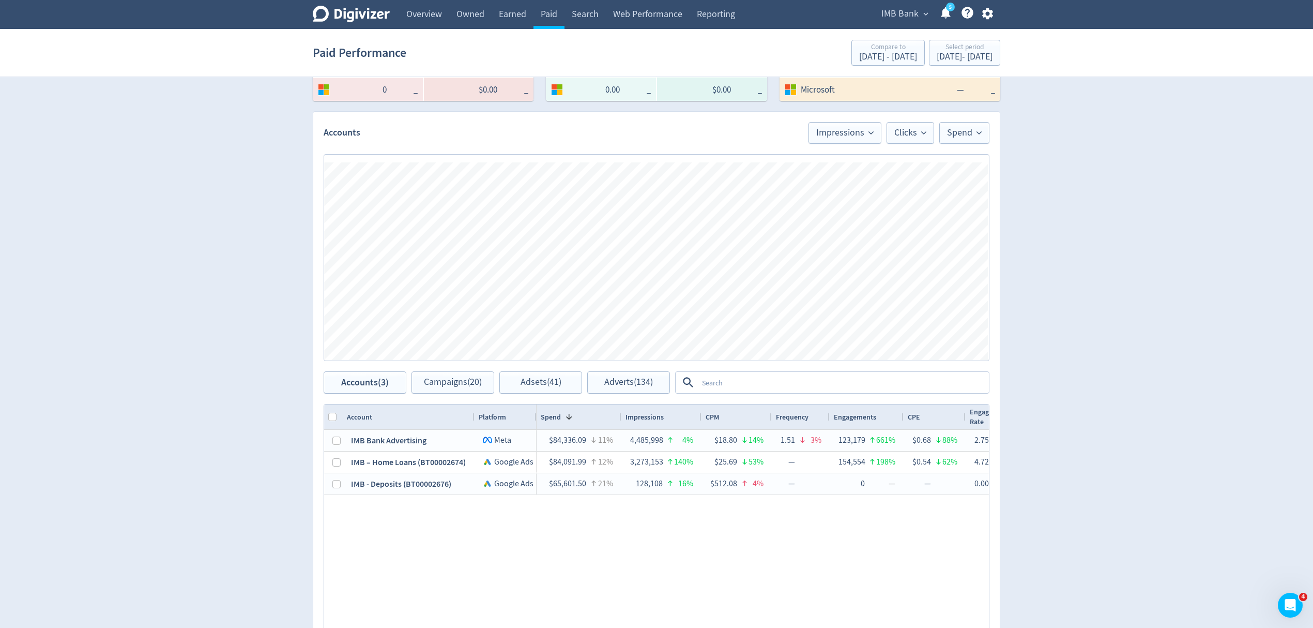
scroll to position [414, 0]
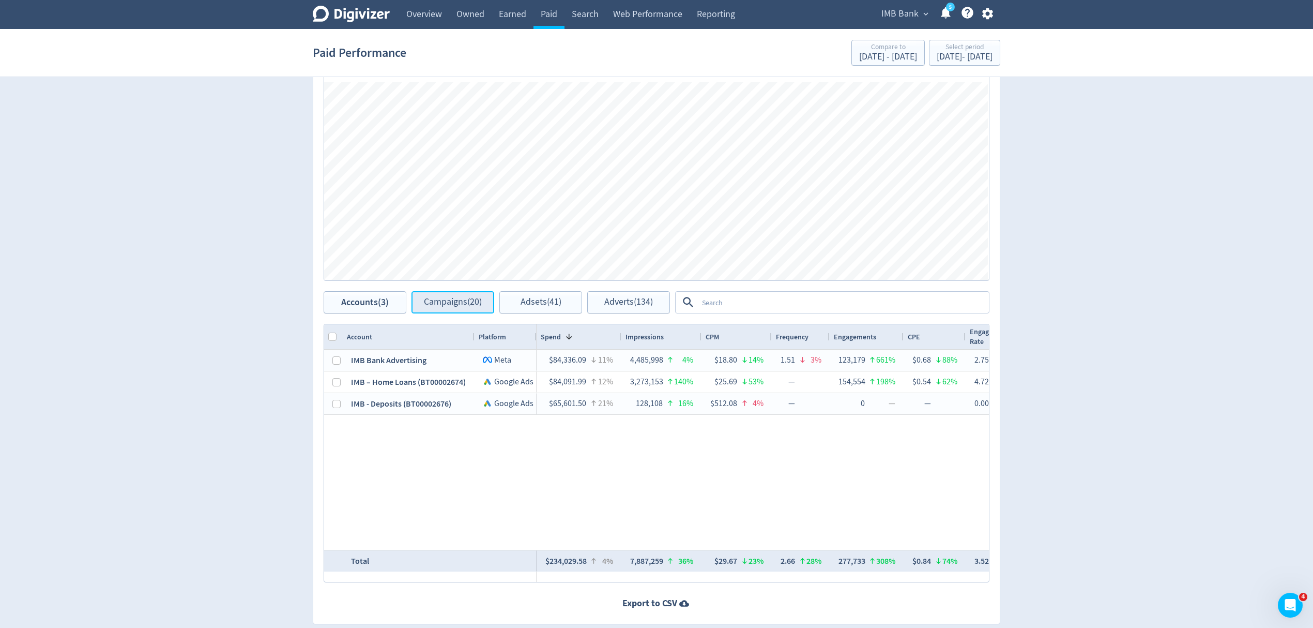
click at [451, 306] on span "Campaigns (20)" at bounding box center [453, 302] width 58 height 10
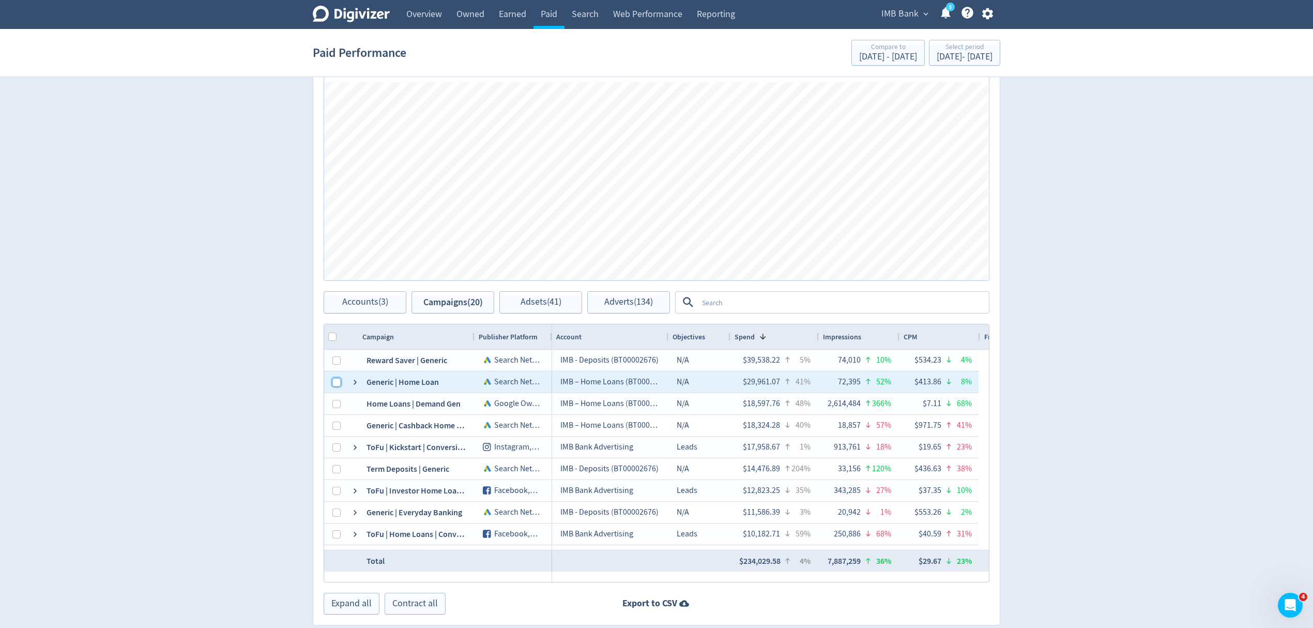
click at [339, 383] on input "Press Space to toggle row selection (unchecked)" at bounding box center [336, 382] width 8 height 8
checkbox input "true"
click at [354, 385] on span at bounding box center [355, 382] width 8 height 8
checkbox input "false"
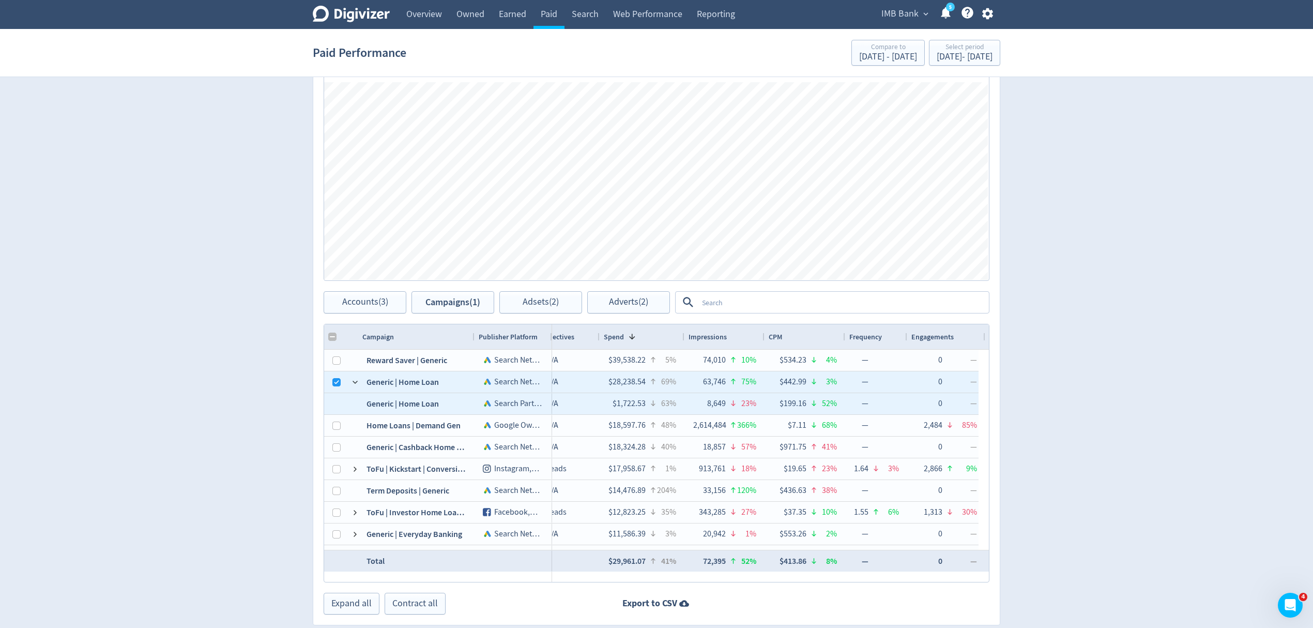
scroll to position [0, 211]
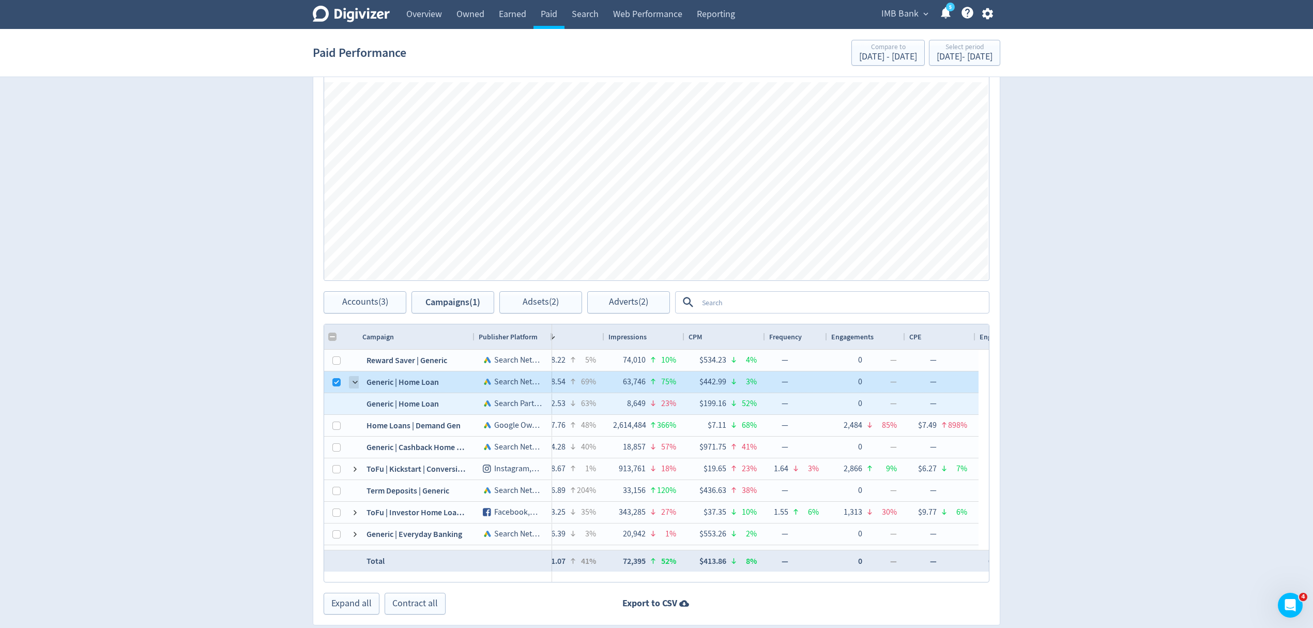
click at [356, 383] on span at bounding box center [355, 382] width 8 height 8
checkbox input "false"
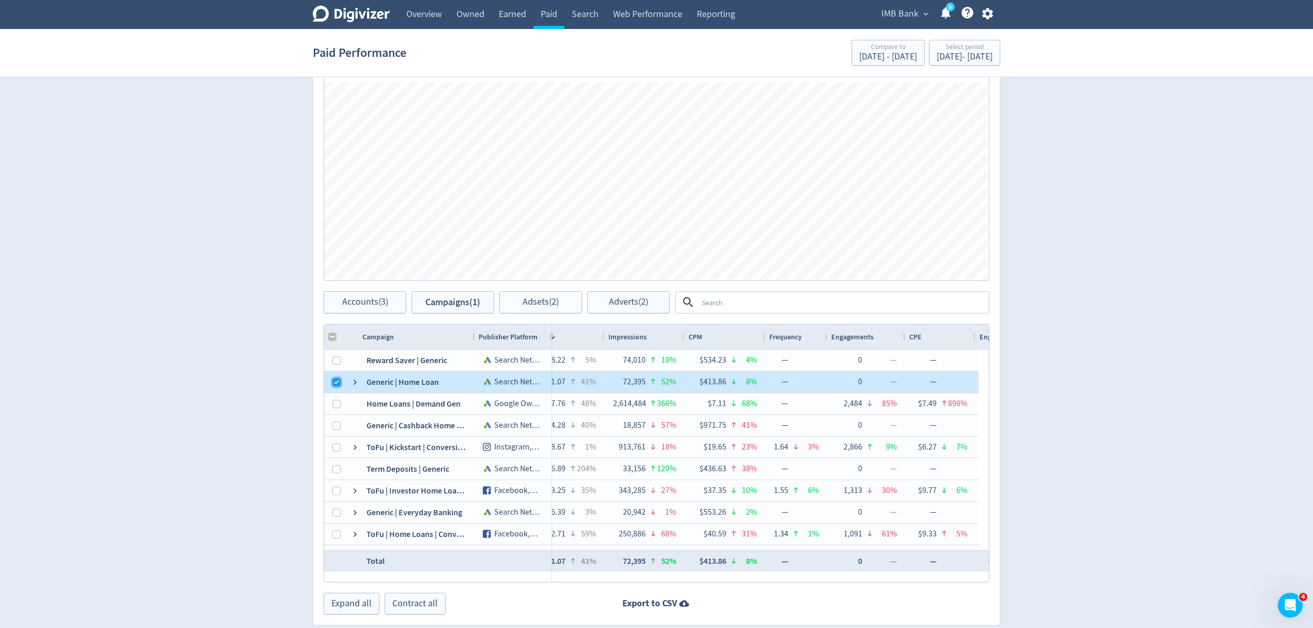
click at [340, 386] on input "Press Space to toggle row selection (checked)" at bounding box center [336, 382] width 8 height 8
checkbox input "false"
click at [333, 359] on input "Press Space to toggle row selection (unchecked)" at bounding box center [336, 360] width 8 height 8
checkbox input "true"
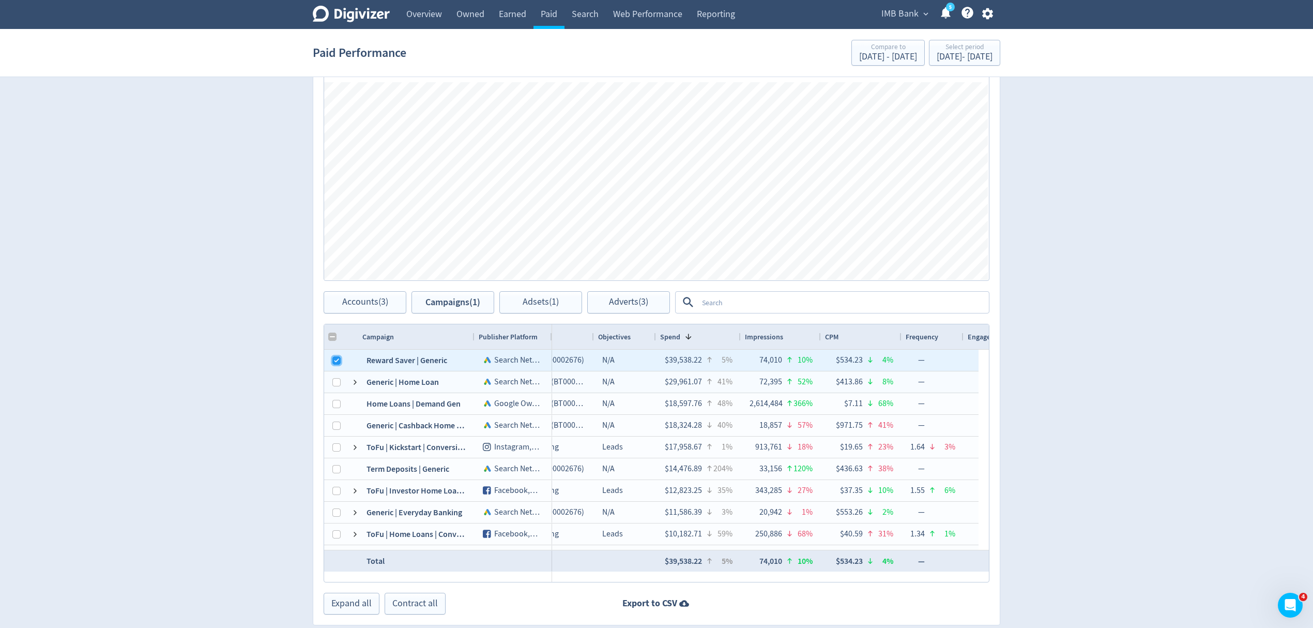
scroll to position [0, 336]
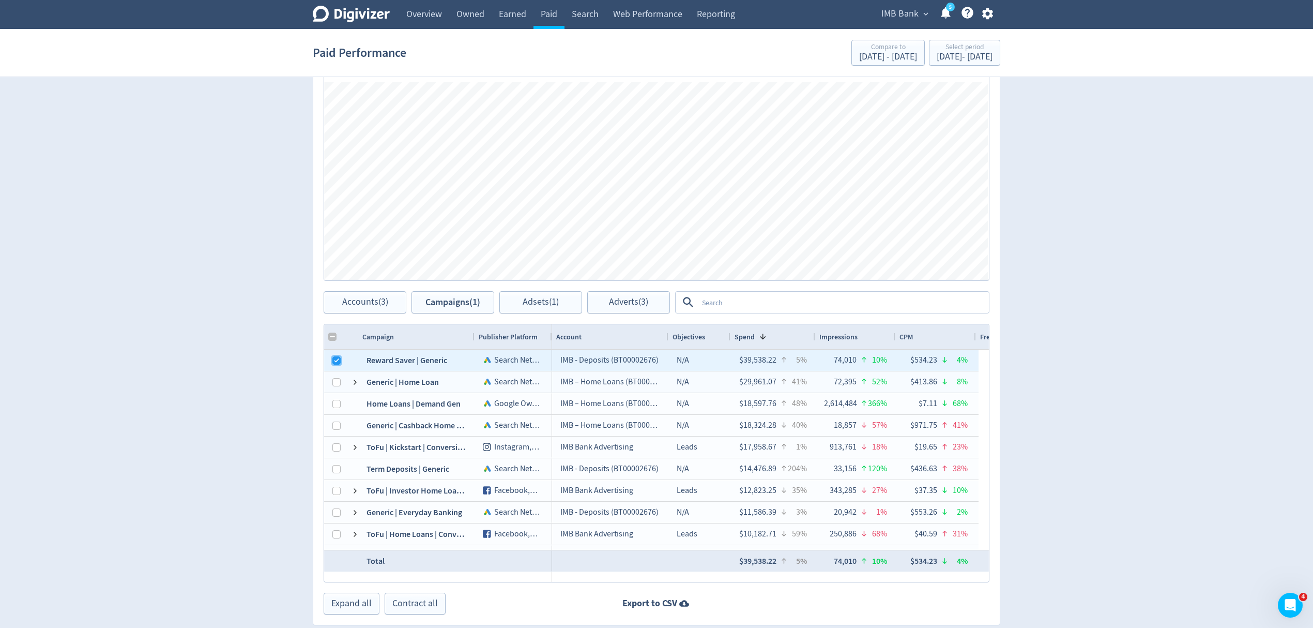
checkbox input "false"
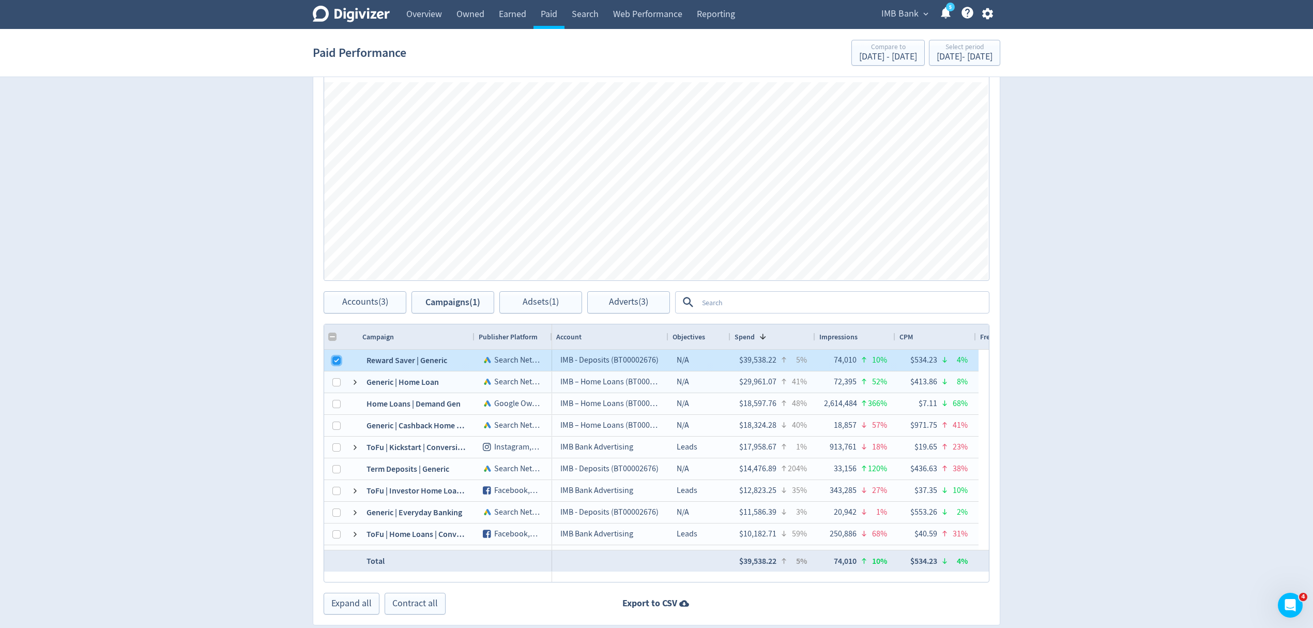
click at [338, 364] on input "Press Space to toggle row selection (checked)" at bounding box center [336, 360] width 8 height 8
checkbox input "false"
click at [356, 383] on span at bounding box center [355, 382] width 8 height 8
